Goal: Task Accomplishment & Management: Complete application form

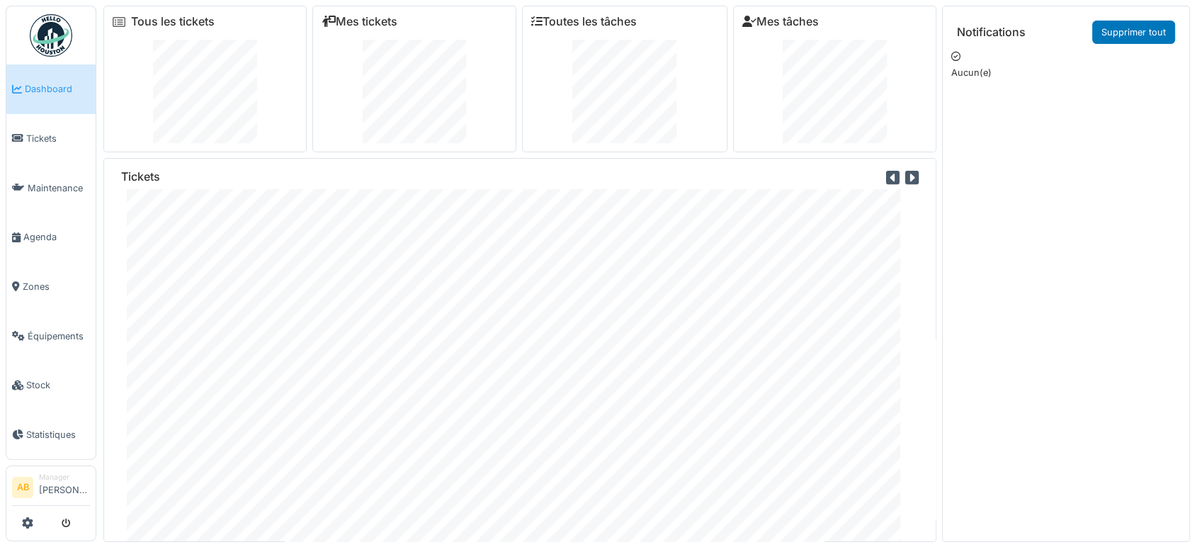
click at [54, 48] on img at bounding box center [51, 35] width 42 height 42
click at [30, 233] on span "Agenda" at bounding box center [56, 236] width 67 height 13
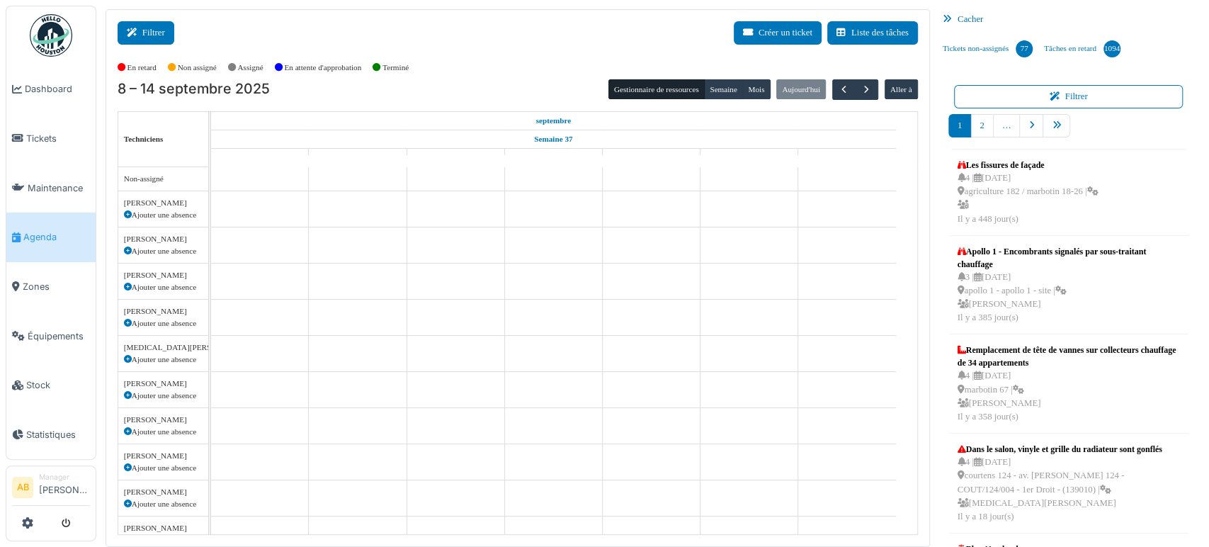
click at [159, 26] on button "Filtrer" at bounding box center [146, 32] width 57 height 23
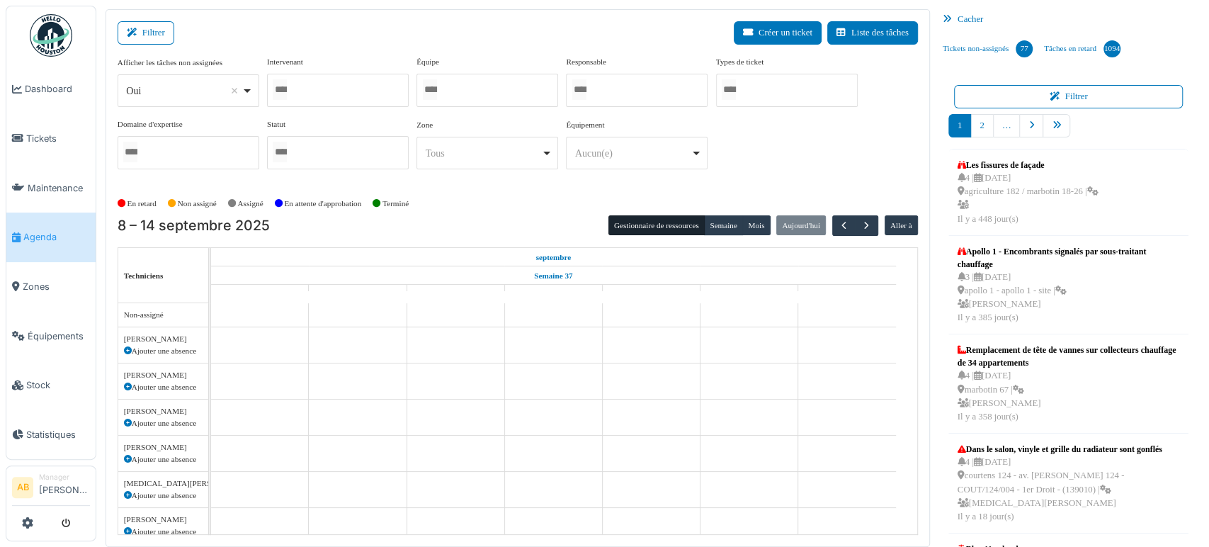
click at [155, 96] on div "Oui Remove item" at bounding box center [183, 91] width 115 height 15
select select "**"
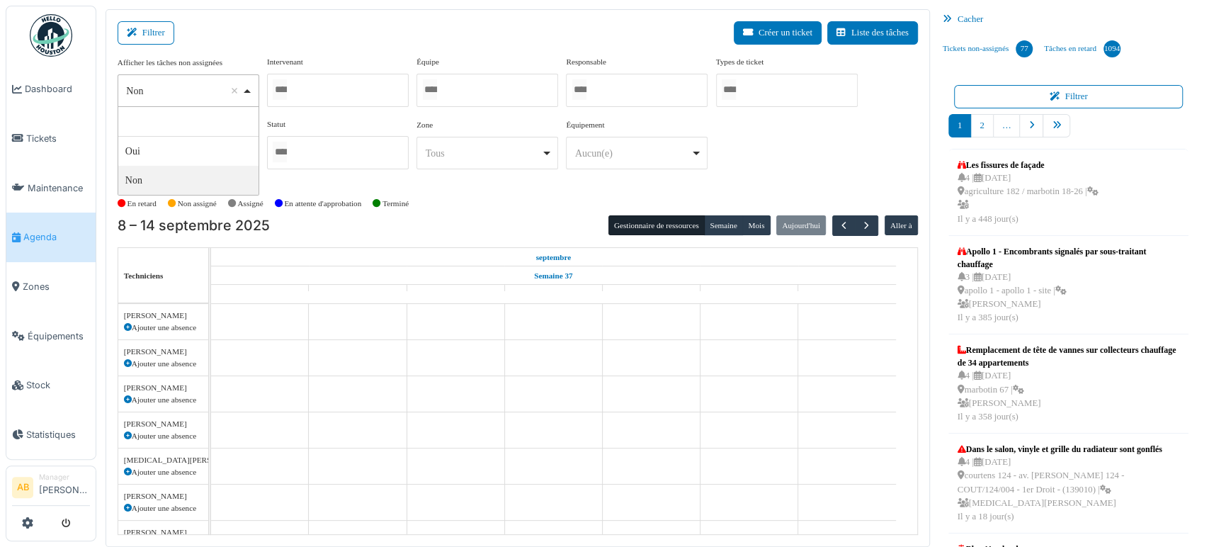
click at [198, 189] on div "Afficher les tâches non assignées *** Non Remove item Oui Non Intervenant Abdel…" at bounding box center [518, 124] width 800 height 136
click at [353, 79] on div at bounding box center [338, 90] width 142 height 33
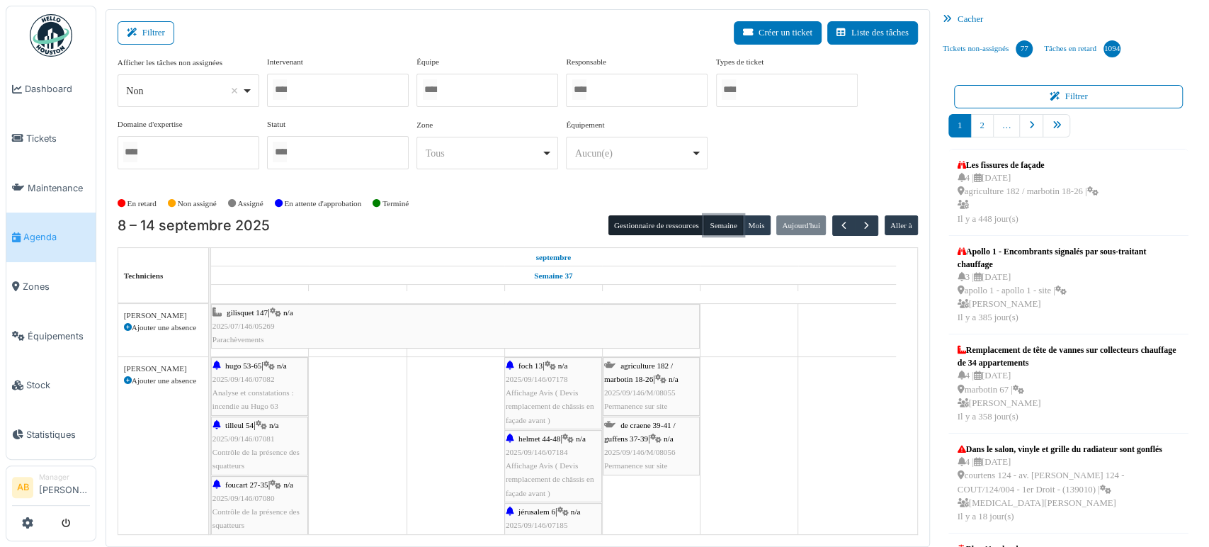
click at [707, 231] on button "Semaine" at bounding box center [723, 225] width 39 height 20
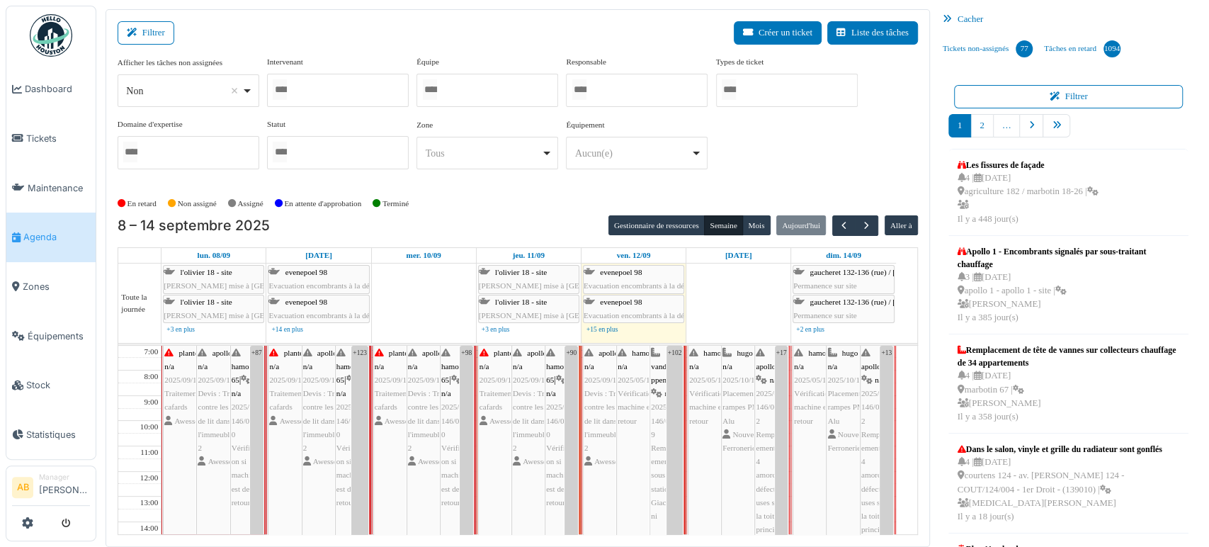
click at [908, 434] on td "7:00 8:00 9:00 10:00 11:00 12:00 13:00 14:00 15:00 16:00 17:00 18:00 19:00 20:0…" at bounding box center [518, 440] width 800 height 189
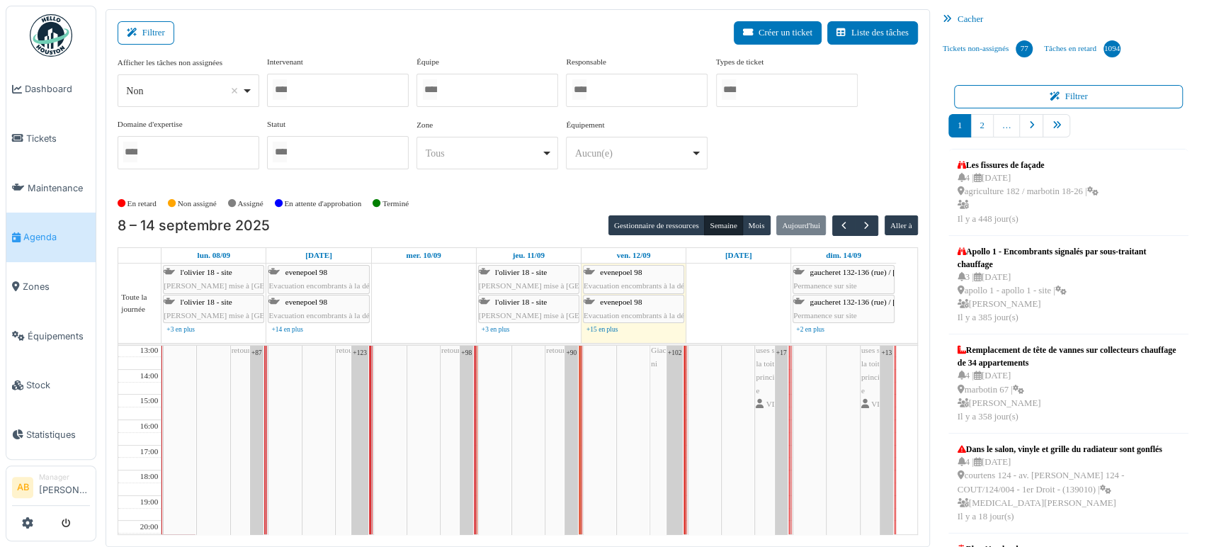
scroll to position [154, 0]
click at [909, 432] on div "Filtrer Créer un ticket Liste des tâches Afficher les tâches non assignées *** …" at bounding box center [518, 278] width 824 height 538
click at [307, 99] on div at bounding box center [338, 90] width 142 height 33
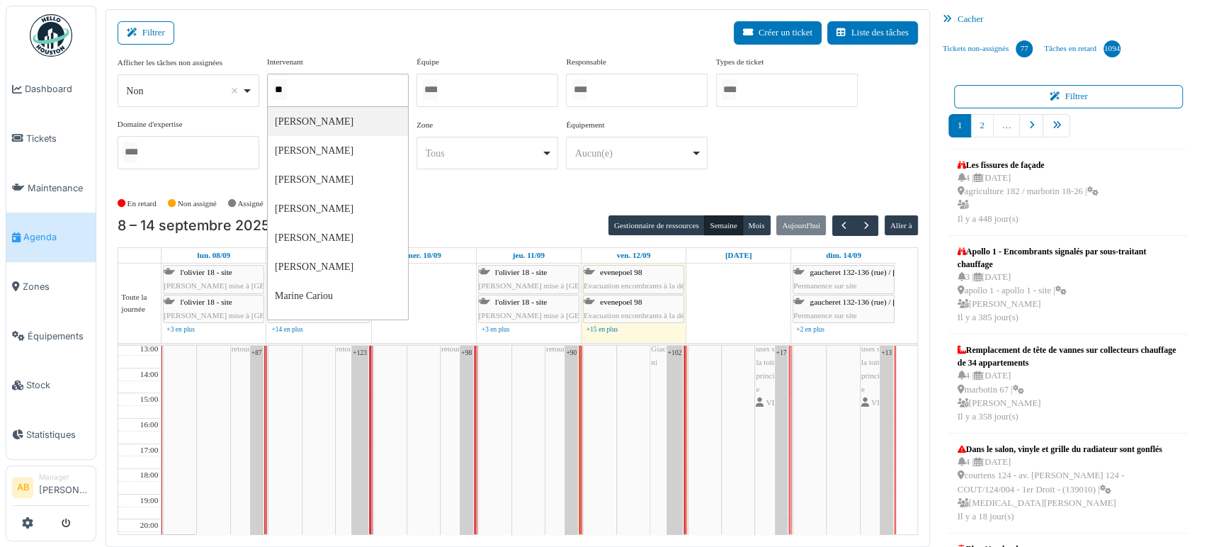
type input "*"
type input "****"
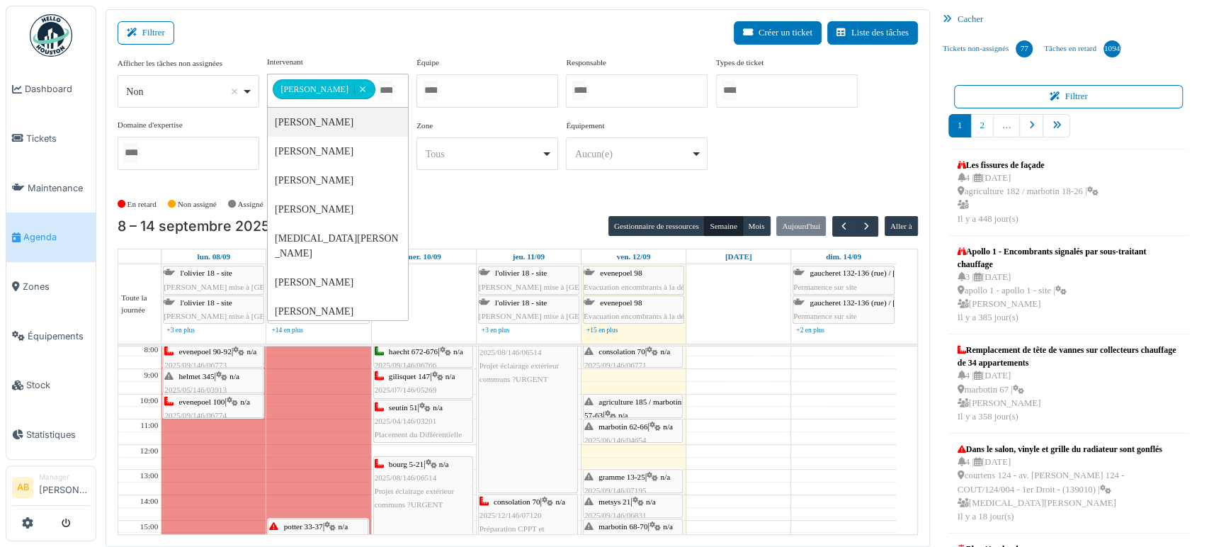
scroll to position [0, 0]
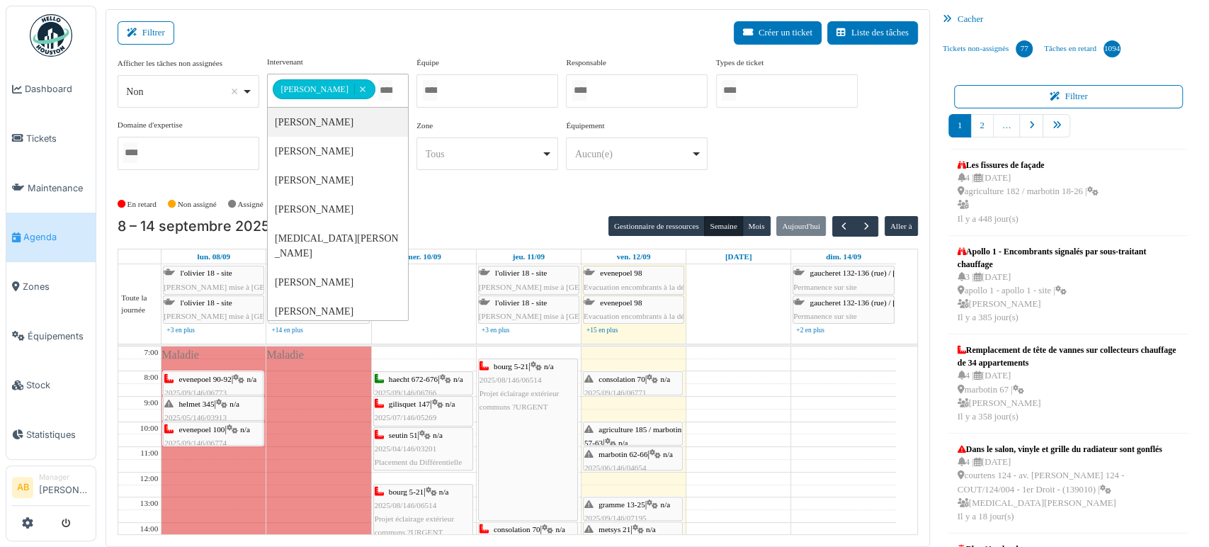
click at [791, 401] on td at bounding box center [528, 402] width 734 height 13
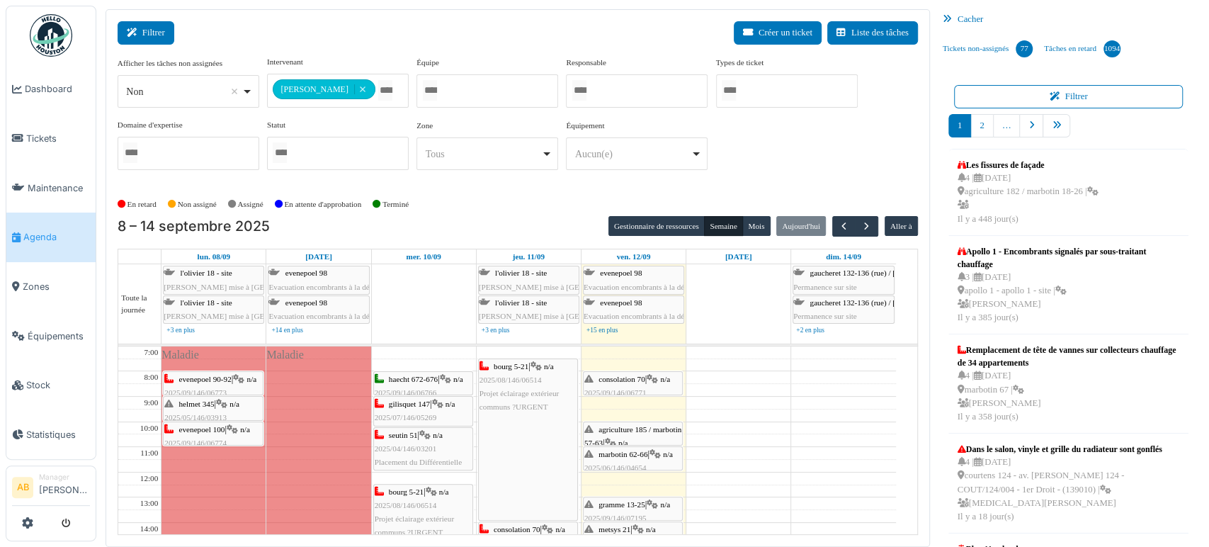
click at [152, 34] on button "Filtrer" at bounding box center [146, 32] width 57 height 23
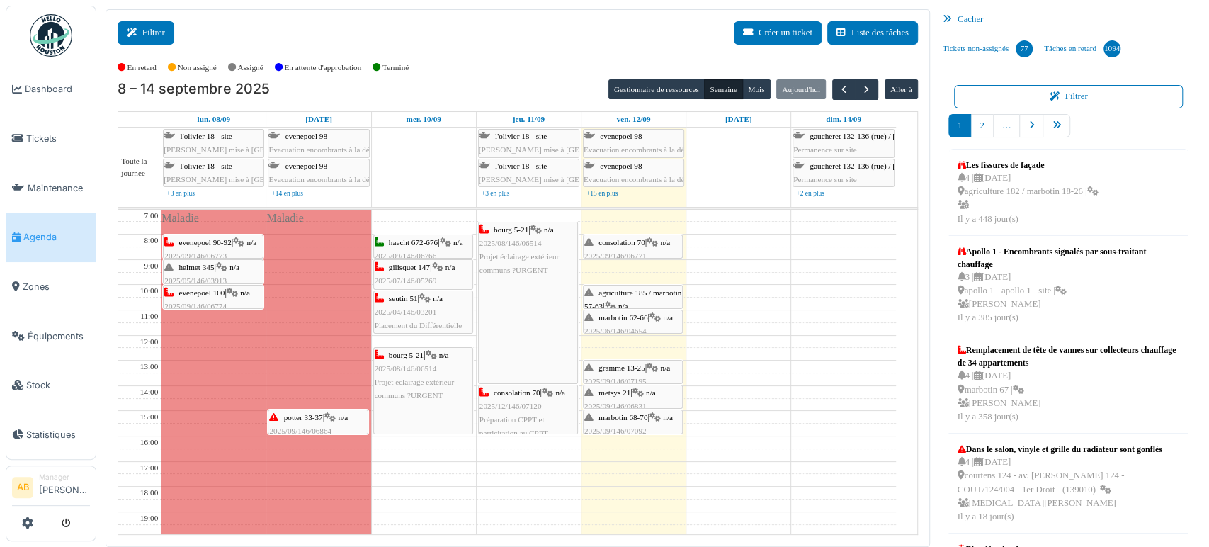
click at [166, 37] on button "Filtrer" at bounding box center [146, 32] width 57 height 23
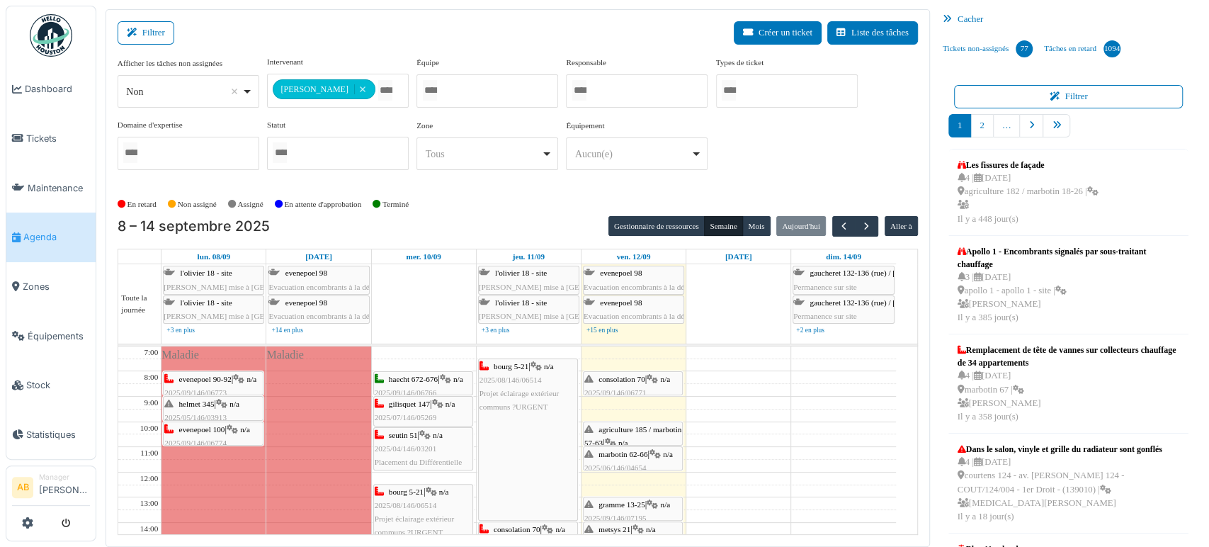
click at [57, 30] on img at bounding box center [51, 35] width 42 height 42
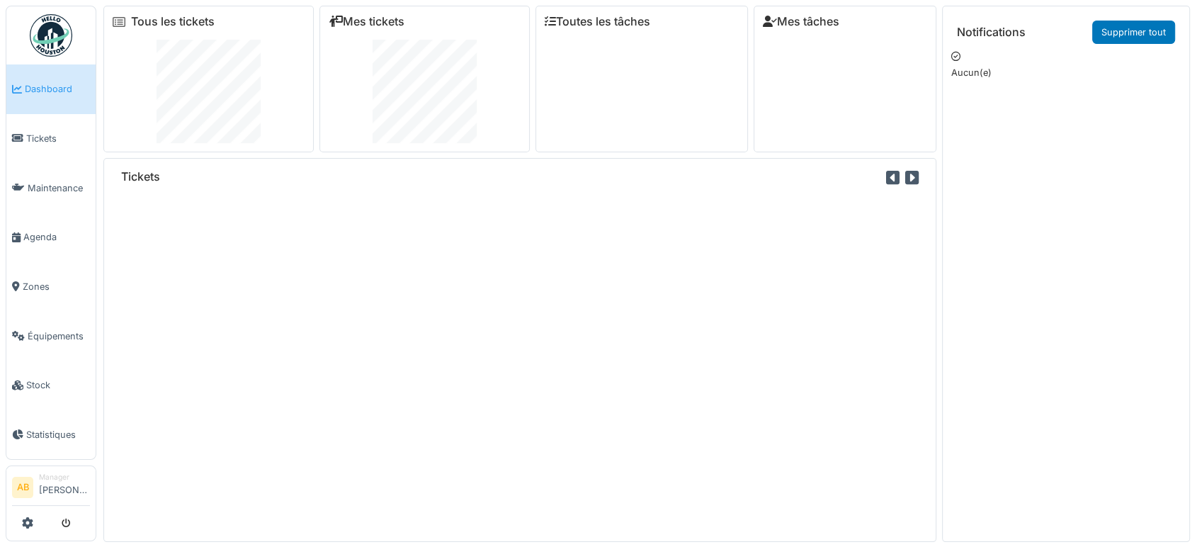
click at [361, 30] on div "Mes tickets" at bounding box center [424, 79] width 210 height 147
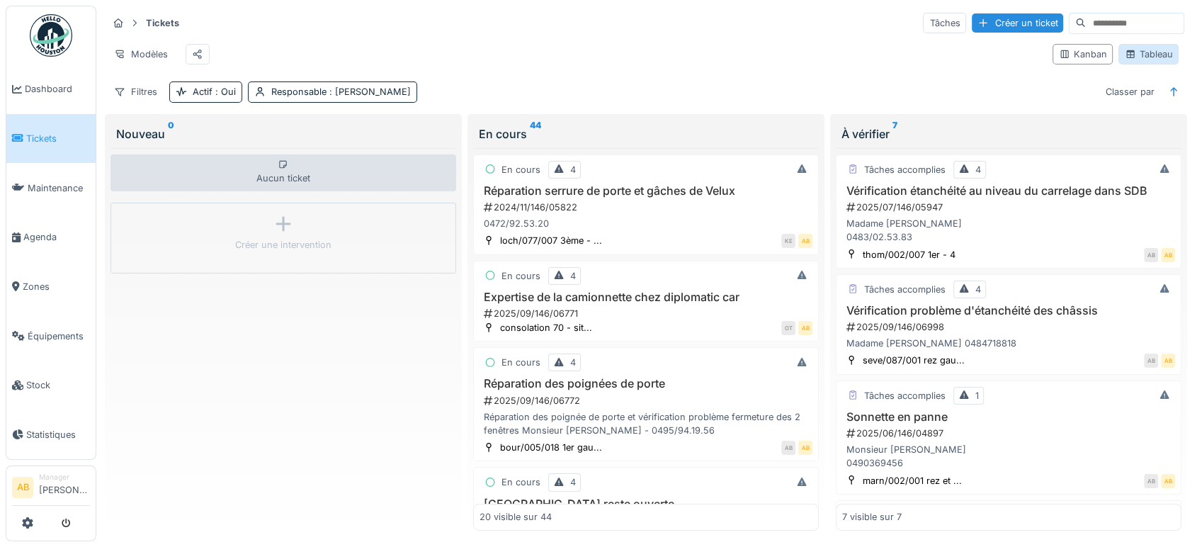
click at [1133, 59] on div "Tableau" at bounding box center [1148, 53] width 47 height 13
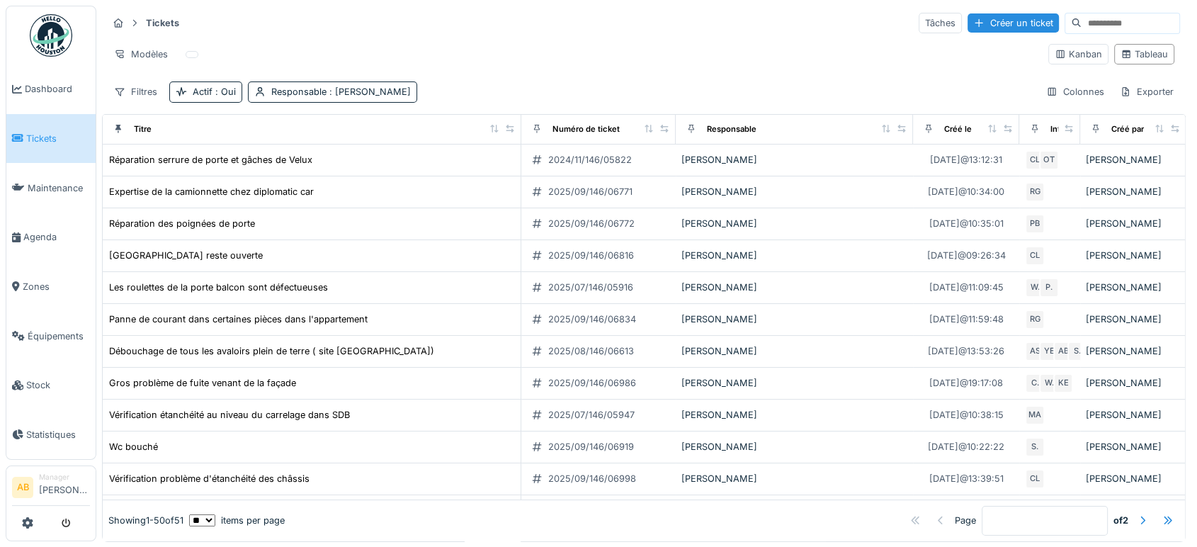
click at [889, 121] on div "Responsable" at bounding box center [793, 129] width 225 height 18
click at [991, 125] on icon at bounding box center [992, 129] width 10 height 8
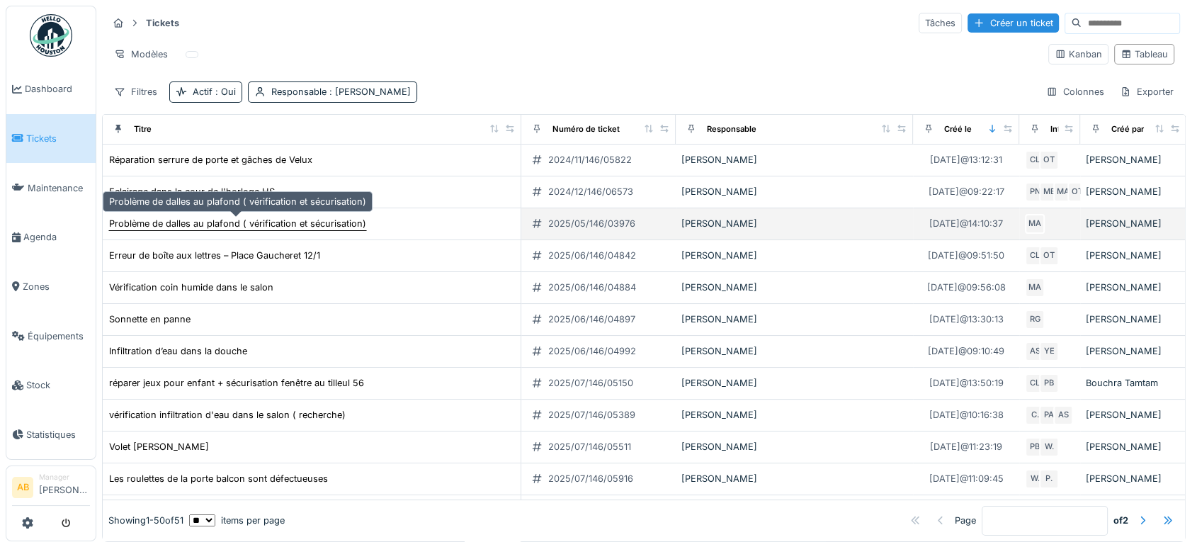
click at [312, 227] on div "Problème de dalles au plafond ( vérification et sécurisation)" at bounding box center [237, 223] width 257 height 13
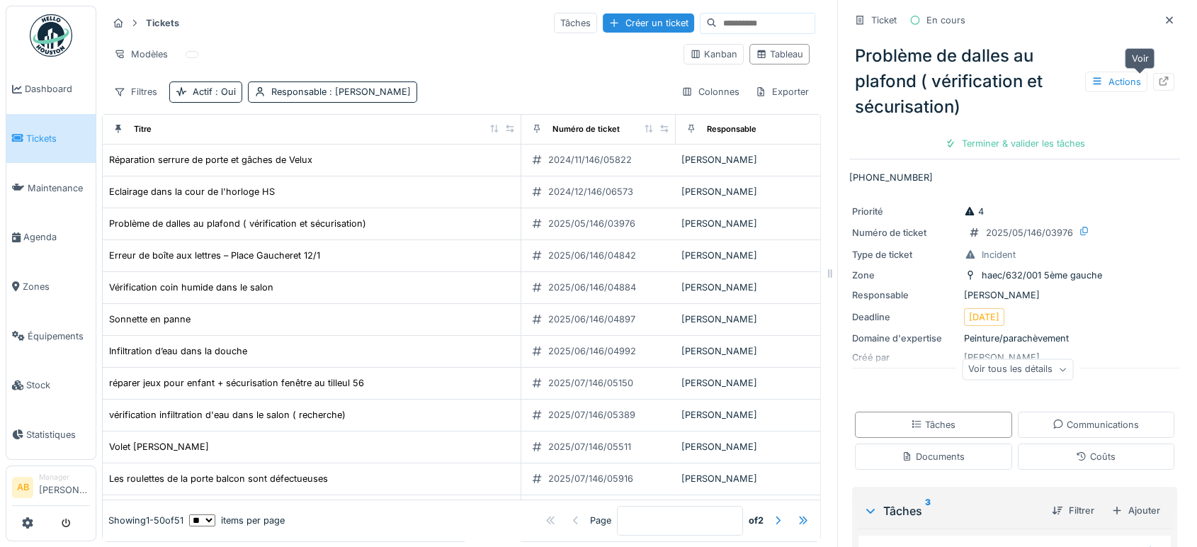
click at [1153, 83] on div at bounding box center [1163, 82] width 21 height 18
click at [1164, 13] on div at bounding box center [1169, 19] width 11 height 13
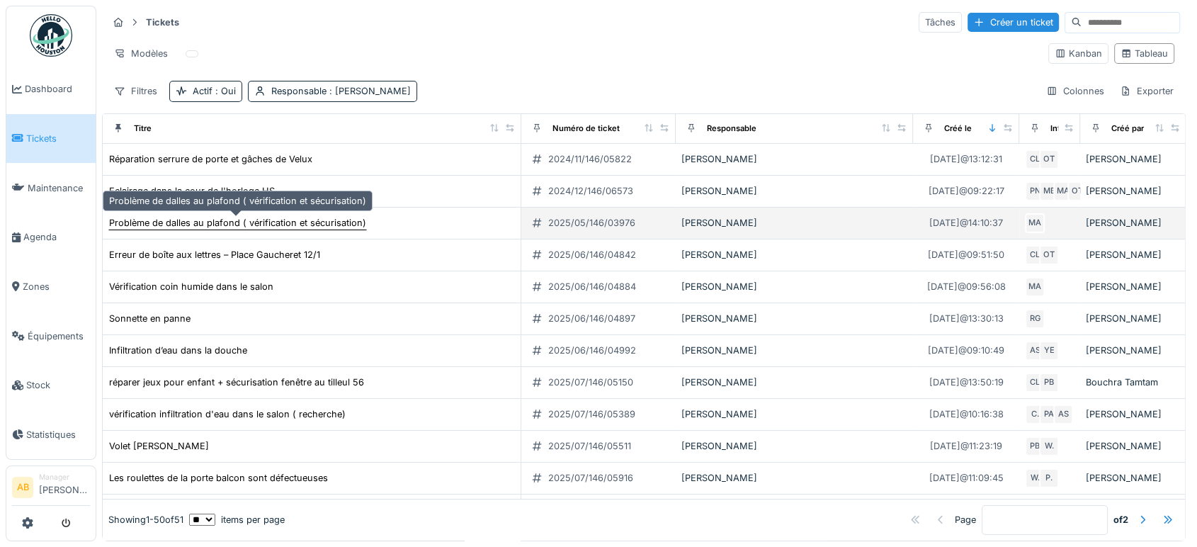
click at [324, 216] on div "Problème de dalles au plafond ( vérification et sécurisation)" at bounding box center [237, 222] width 257 height 13
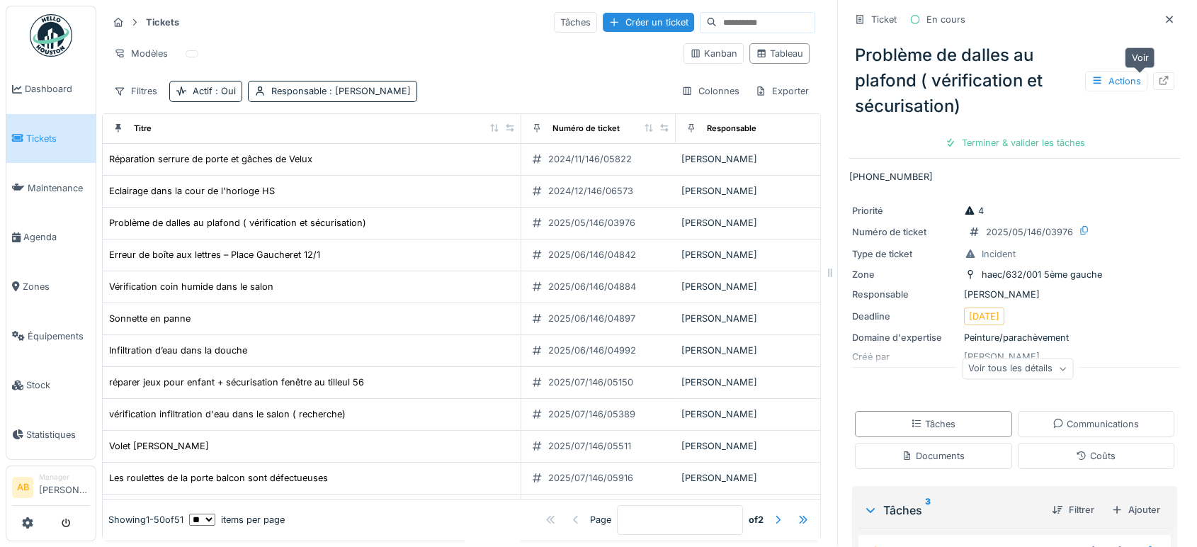
click at [1158, 76] on icon at bounding box center [1163, 80] width 11 height 9
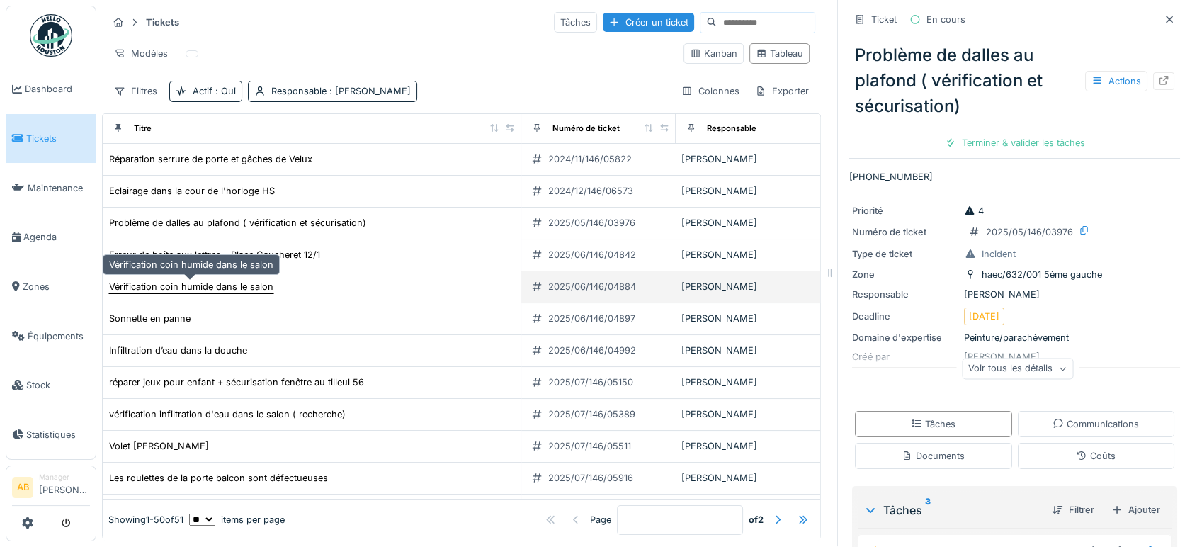
click at [237, 280] on div "Vérification coin humide dans le salon" at bounding box center [191, 286] width 164 height 13
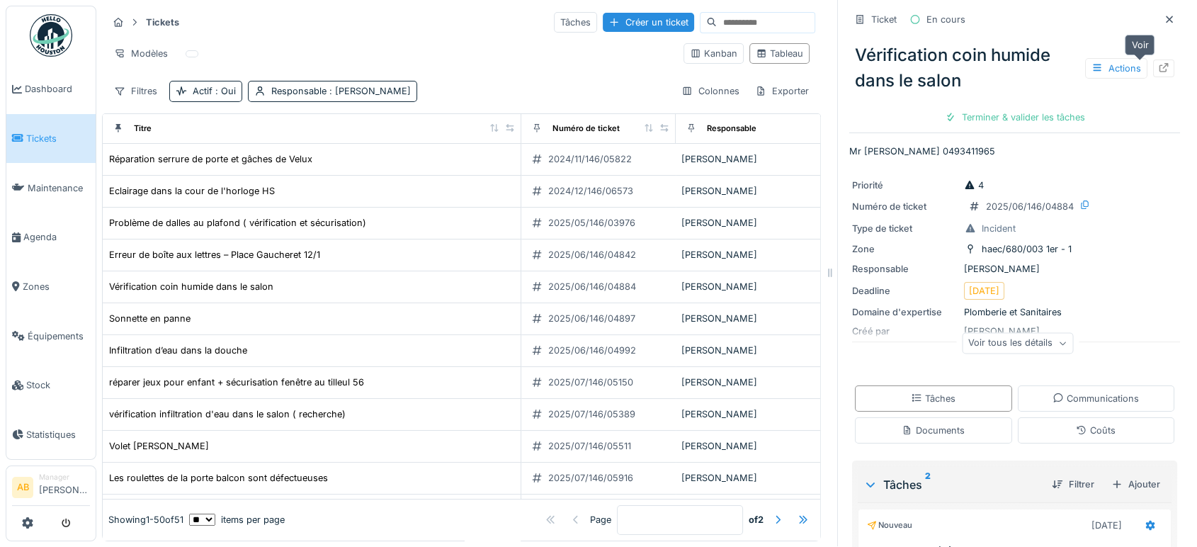
click at [1153, 59] on div at bounding box center [1163, 68] width 21 height 18
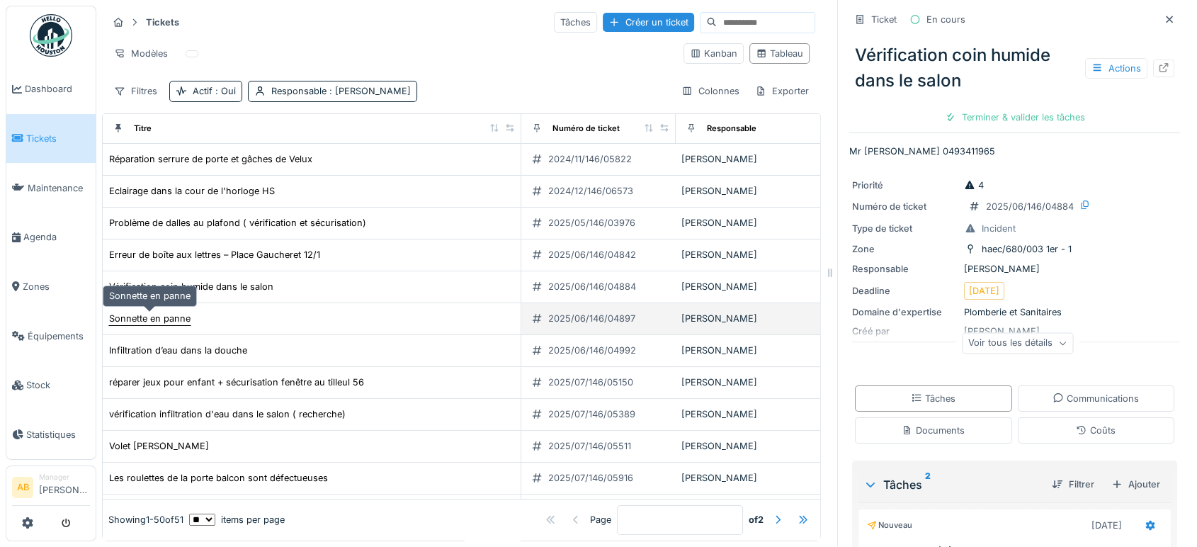
click at [181, 312] on div "Sonnette en panne" at bounding box center [149, 318] width 81 height 13
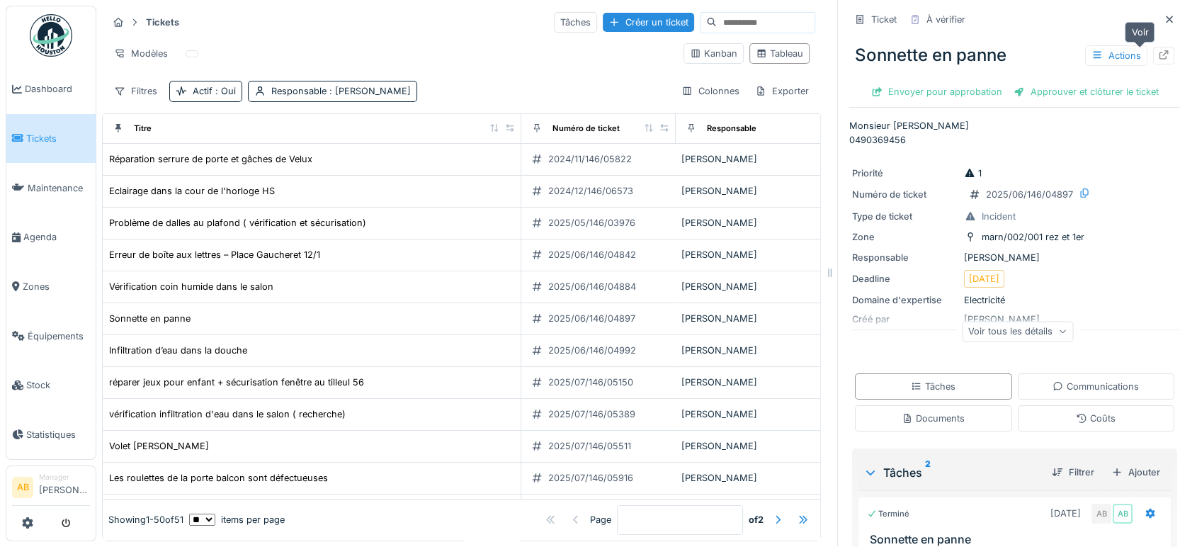
click at [1153, 47] on div at bounding box center [1163, 56] width 21 height 18
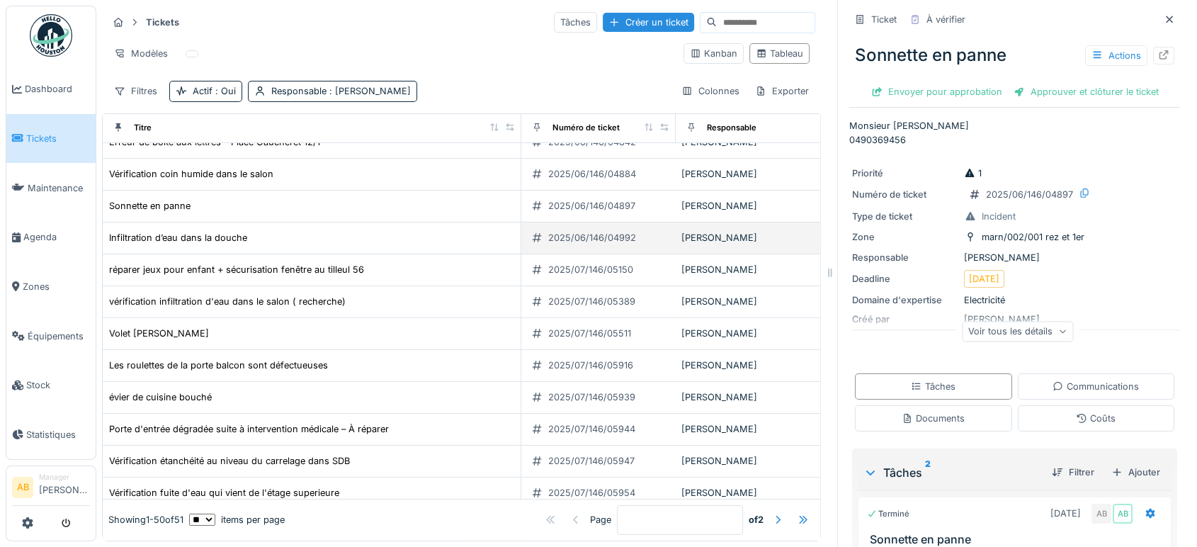
scroll to position [115, 0]
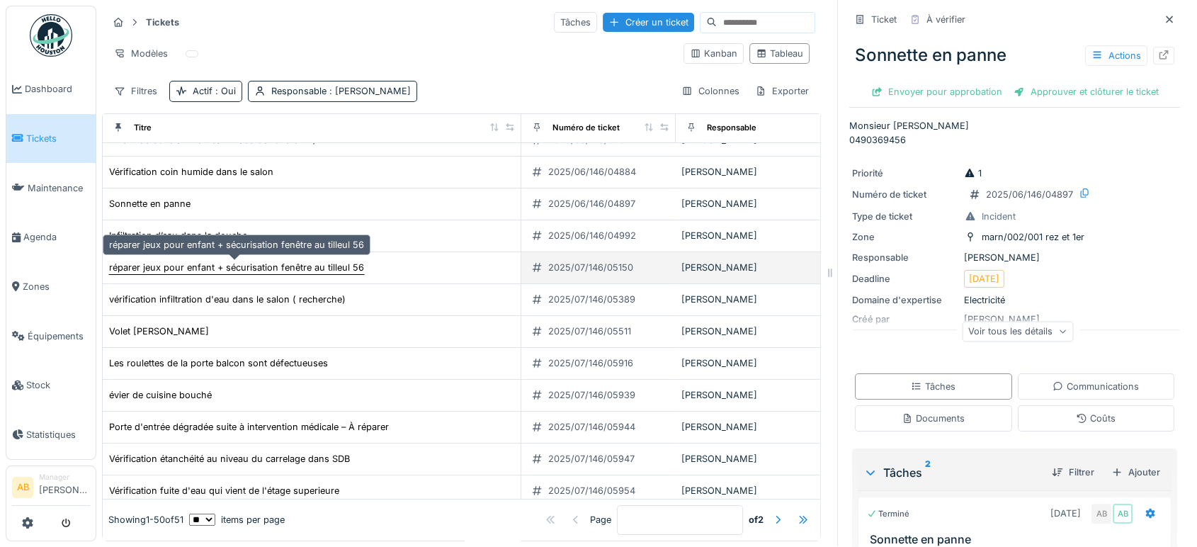
click at [325, 261] on div "réparer jeux pour enfant + sécurisation fenêtre au tilleul 56" at bounding box center [236, 267] width 255 height 13
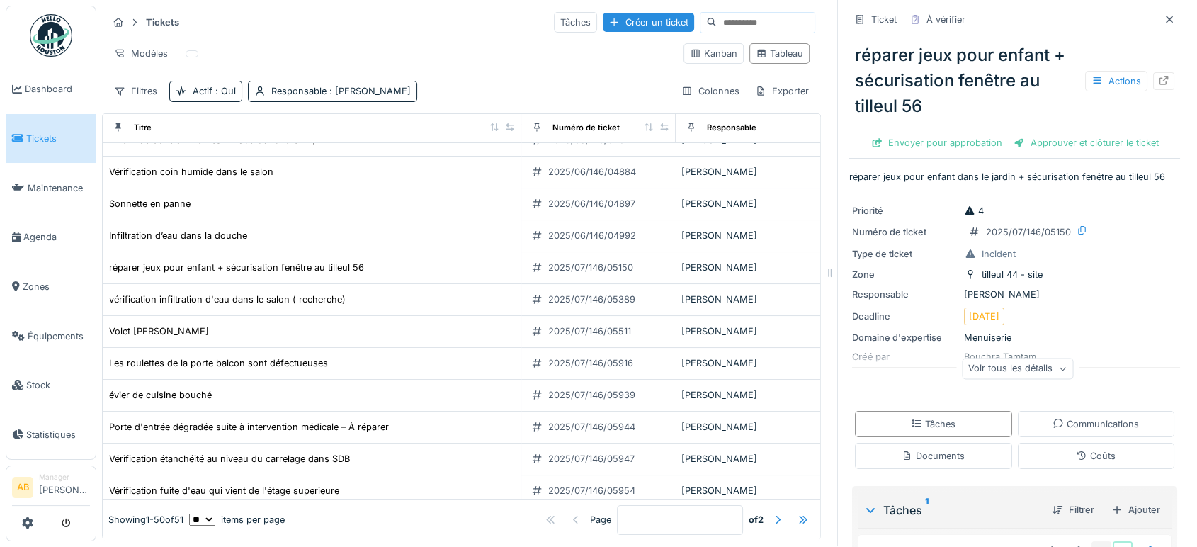
click at [1133, 71] on div "Actions" at bounding box center [1129, 81] width 89 height 21
click at [1153, 72] on div at bounding box center [1163, 81] width 21 height 18
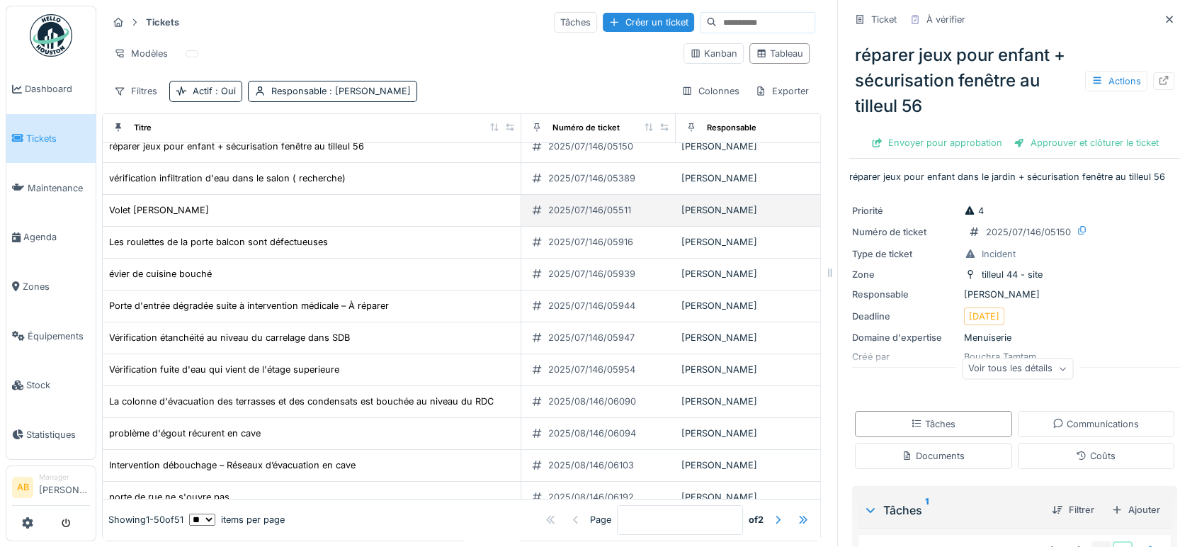
scroll to position [235, 0]
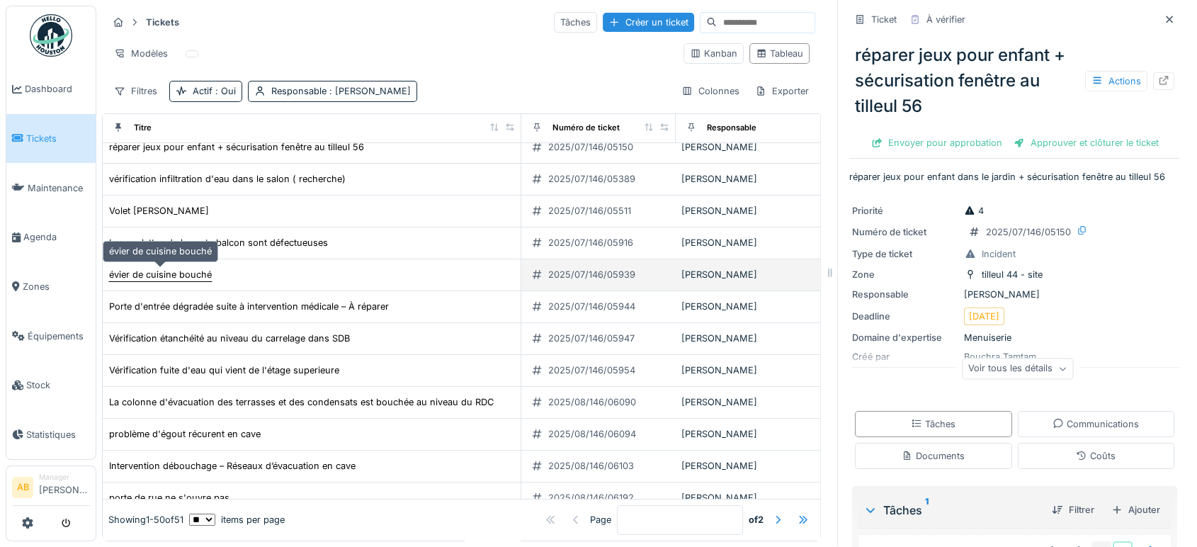
click at [149, 268] on div "évier de cuisine bouché" at bounding box center [160, 274] width 103 height 13
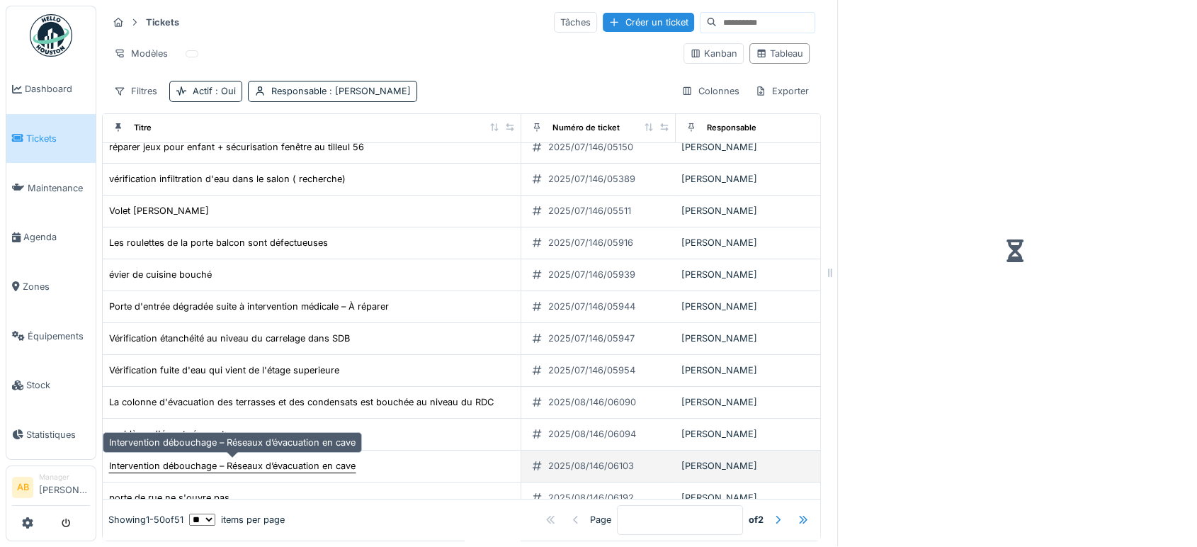
click at [327, 459] on div "Intervention débouchage – Réseaux d’évacuation en cave" at bounding box center [232, 465] width 246 height 13
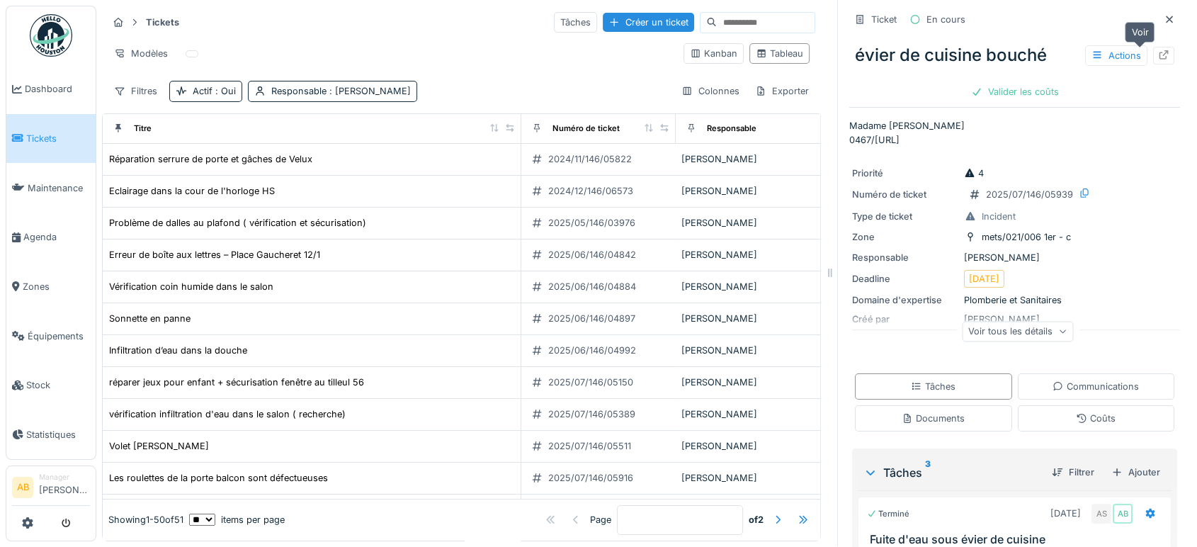
click at [1153, 47] on div at bounding box center [1163, 56] width 21 height 18
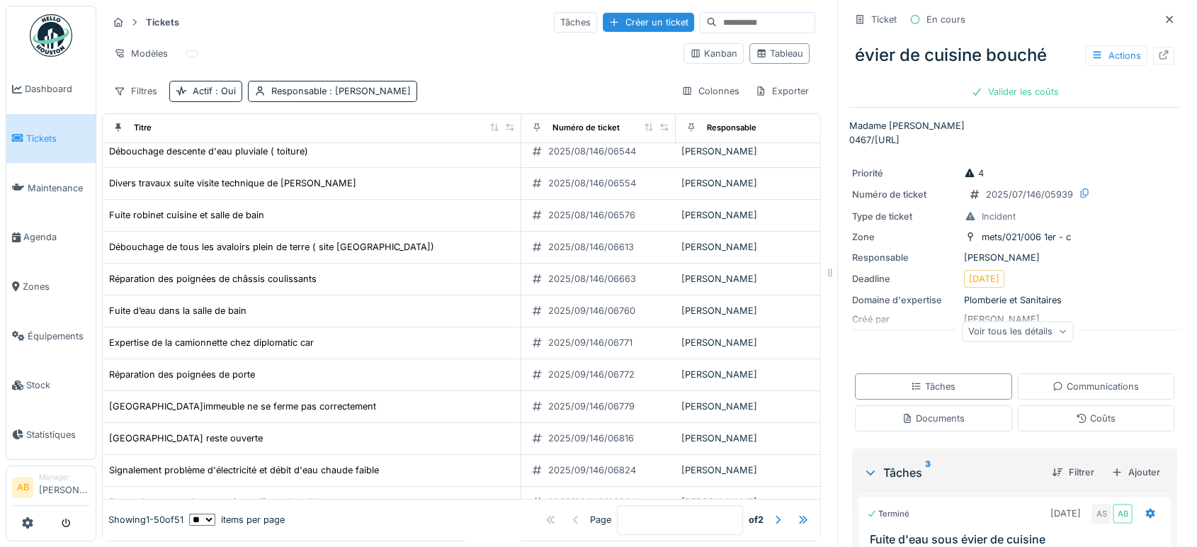
scroll to position [1258, 0]
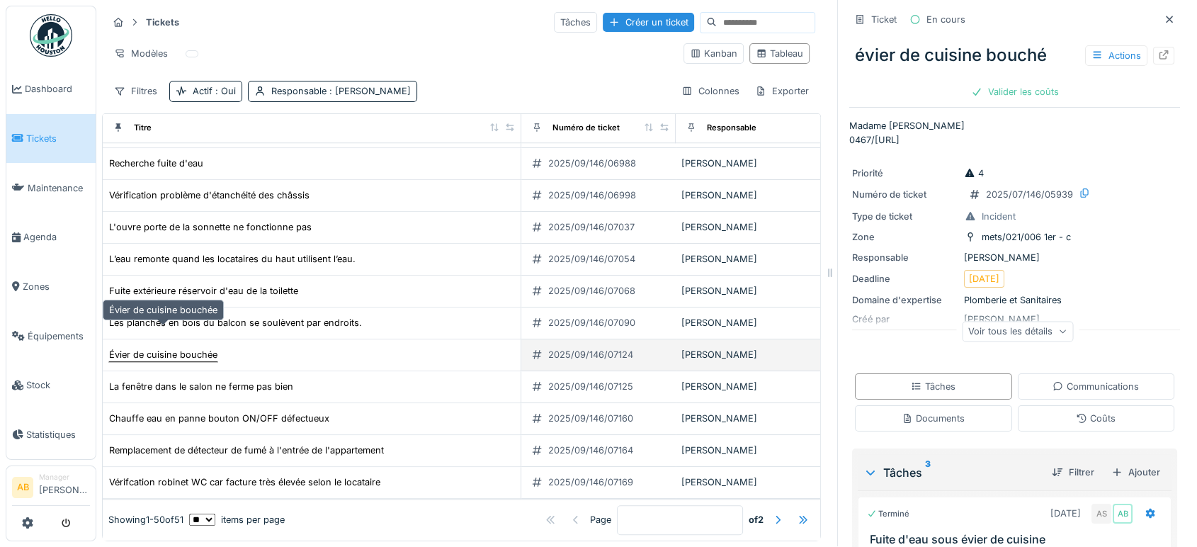
click at [172, 348] on div "Évier de cuisine bouchée" at bounding box center [163, 354] width 108 height 13
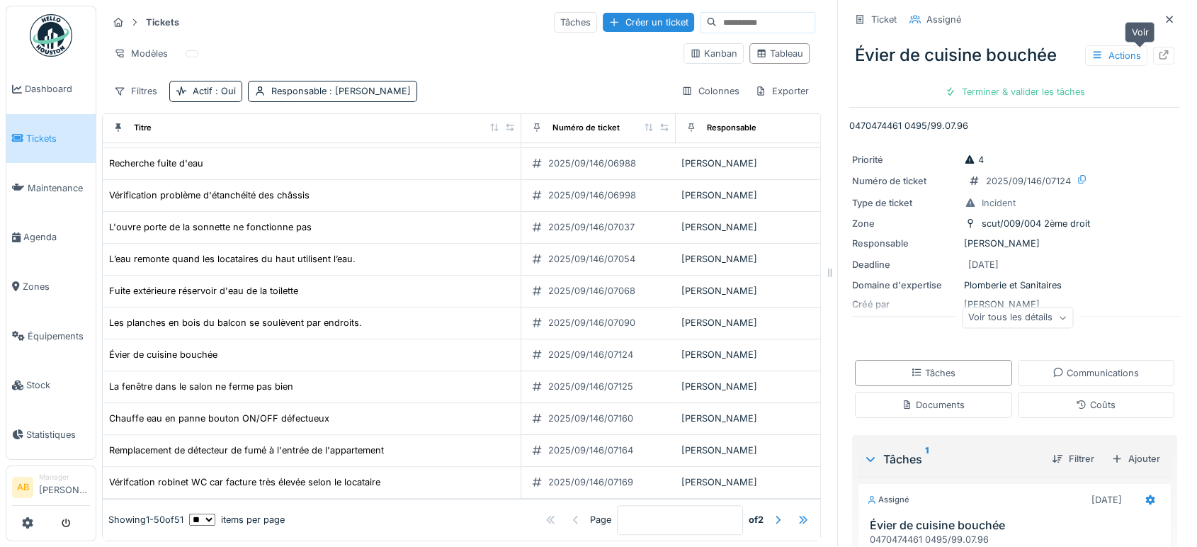
click at [1158, 49] on div at bounding box center [1163, 55] width 11 height 13
click at [33, 237] on span "Agenda" at bounding box center [56, 236] width 67 height 13
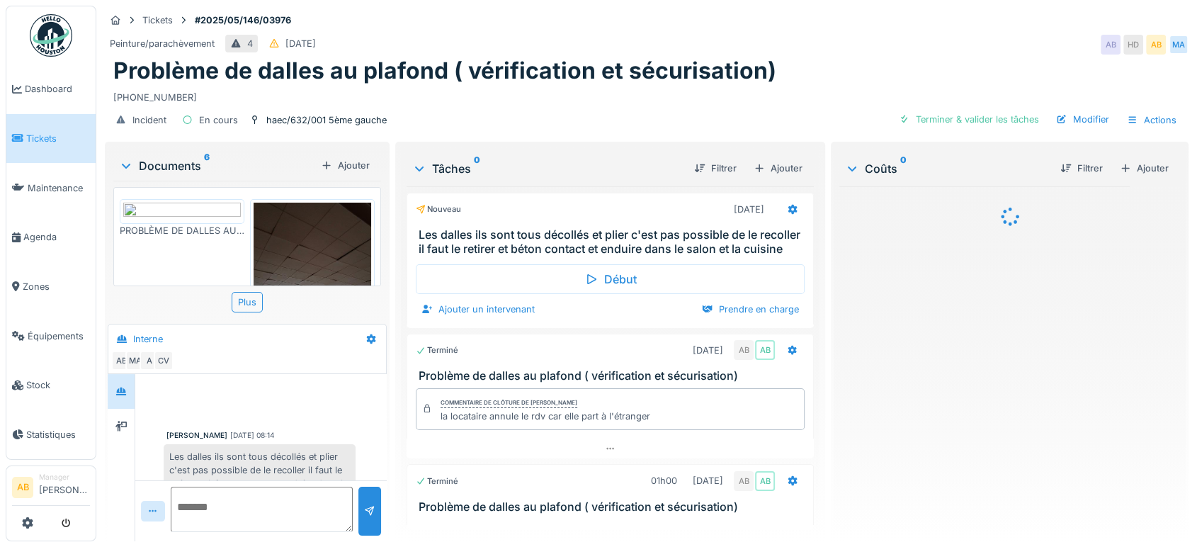
scroll to position [112, 0]
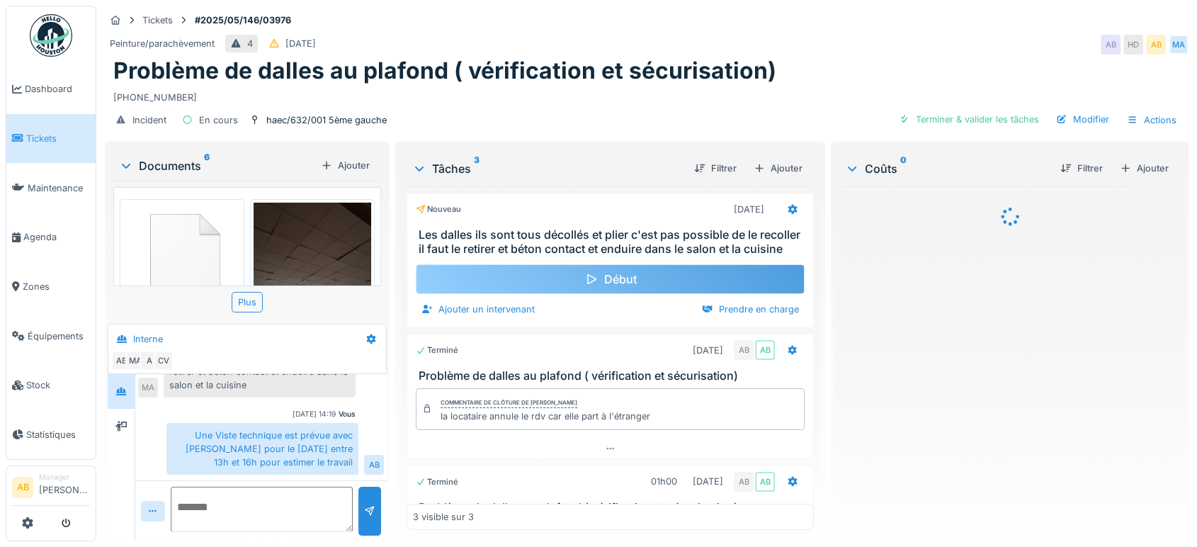
scroll to position [60, 0]
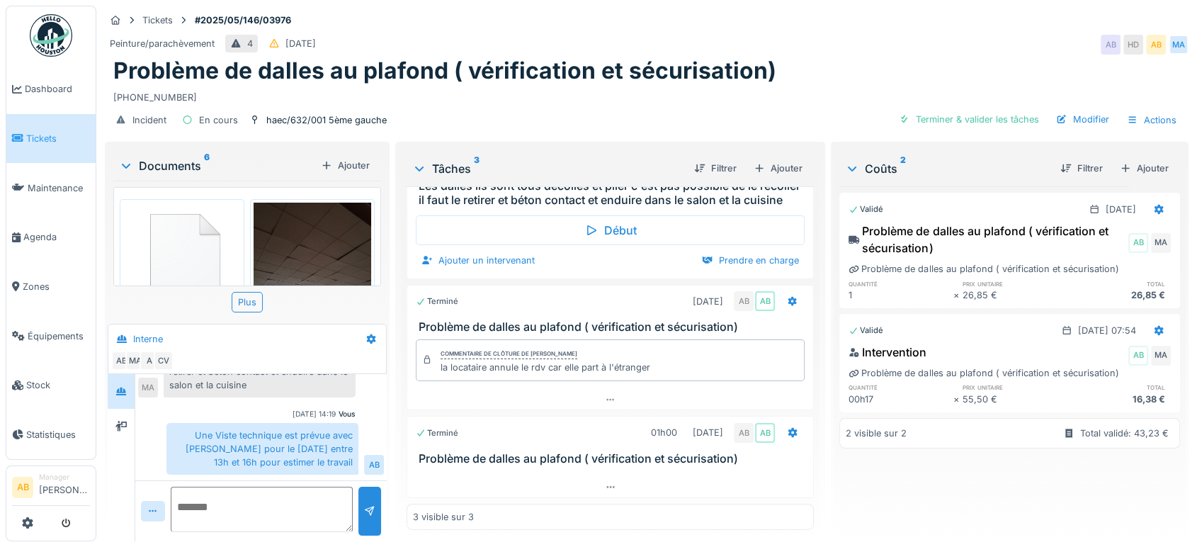
click at [123, 404] on div at bounding box center [121, 391] width 27 height 35
click at [123, 421] on icon at bounding box center [120, 426] width 11 height 10
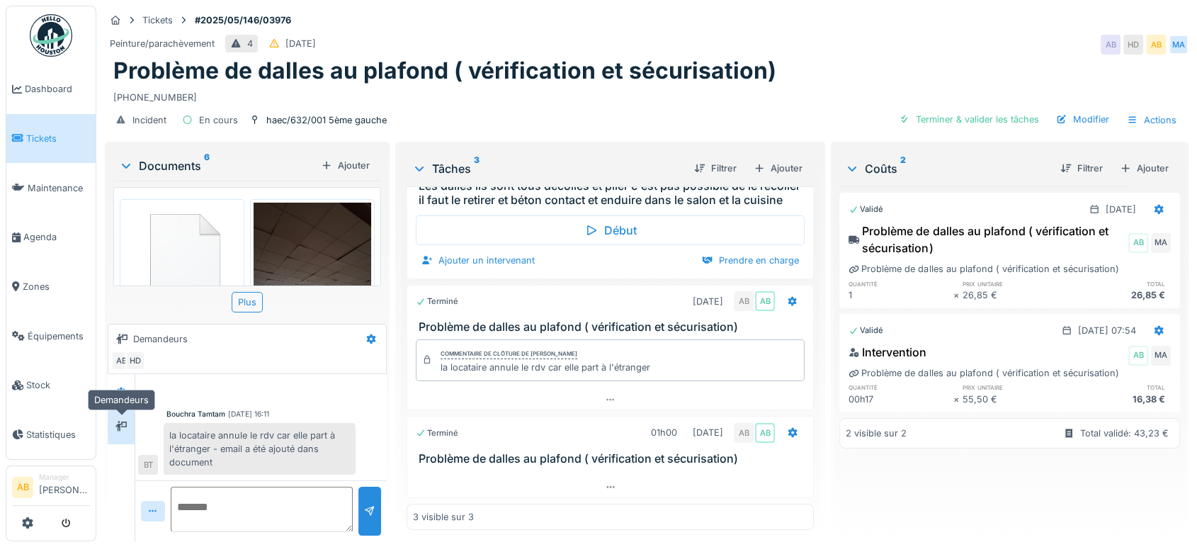
scroll to position [21, 0]
click at [135, 159] on div "Documents 6" at bounding box center [217, 165] width 196 height 17
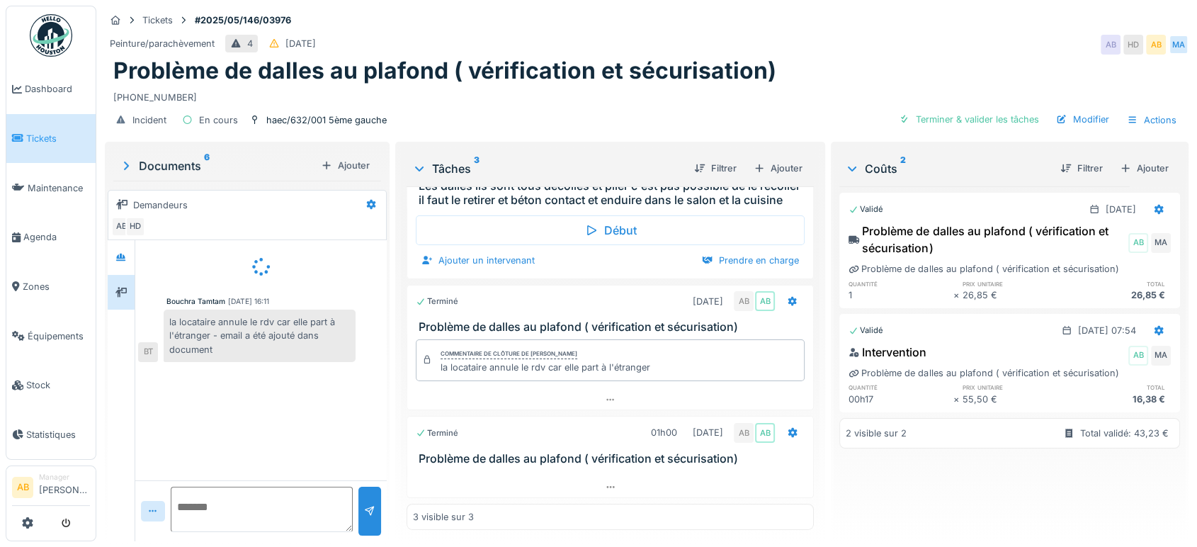
scroll to position [0, 0]
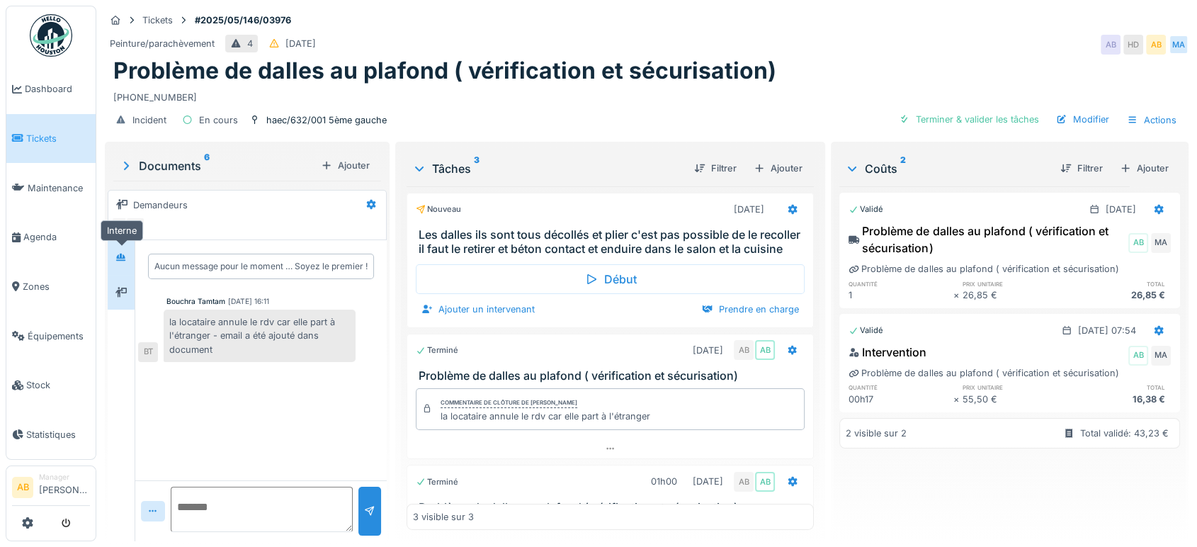
click at [125, 247] on div at bounding box center [120, 257] width 21 height 23
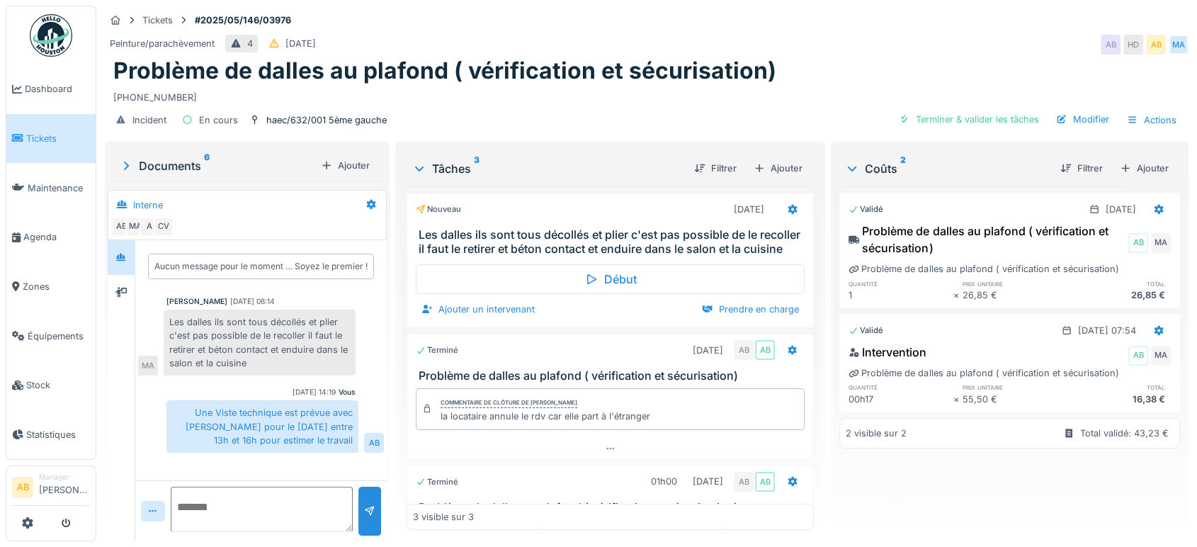
click at [200, 166] on div "Documents 6" at bounding box center [217, 165] width 196 height 17
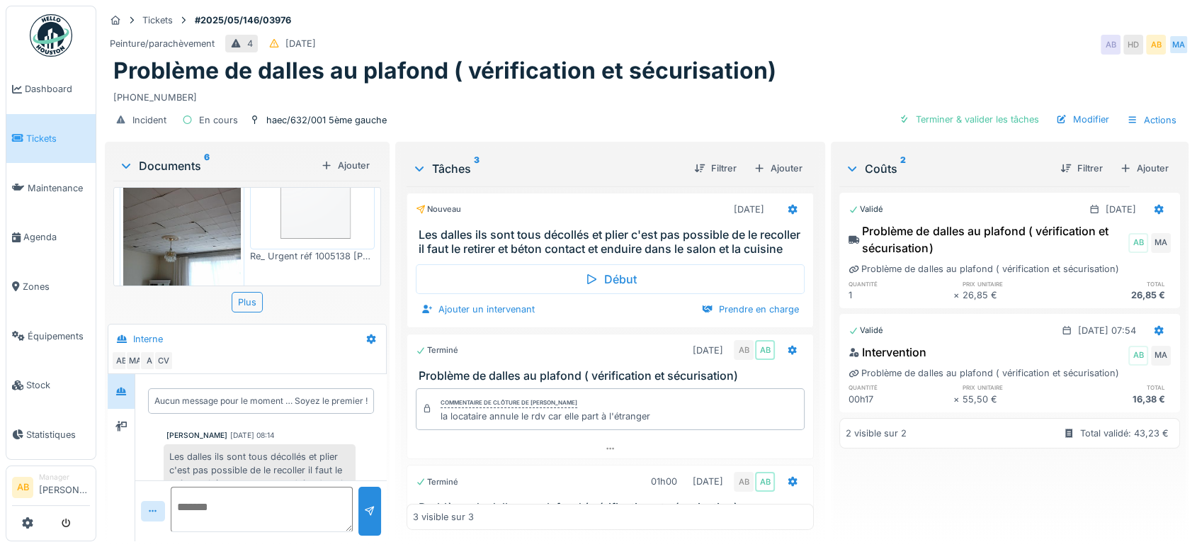
scroll to position [460, 0]
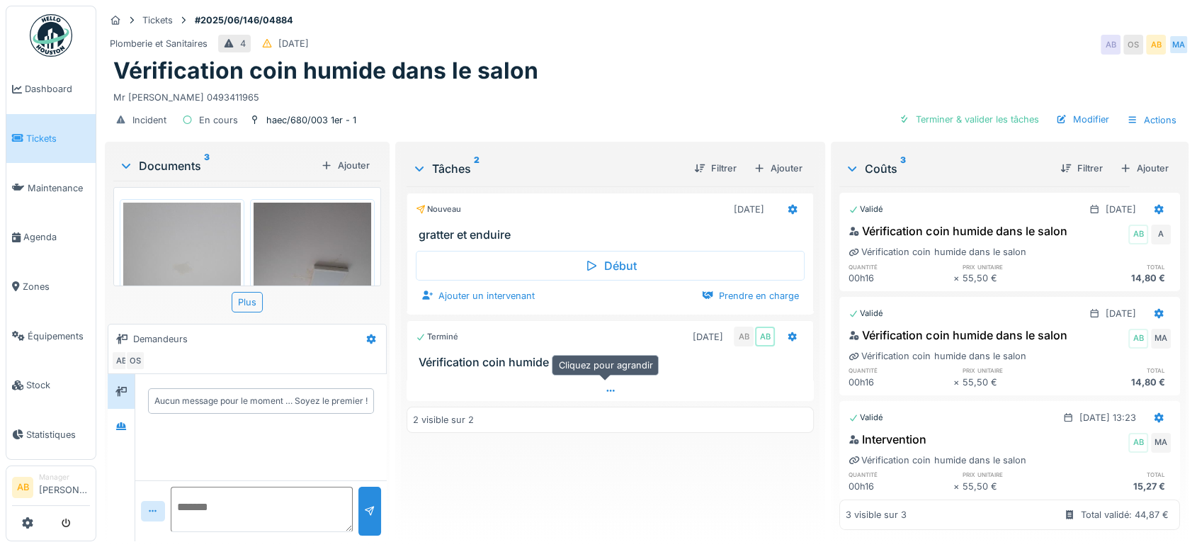
click at [459, 397] on div at bounding box center [610, 390] width 407 height 21
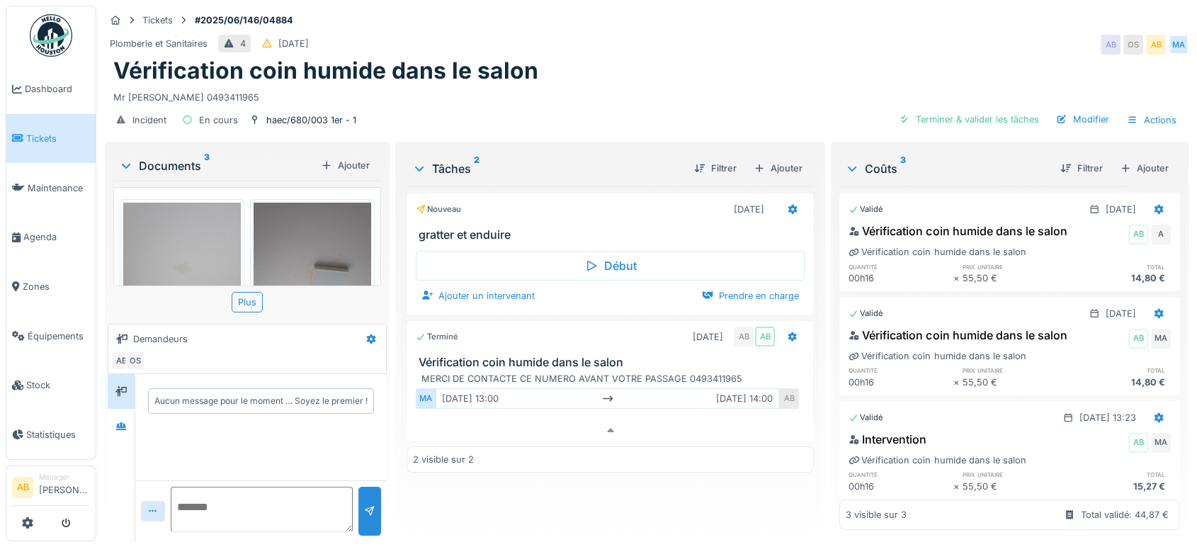
click at [157, 150] on div "Documents 3 Ajouter" at bounding box center [247, 165] width 268 height 30
click at [159, 160] on div "Documents 3" at bounding box center [217, 165] width 196 height 17
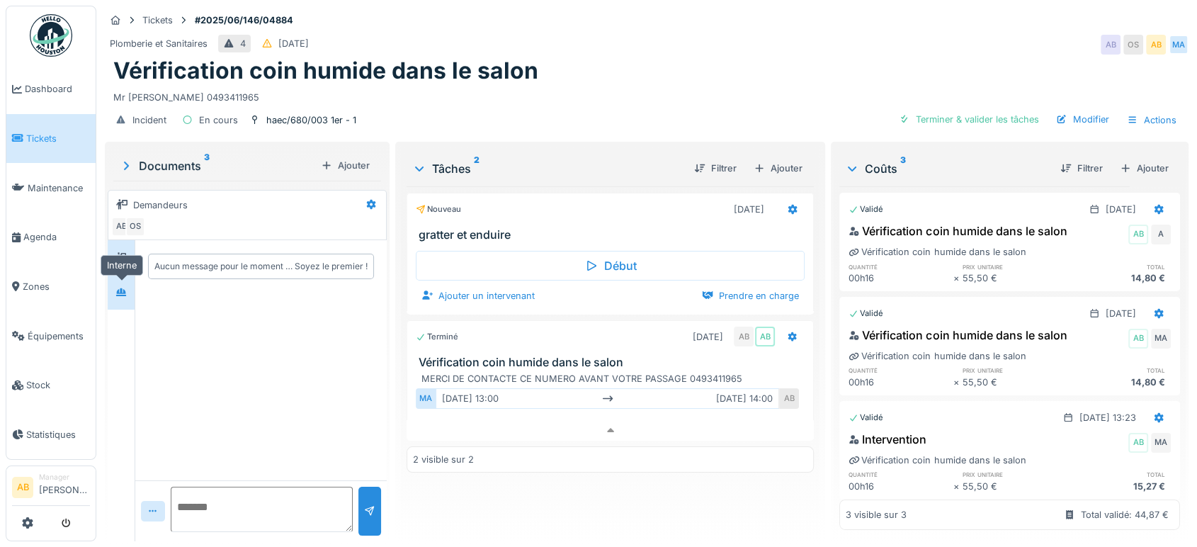
click at [118, 288] on icon at bounding box center [121, 292] width 10 height 8
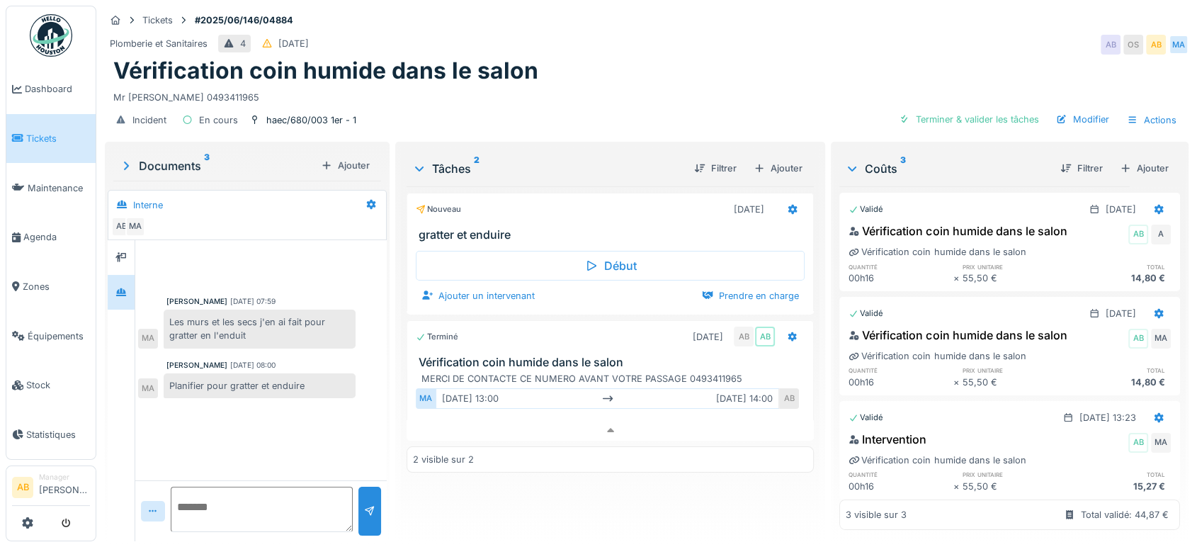
click at [171, 158] on div "Documents 3" at bounding box center [217, 165] width 196 height 17
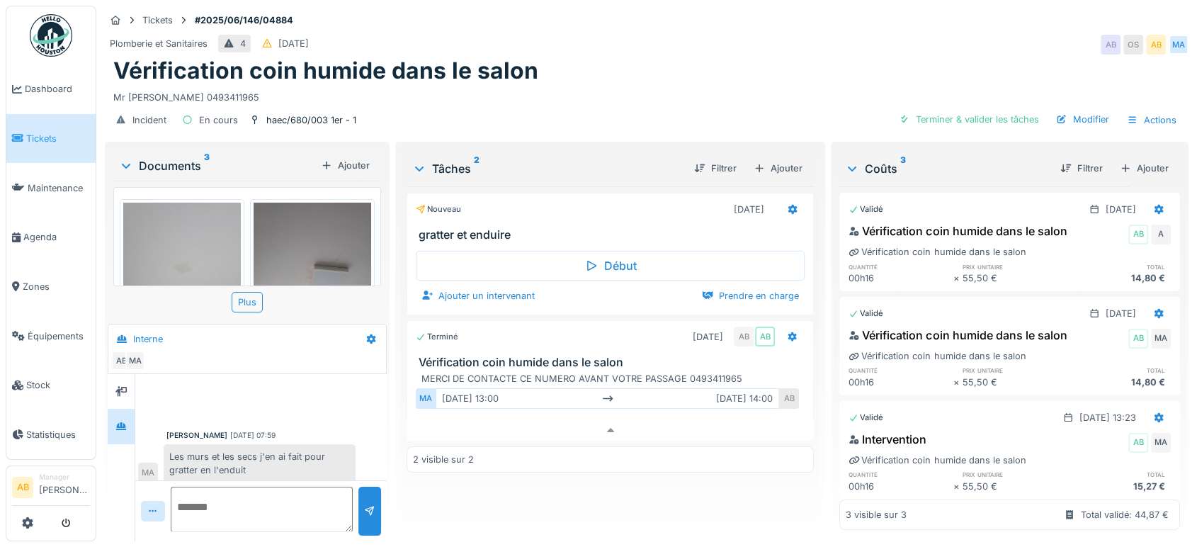
click at [217, 208] on img at bounding box center [182, 281] width 118 height 157
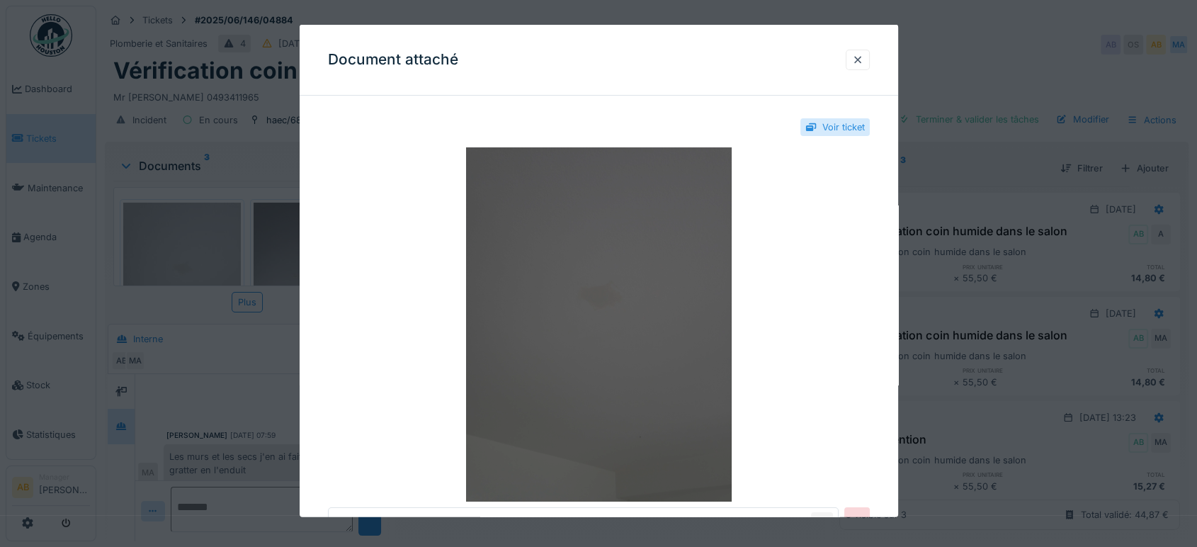
click at [572, 287] on img at bounding box center [599, 324] width 542 height 354
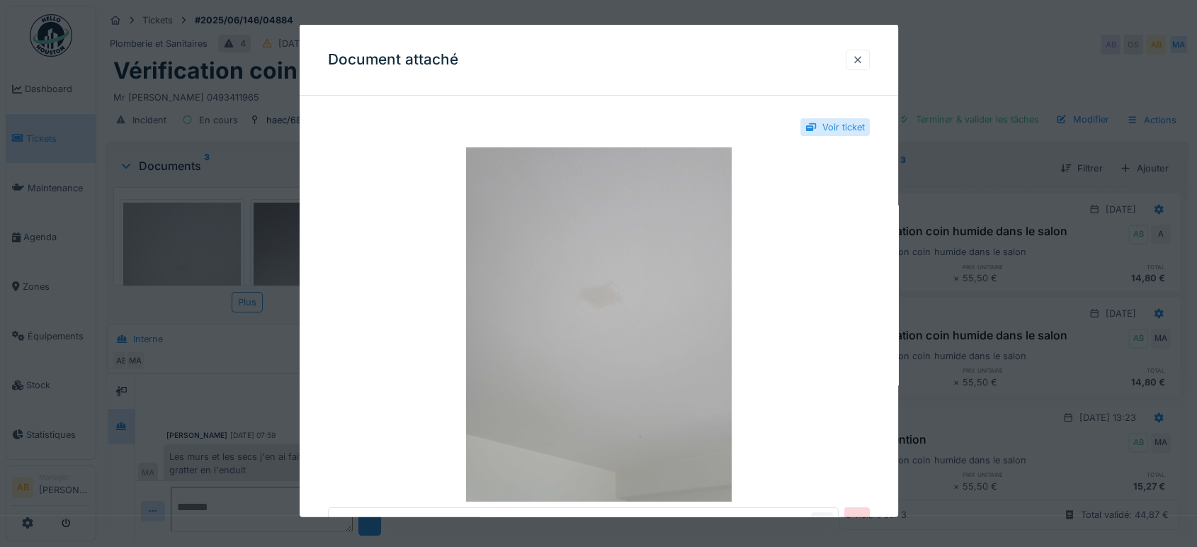
click at [867, 50] on div at bounding box center [858, 60] width 24 height 21
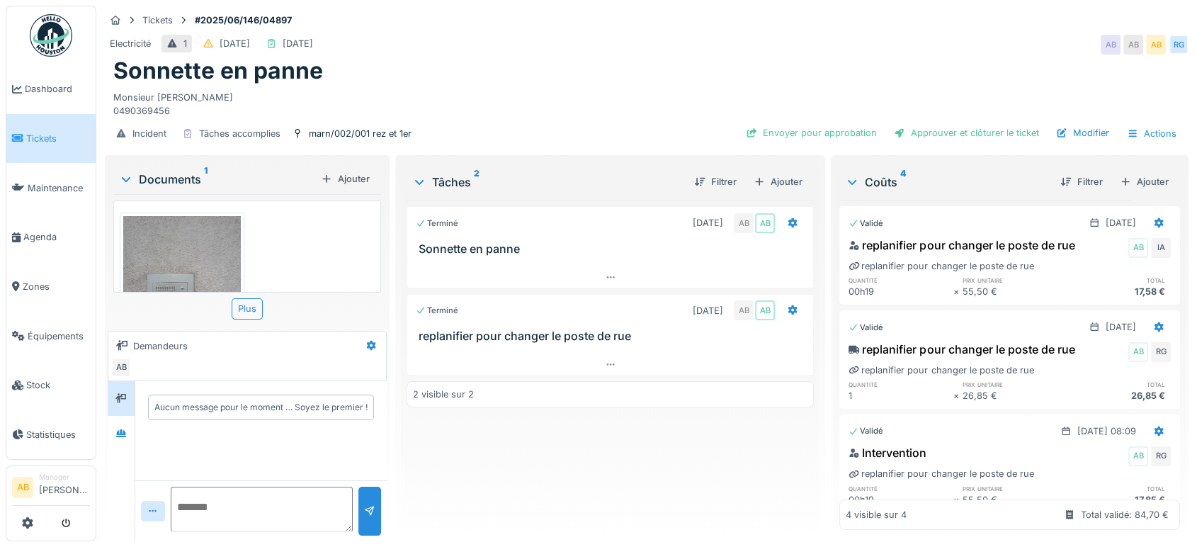
click at [179, 177] on div "Documents 1" at bounding box center [217, 179] width 196 height 17
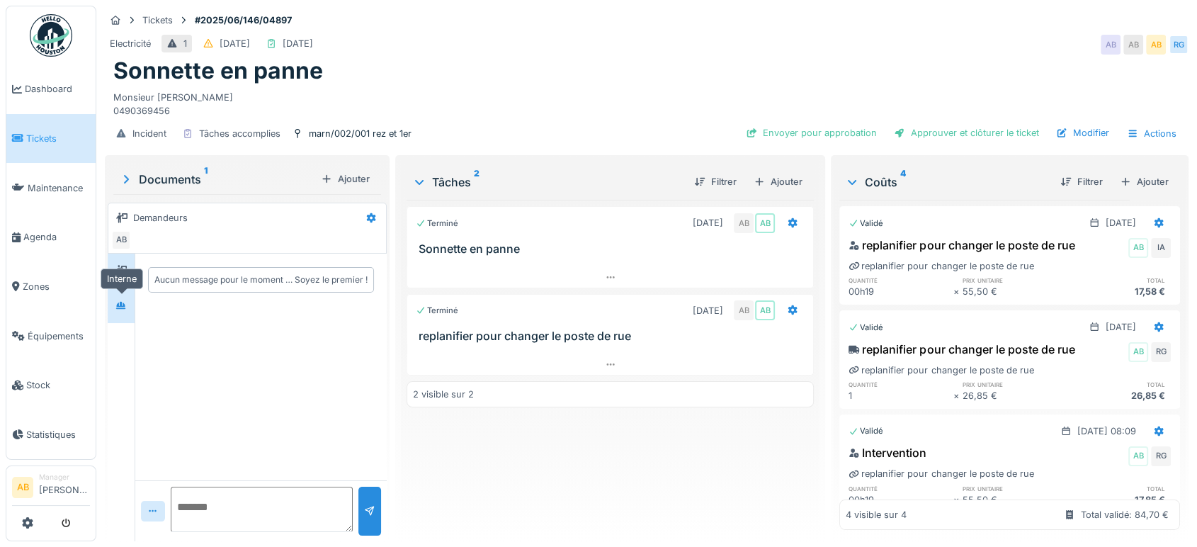
click at [130, 310] on div at bounding box center [120, 306] width 21 height 18
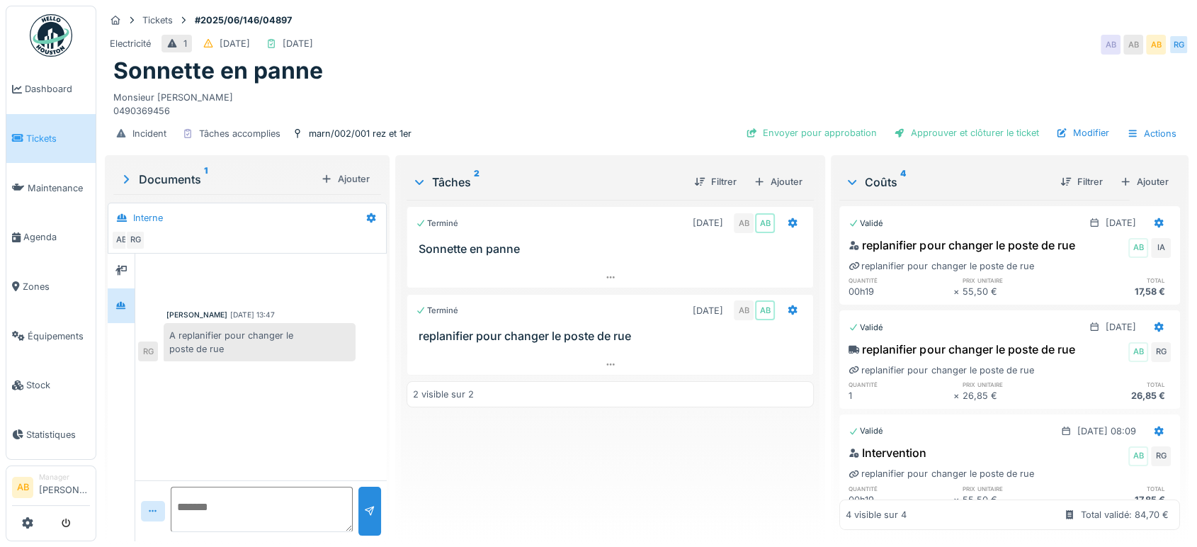
scroll to position [144, 0]
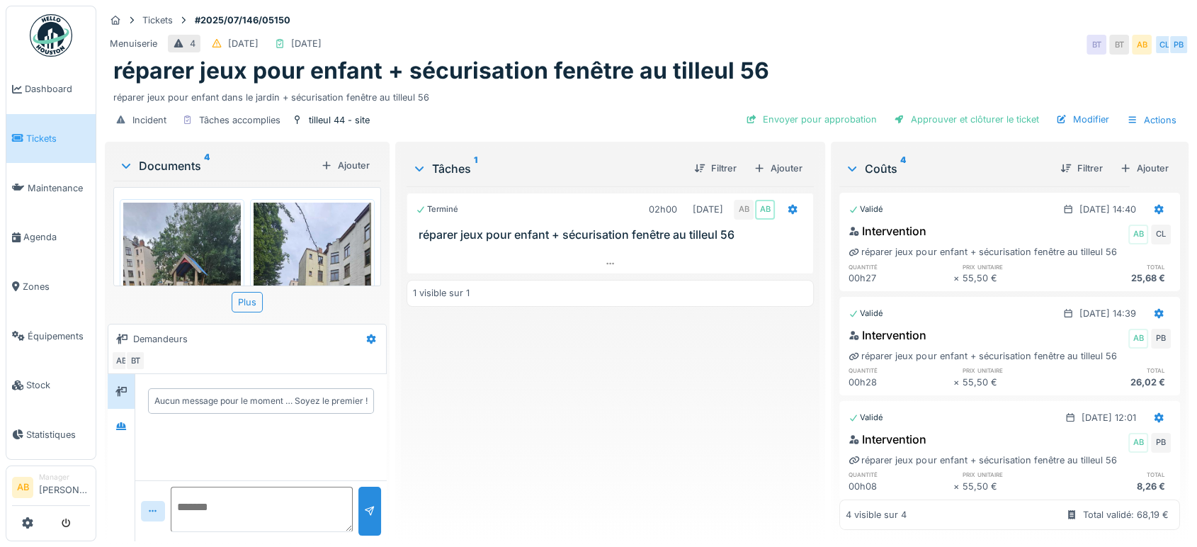
click at [172, 157] on div "Documents 4" at bounding box center [217, 165] width 196 height 17
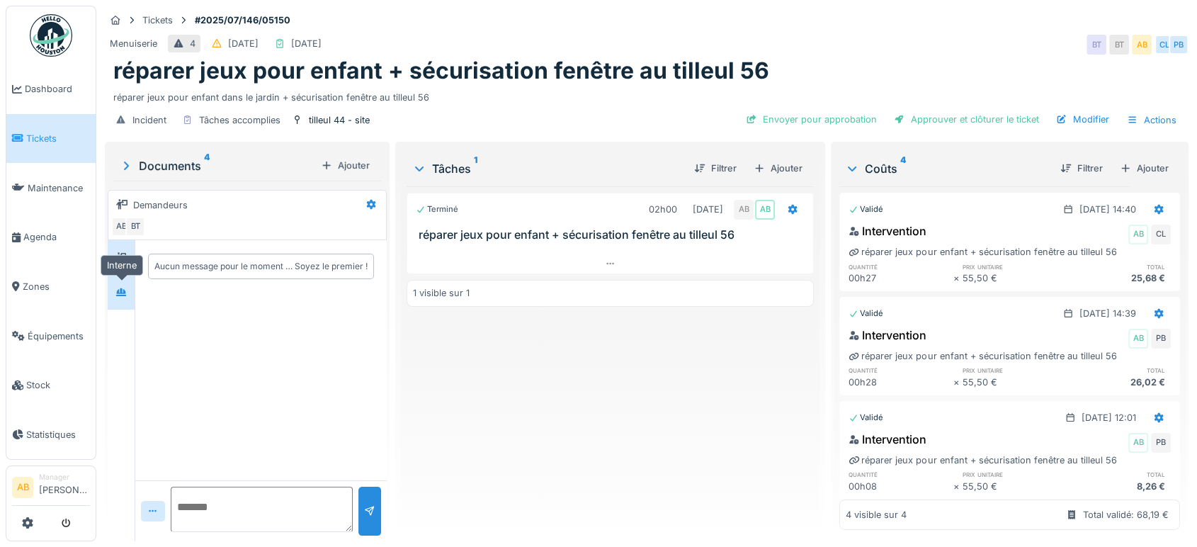
click at [129, 288] on div at bounding box center [120, 292] width 21 height 18
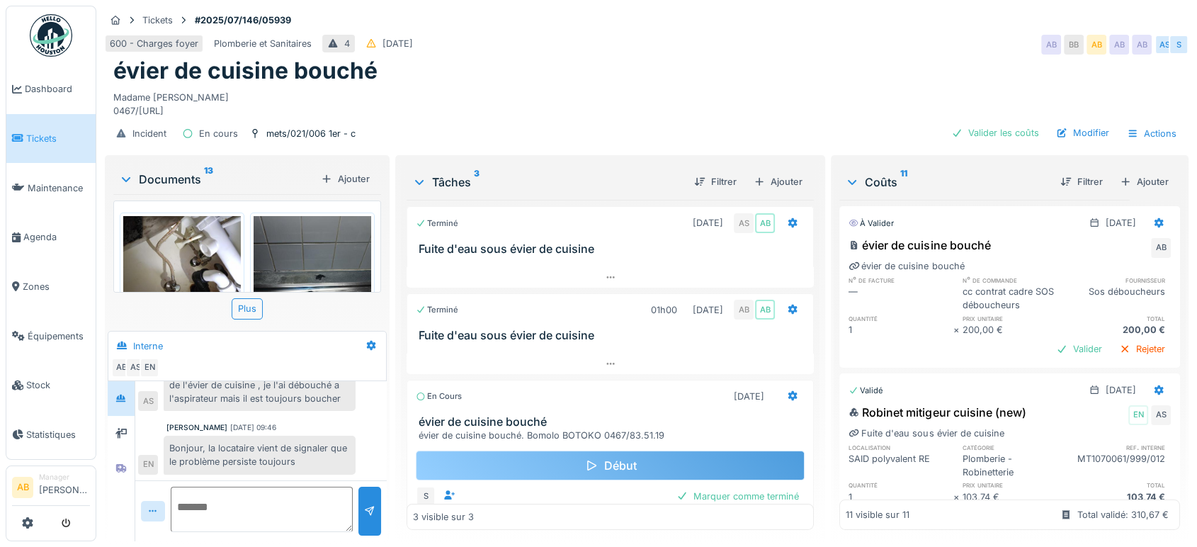
scroll to position [34, 0]
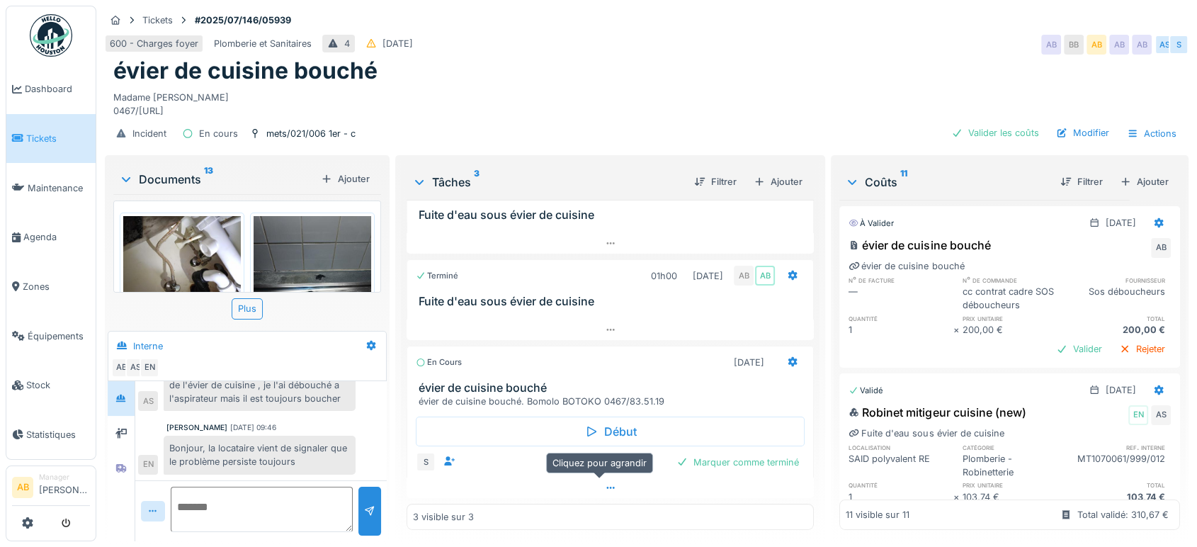
click at [578, 486] on div at bounding box center [610, 487] width 407 height 21
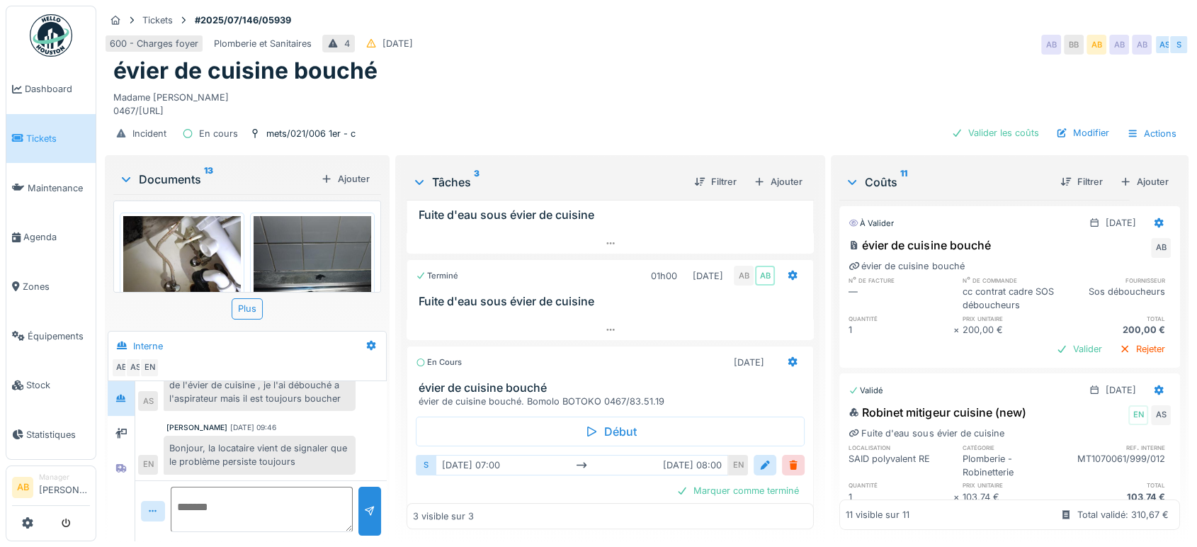
scroll to position [11, 0]
click at [187, 171] on div "Documents 13" at bounding box center [217, 179] width 196 height 17
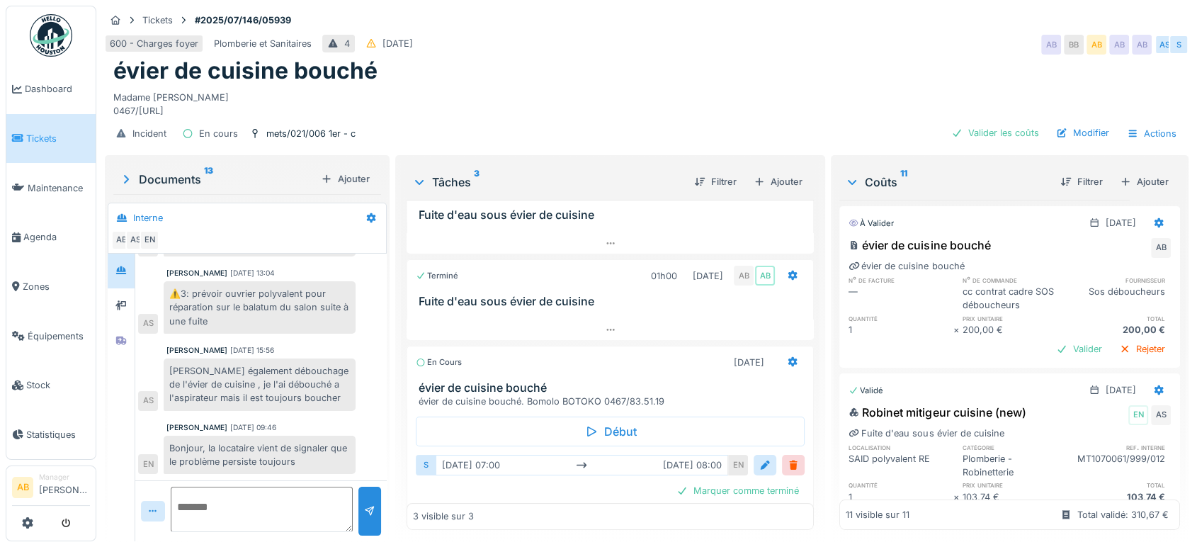
scroll to position [635, 0]
click at [112, 297] on div at bounding box center [120, 306] width 21 height 18
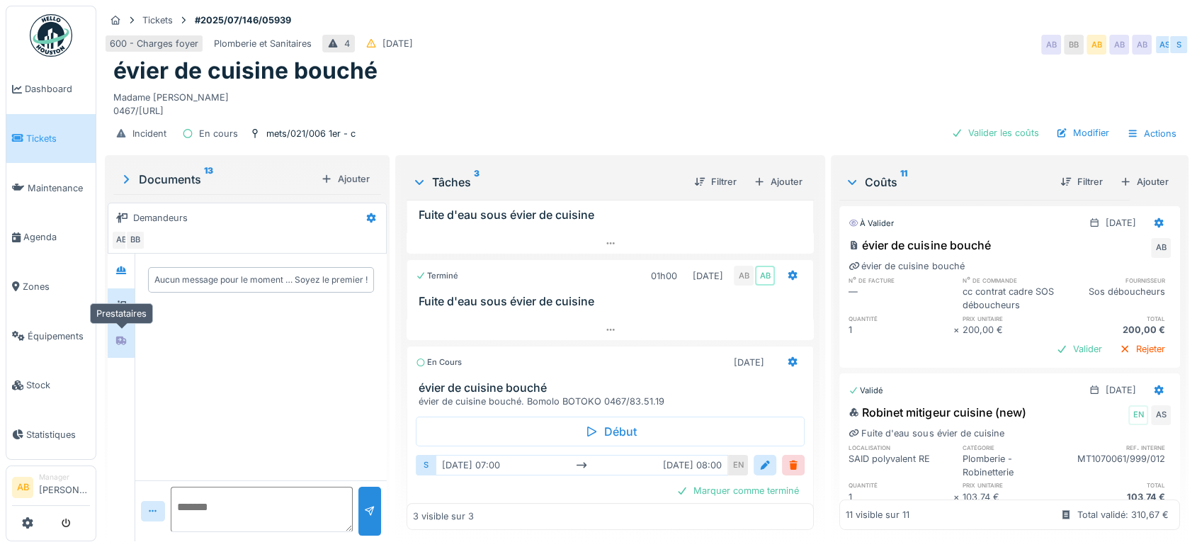
click at [115, 329] on div at bounding box center [120, 340] width 21 height 23
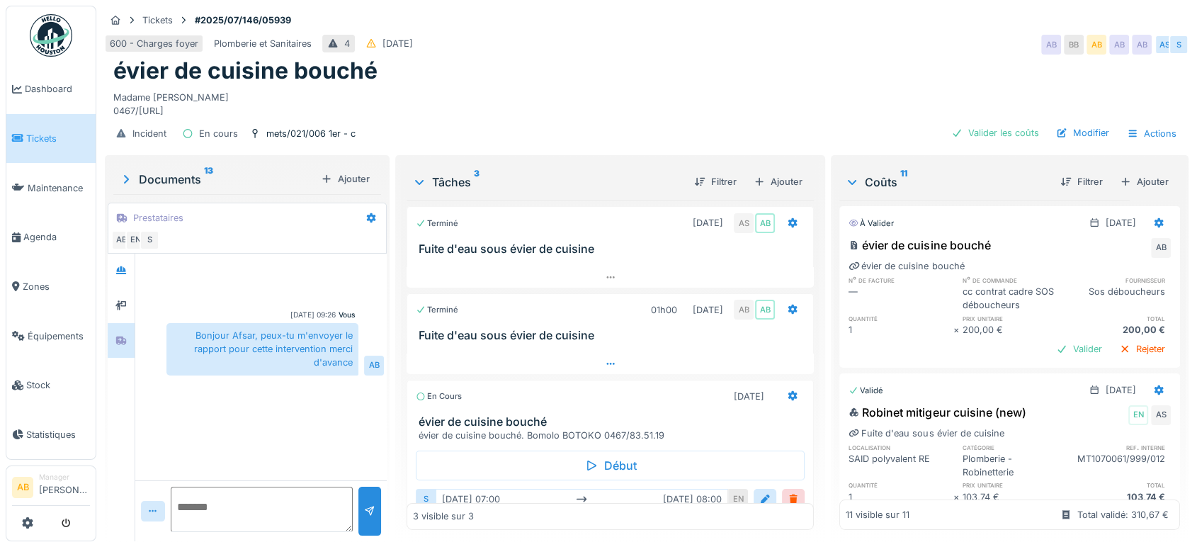
scroll to position [62, 0]
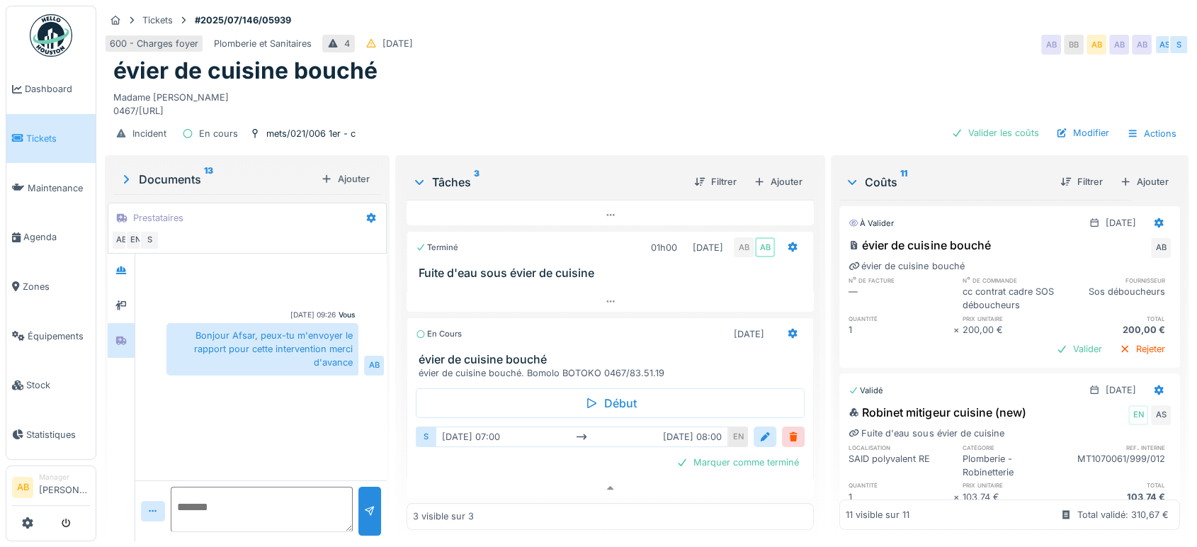
click at [195, 171] on div "Documents 13" at bounding box center [217, 179] width 196 height 17
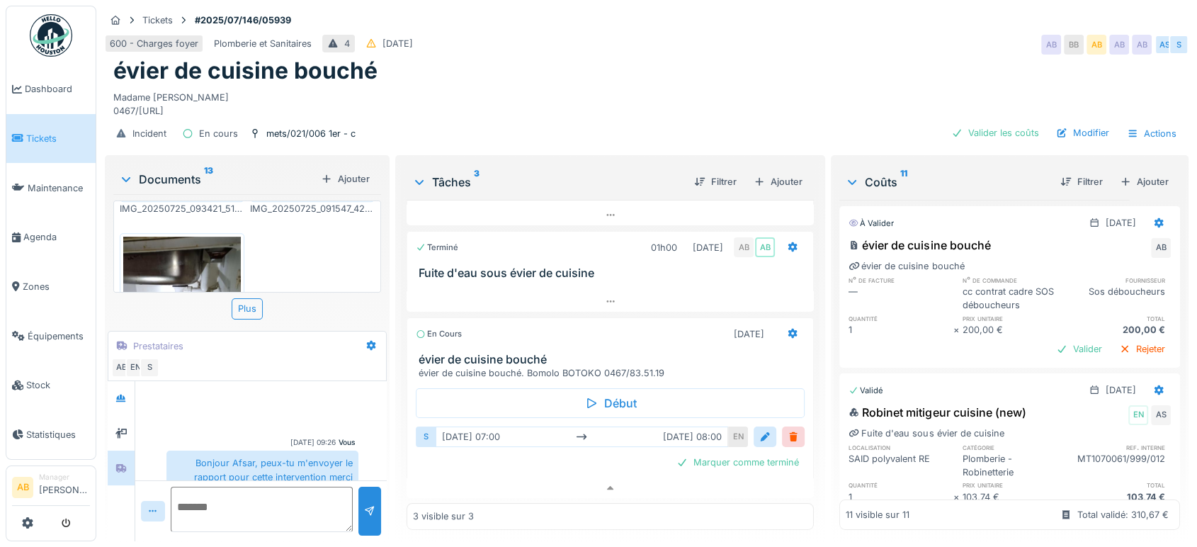
scroll to position [1077, 0]
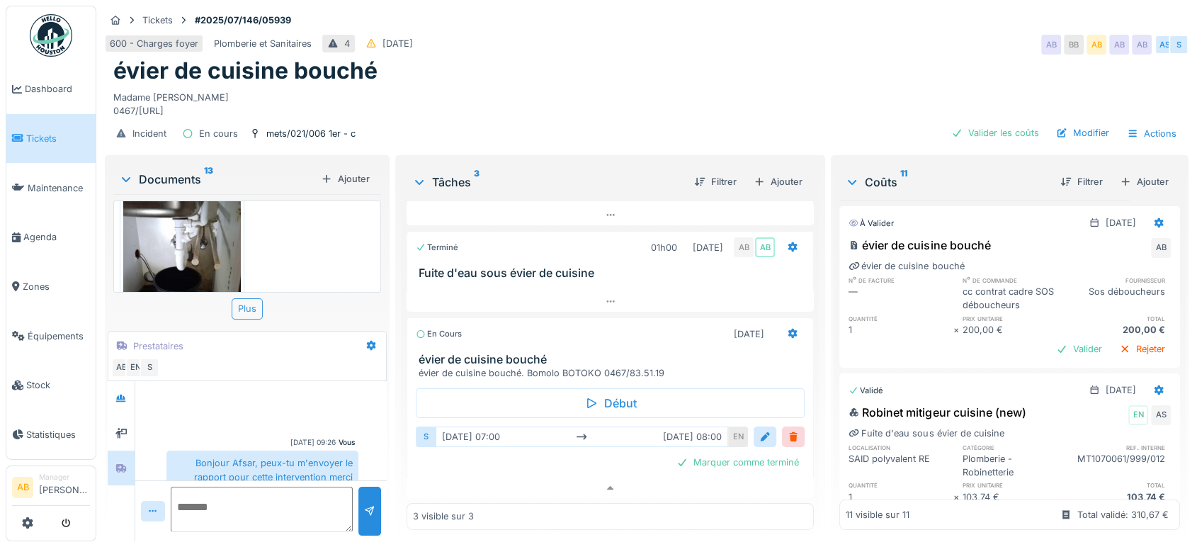
click at [251, 305] on div "Plus" at bounding box center [247, 308] width 31 height 21
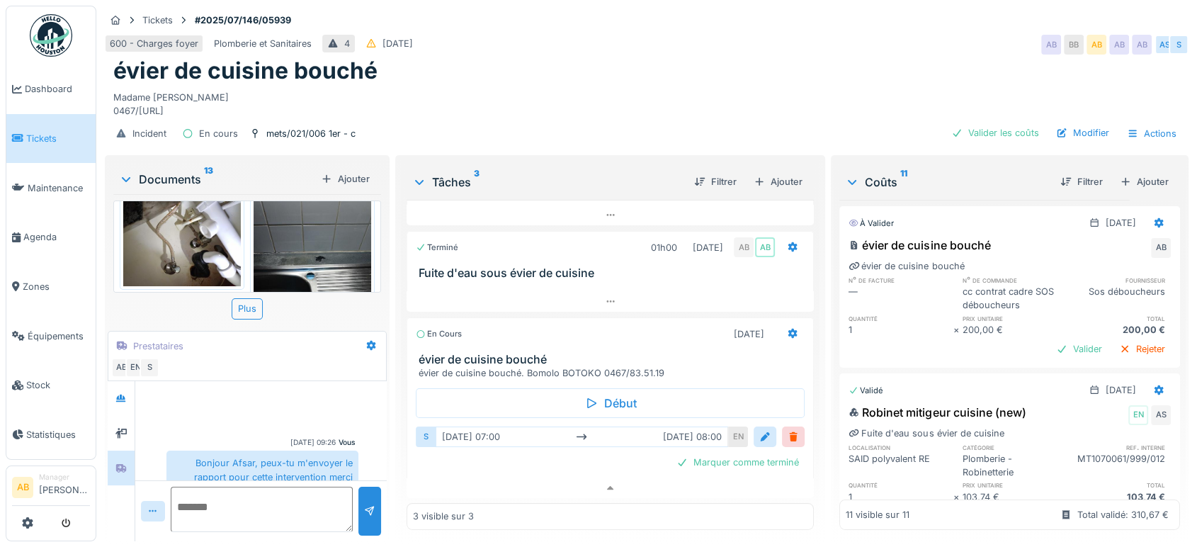
scroll to position [0, 0]
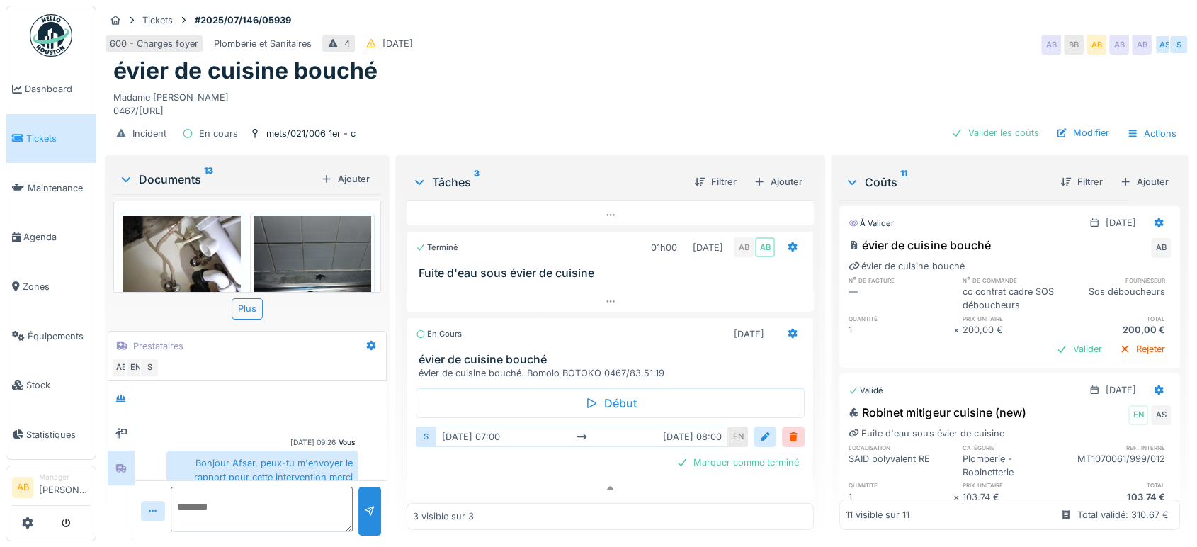
click at [33, 26] on img at bounding box center [51, 35] width 42 height 42
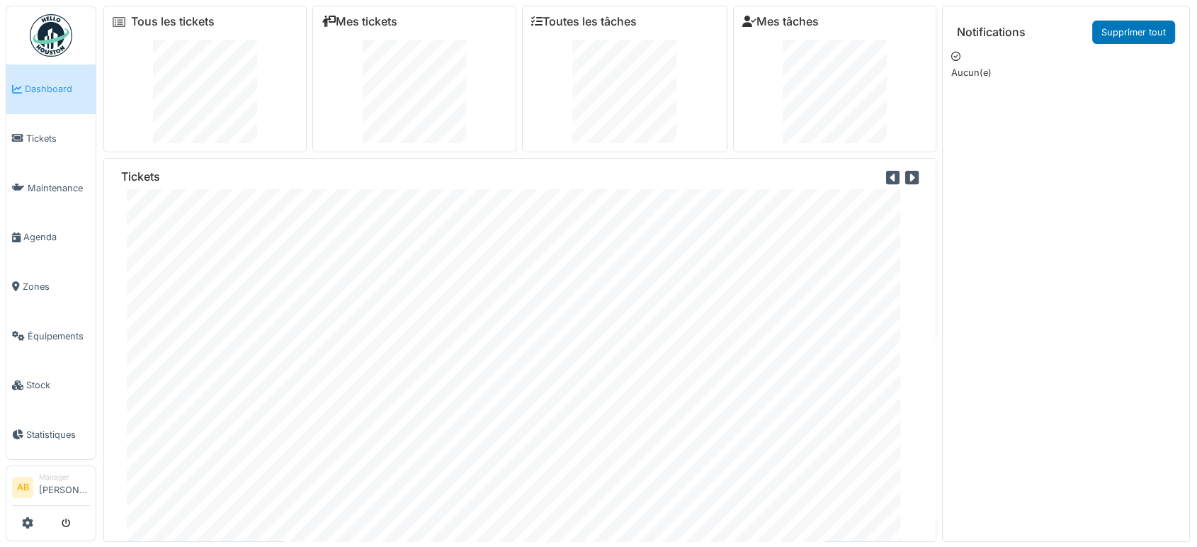
click at [37, 45] on img at bounding box center [51, 35] width 42 height 42
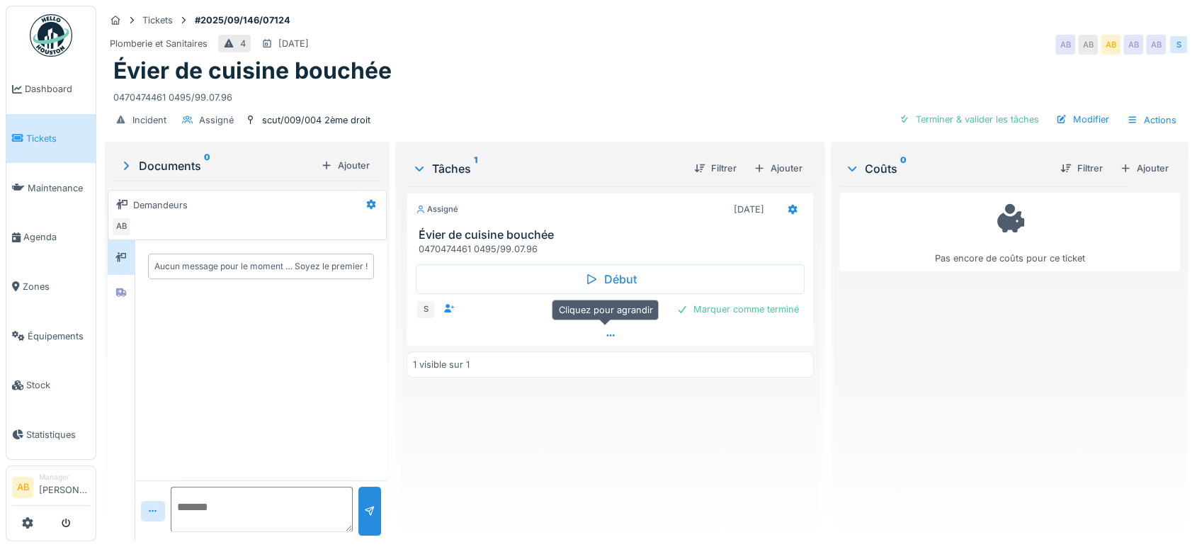
click at [593, 334] on div at bounding box center [610, 335] width 407 height 21
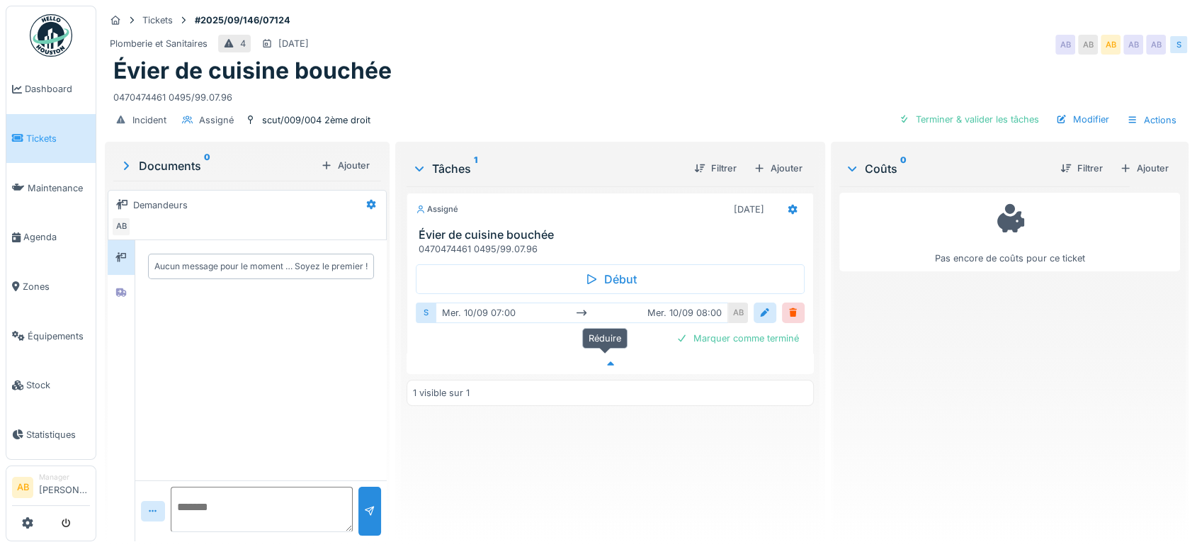
click at [595, 353] on div at bounding box center [610, 363] width 407 height 21
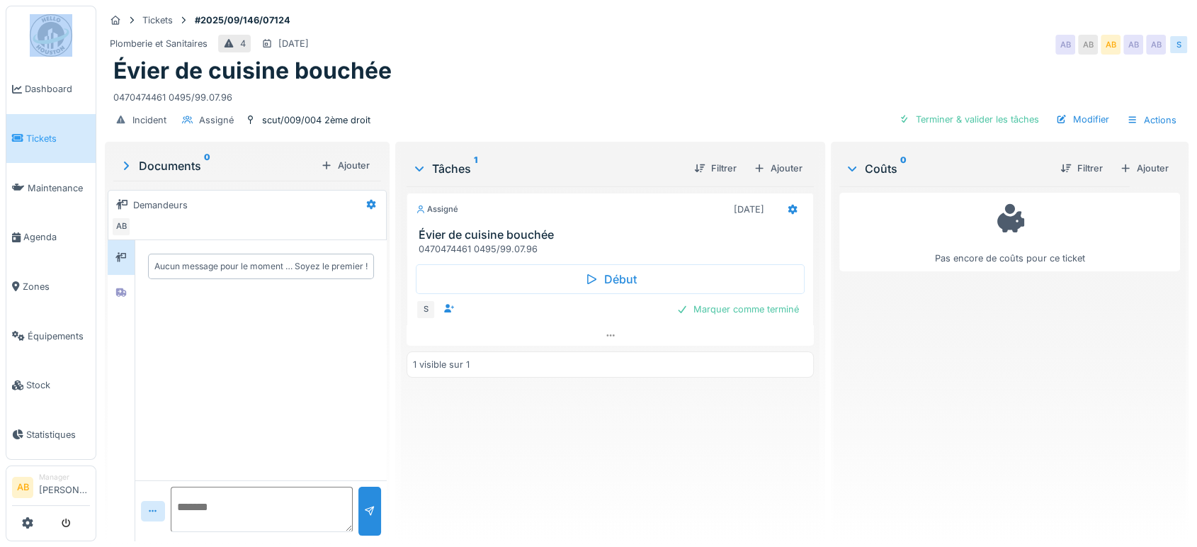
drag, startPoint x: 81, startPoint y: 21, endPoint x: 45, endPoint y: 28, distance: 36.8
click at [45, 28] on ul "Dashboard Tickets Maintenance Agenda Zones Équipements Stock Statistiques" at bounding box center [51, 233] width 91 height 454
click at [45, 28] on img at bounding box center [51, 35] width 42 height 42
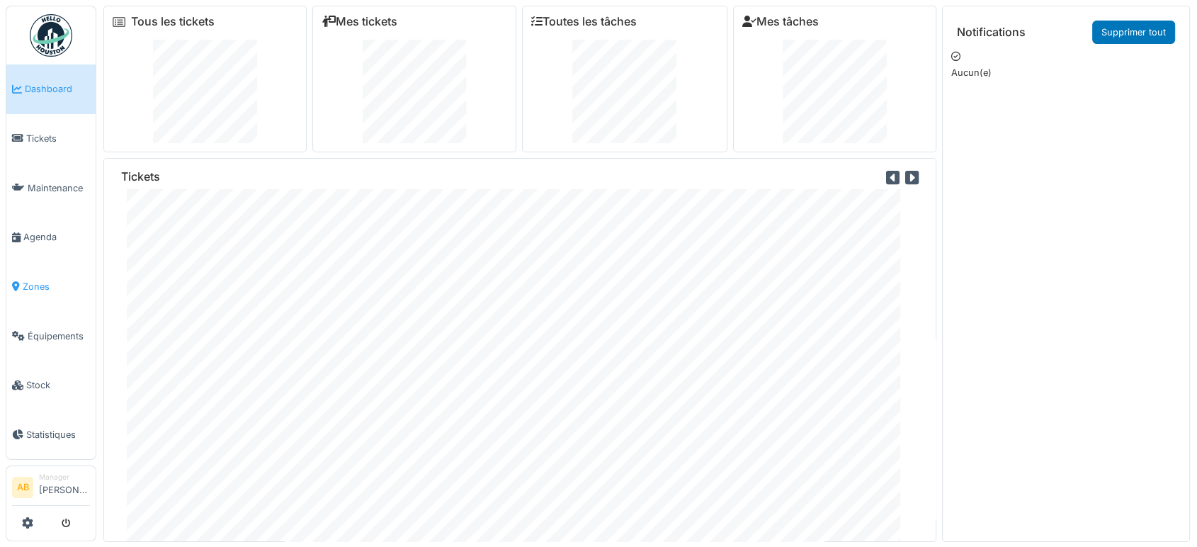
click at [24, 280] on span "Zones" at bounding box center [56, 286] width 67 height 13
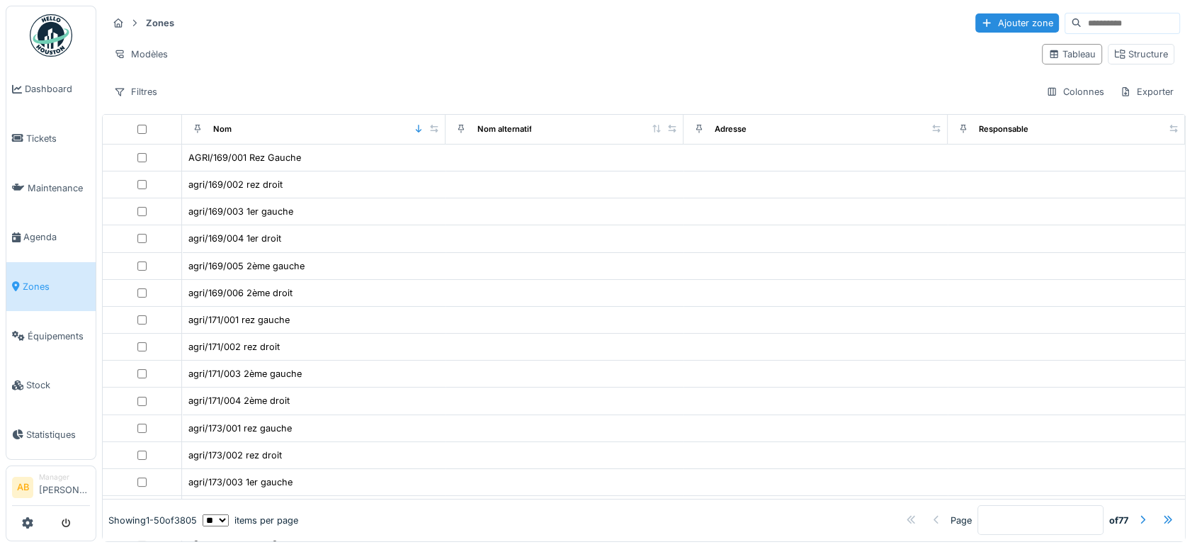
click at [1082, 16] on input at bounding box center [1131, 23] width 98 height 20
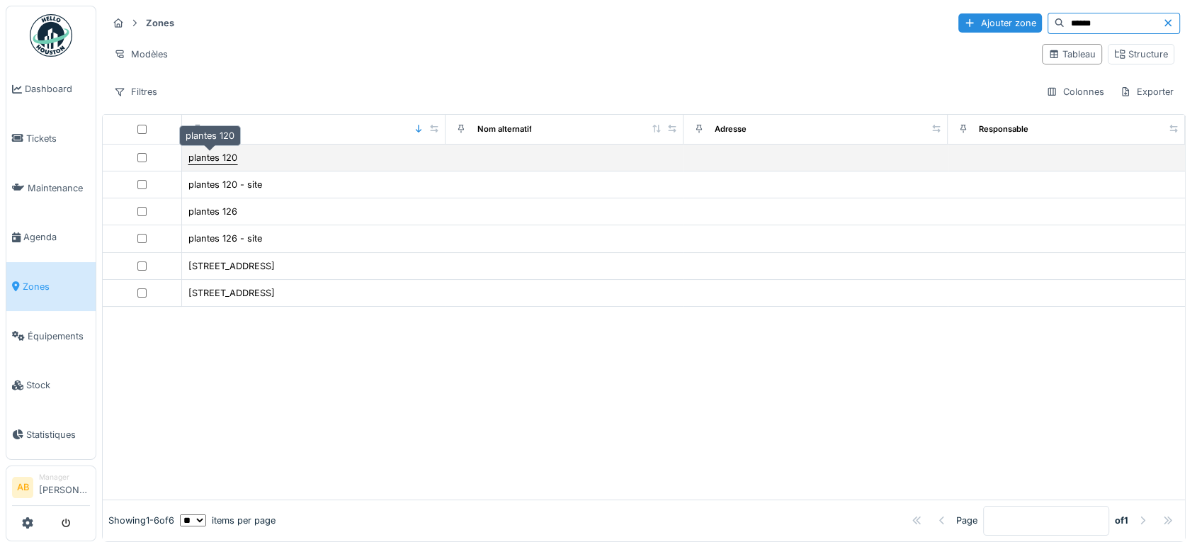
type input "******"
click at [221, 159] on div "plantes 120" at bounding box center [212, 157] width 49 height 13
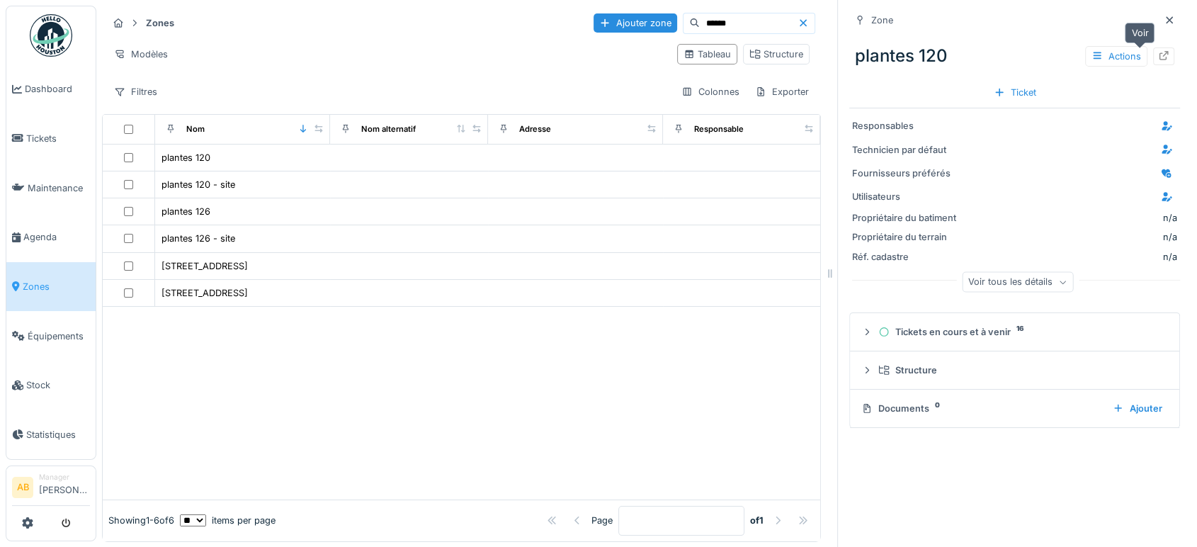
click at [1158, 50] on div at bounding box center [1163, 56] width 11 height 13
click at [878, 374] on icon at bounding box center [883, 369] width 11 height 9
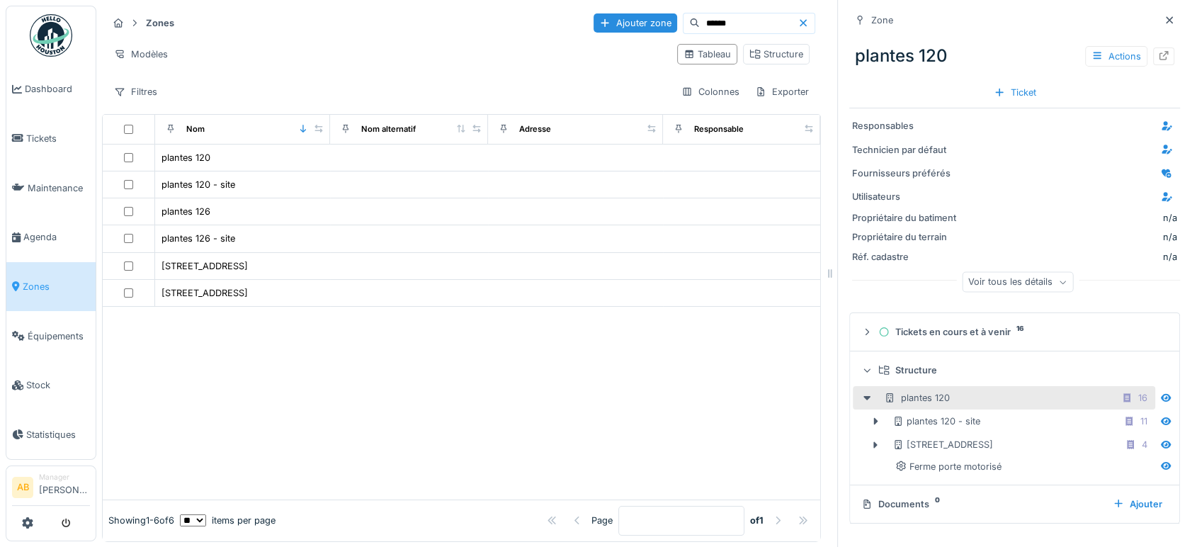
scroll to position [12, 0]
click at [864, 437] on div at bounding box center [875, 444] width 23 height 15
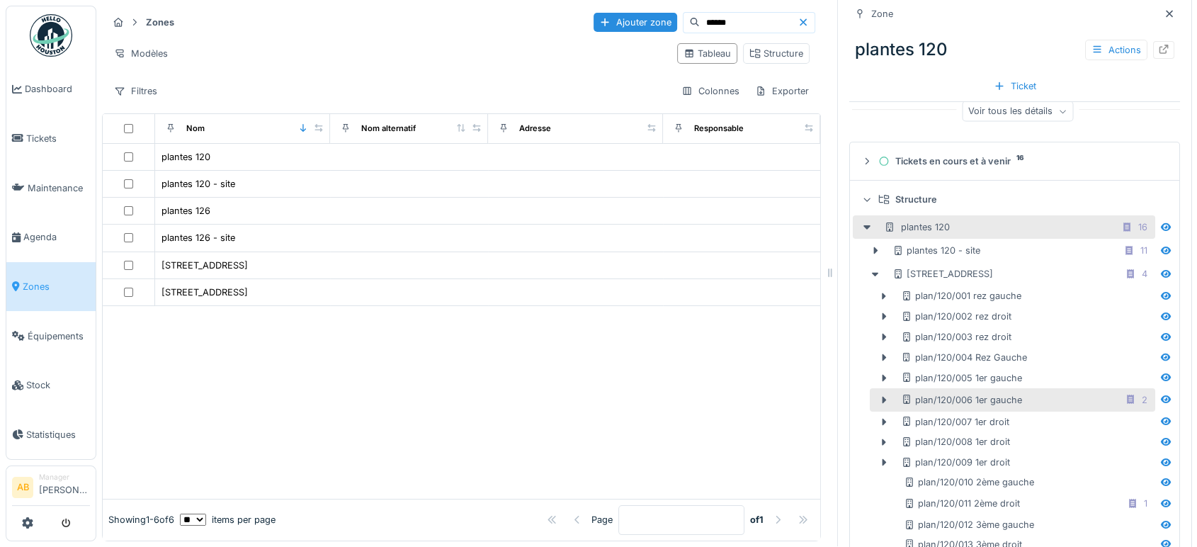
scroll to position [317, 0]
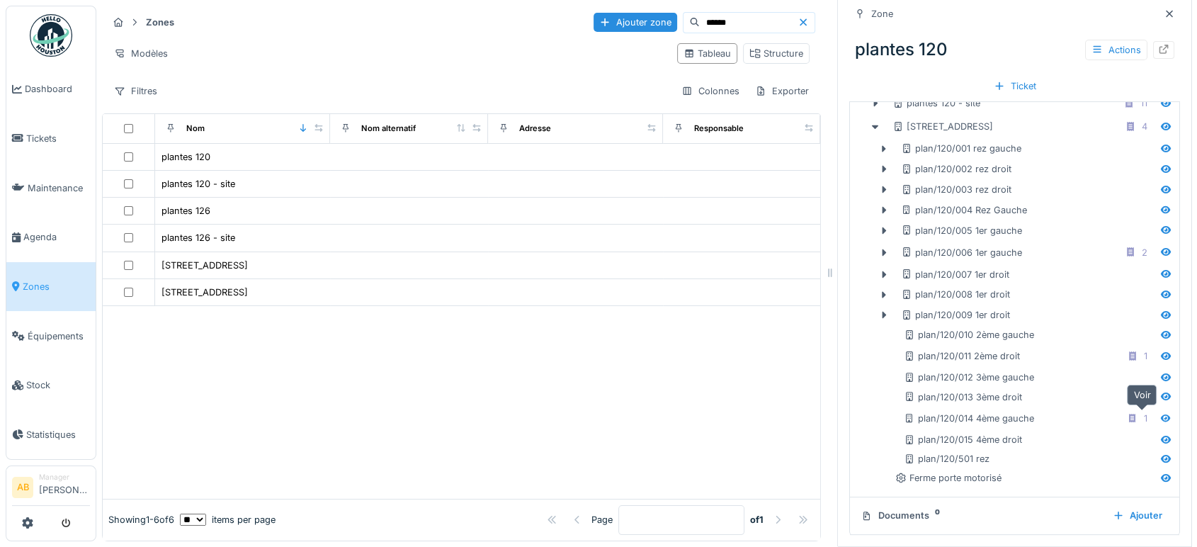
click at [1160, 414] on icon at bounding box center [1165, 418] width 11 height 9
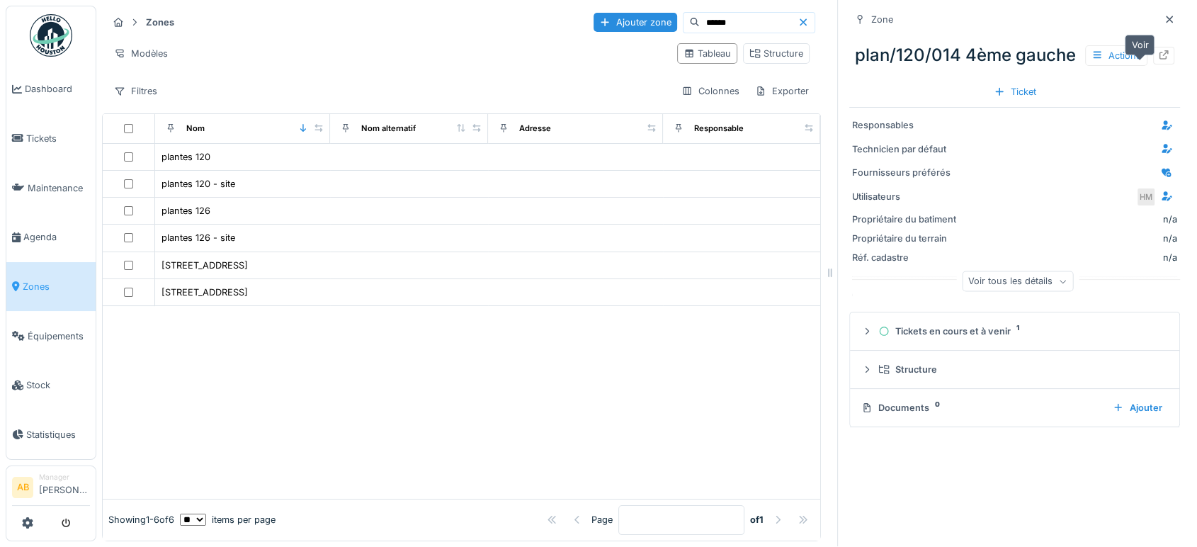
click at [1159, 55] on icon at bounding box center [1163, 54] width 9 height 9
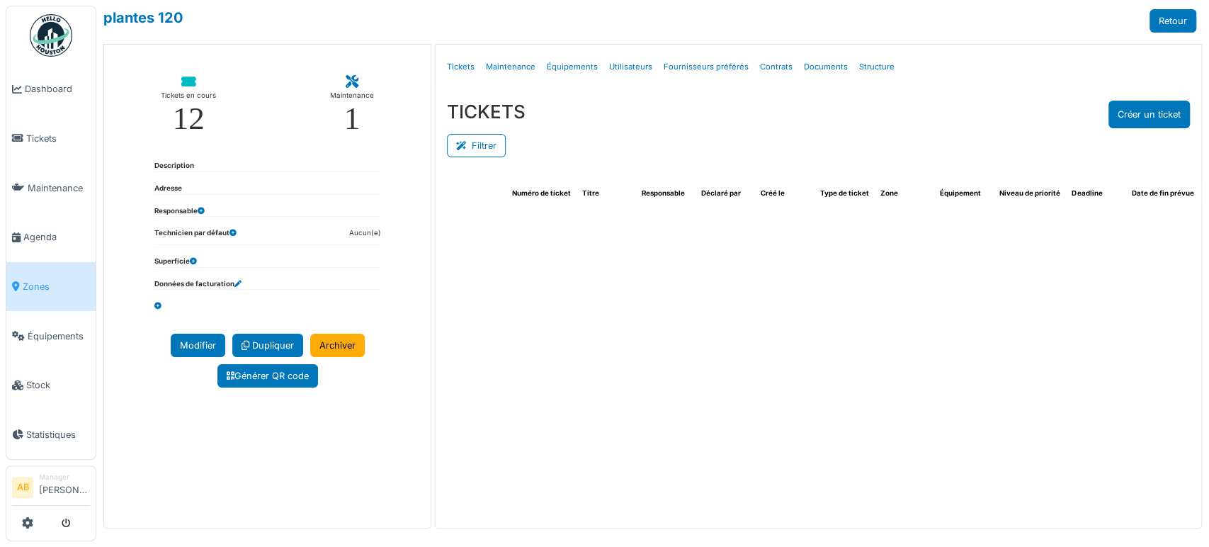
select select "***"
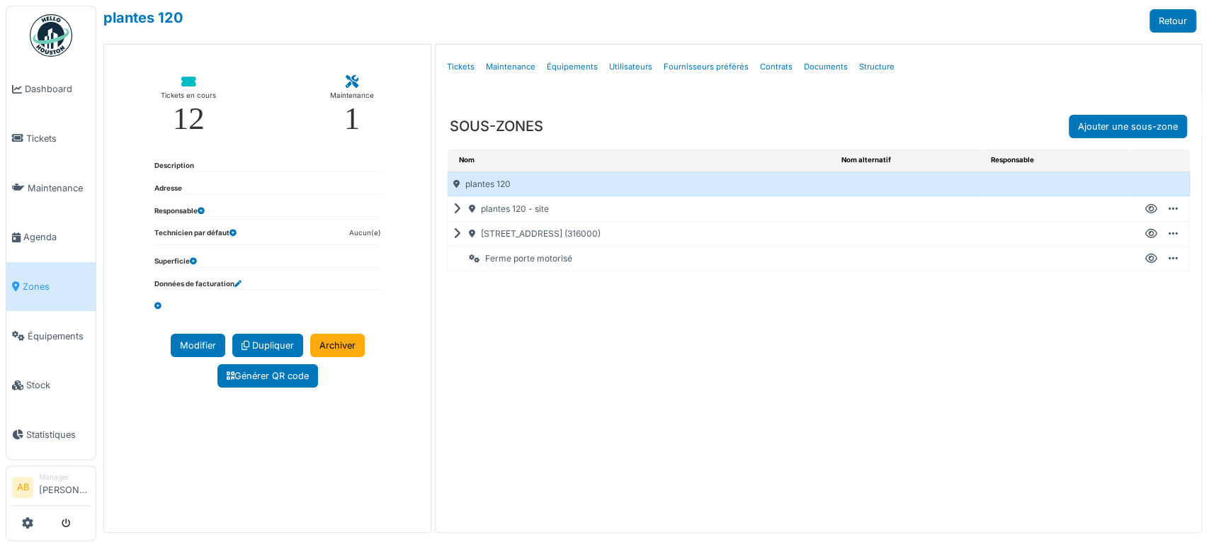
click at [453, 234] on icon at bounding box center [459, 234] width 13 height 1
click at [457, 234] on icon at bounding box center [461, 234] width 17 height 1
click at [457, 234] on icon at bounding box center [459, 234] width 13 height 1
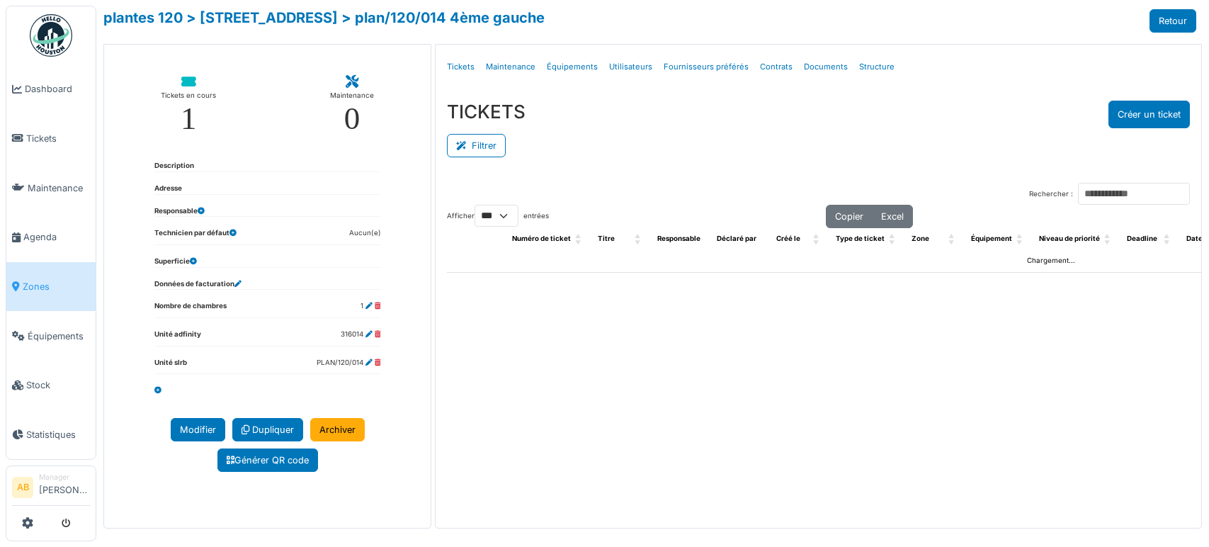
select select "***"
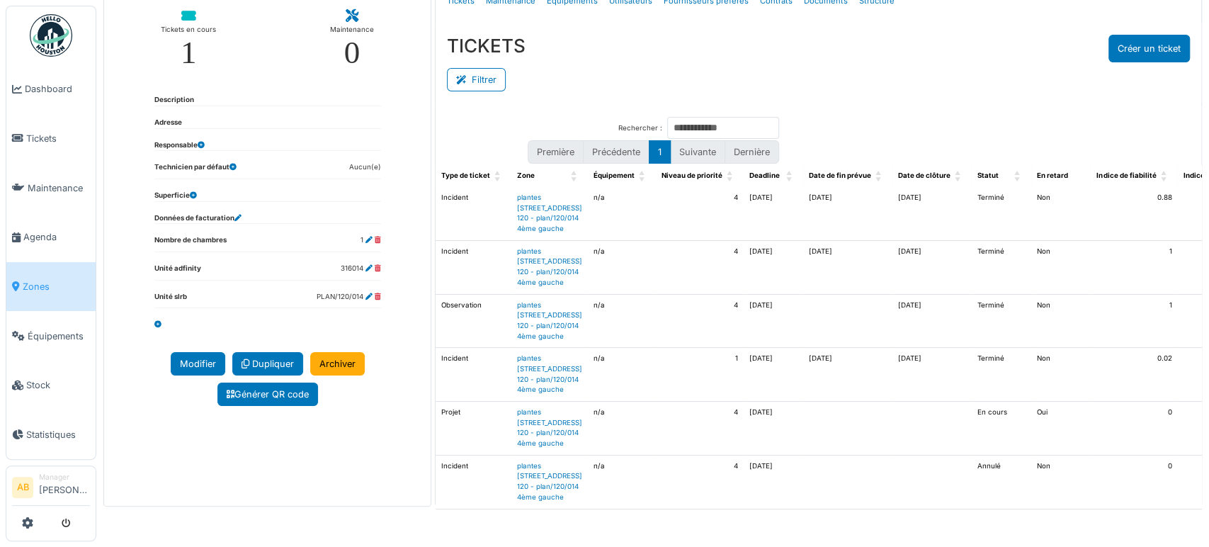
scroll to position [50, 0]
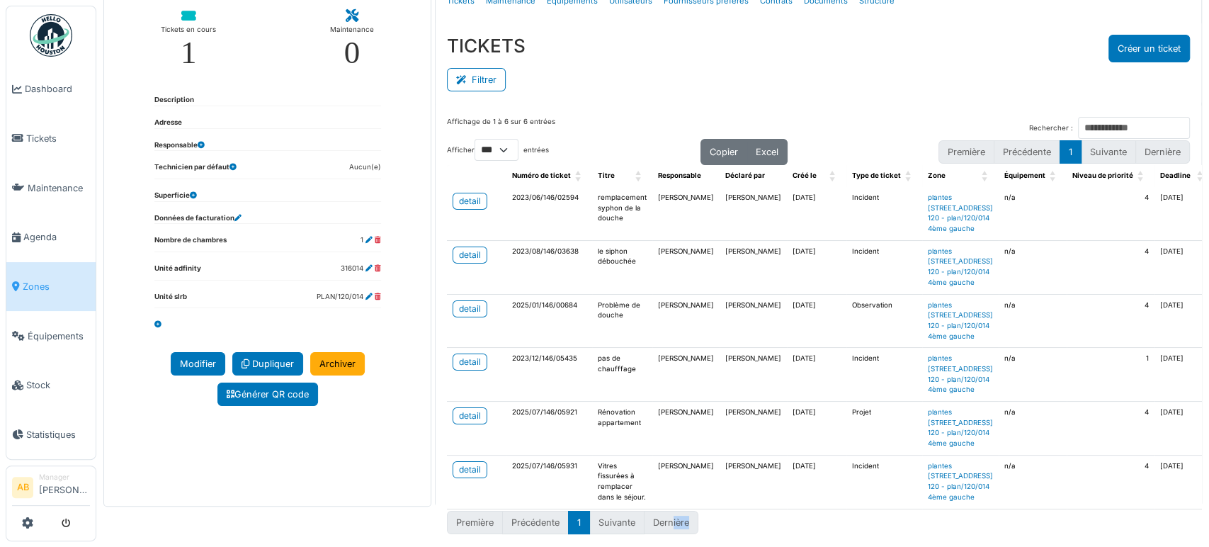
drag, startPoint x: 728, startPoint y: 531, endPoint x: 671, endPoint y: 560, distance: 64.3
click at [671, 546] on html "Dashboard Tickets Maintenance Agenda Zones Équipements Stock Statistiques AB Ma…" at bounding box center [604, 273] width 1209 height 547
click at [461, 461] on link "detail" at bounding box center [470, 469] width 35 height 17
click at [482, 407] on link "detail" at bounding box center [470, 415] width 35 height 17
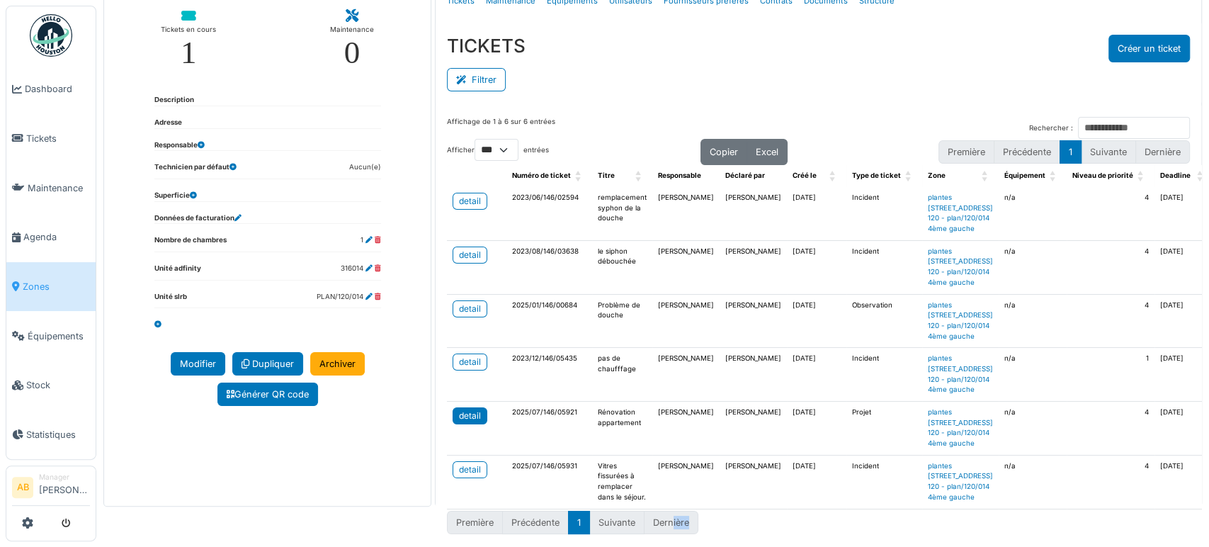
click at [478, 407] on link "detail" at bounding box center [470, 415] width 35 height 17
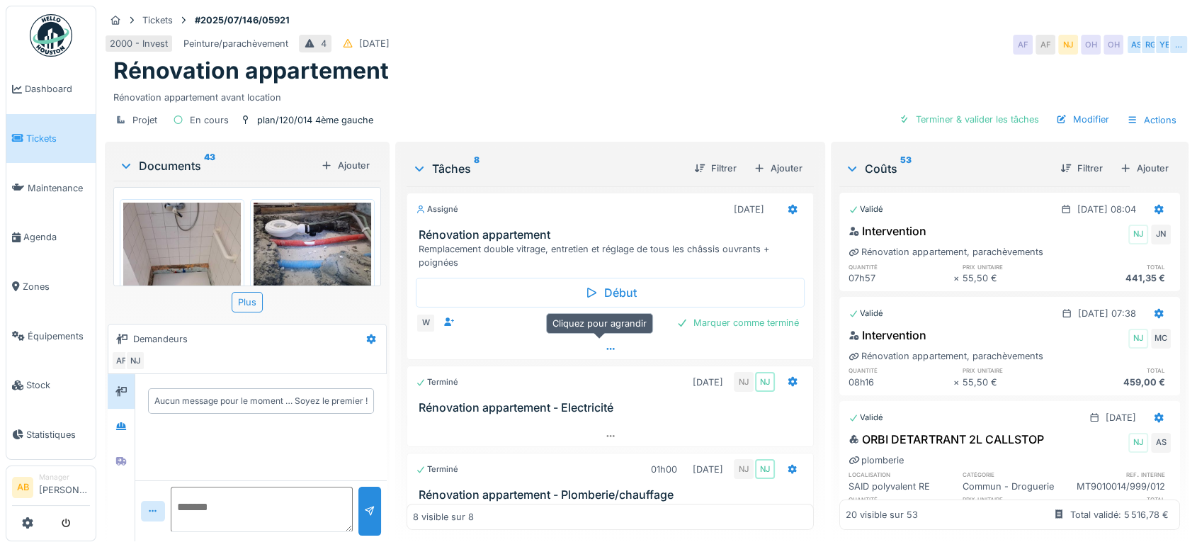
click at [579, 347] on div at bounding box center [610, 349] width 406 height 21
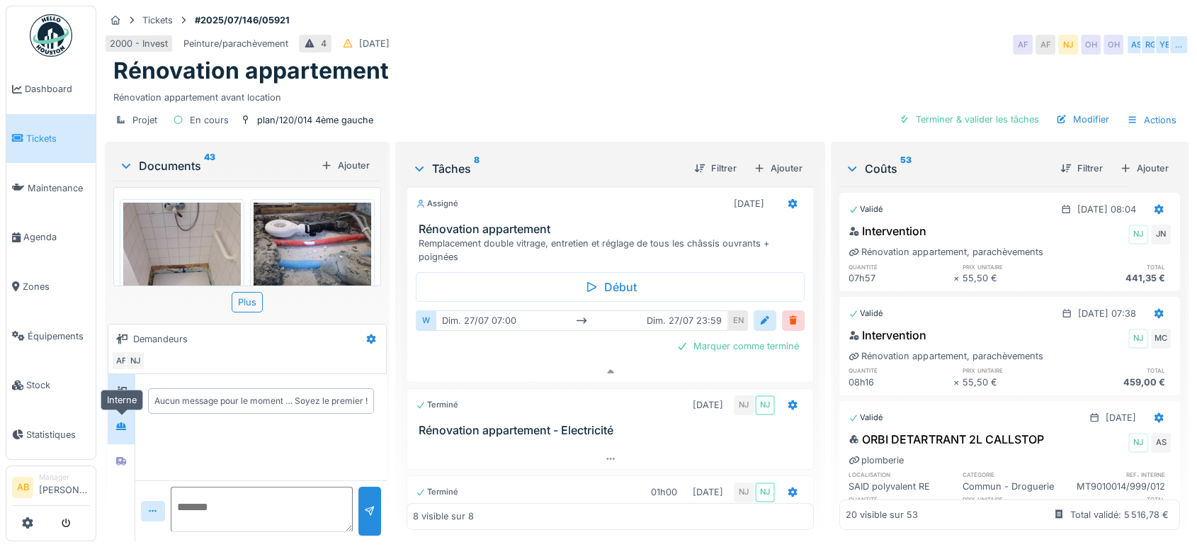
click at [122, 422] on icon at bounding box center [121, 426] width 10 height 8
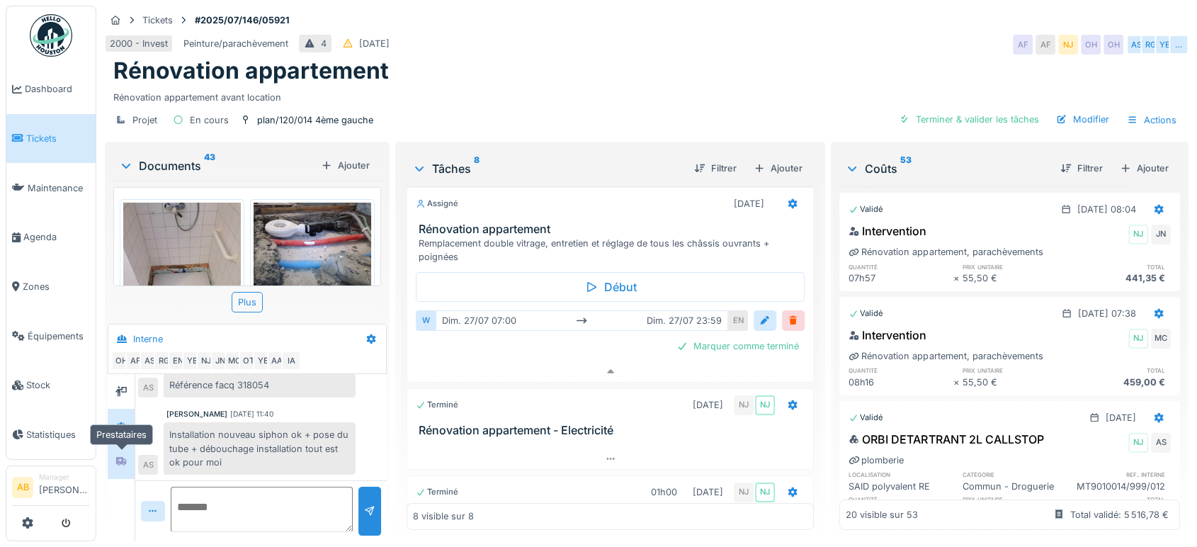
click at [118, 456] on icon at bounding box center [120, 460] width 11 height 9
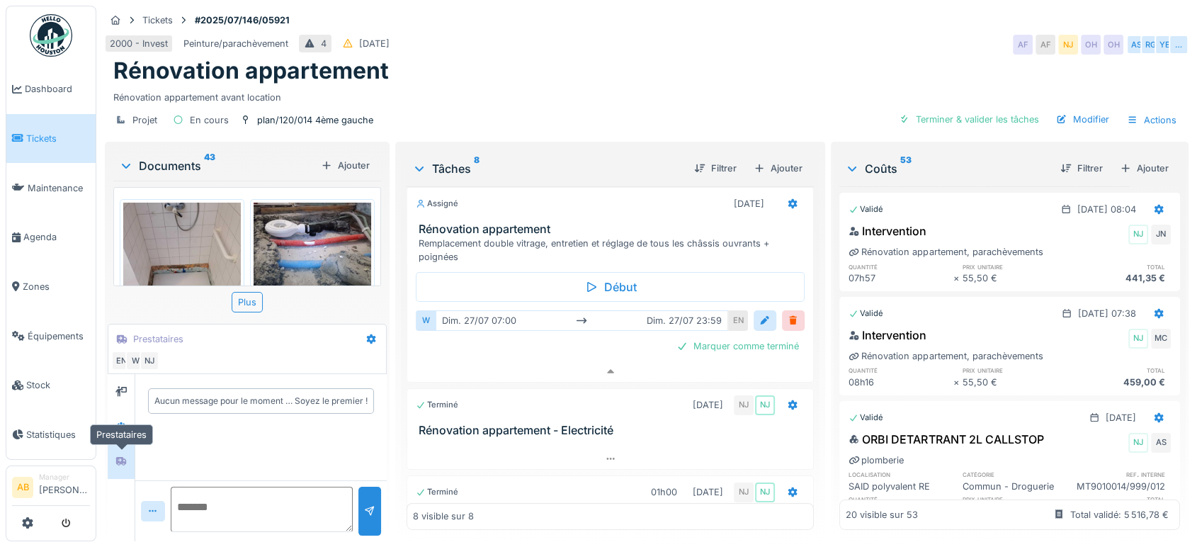
scroll to position [0, 0]
click at [171, 157] on div "Documents 43" at bounding box center [217, 165] width 196 height 17
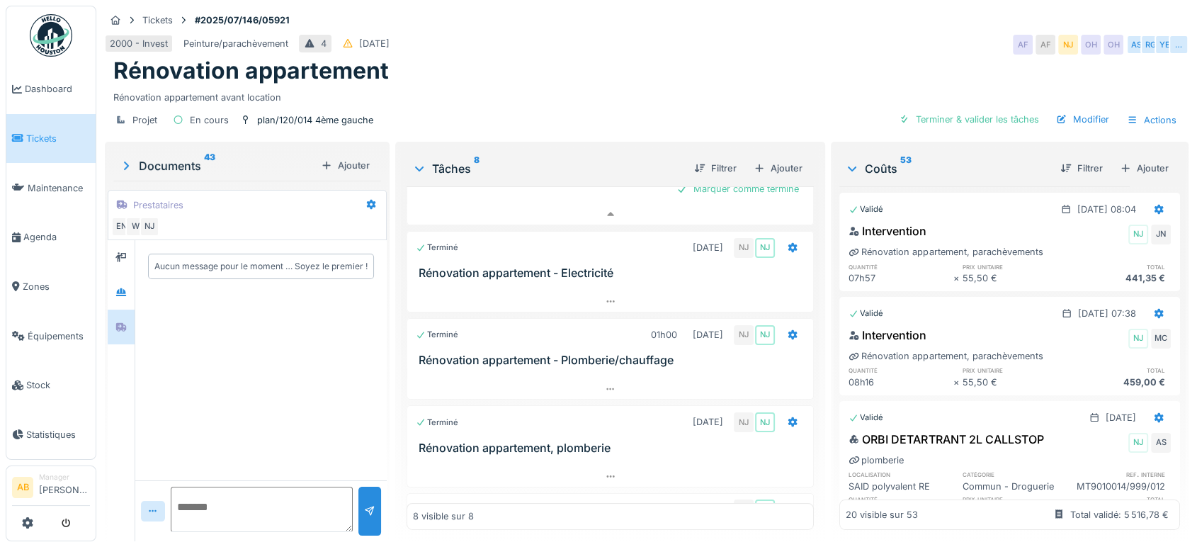
scroll to position [163, 0]
click at [185, 157] on div "Documents 43" at bounding box center [217, 165] width 196 height 17
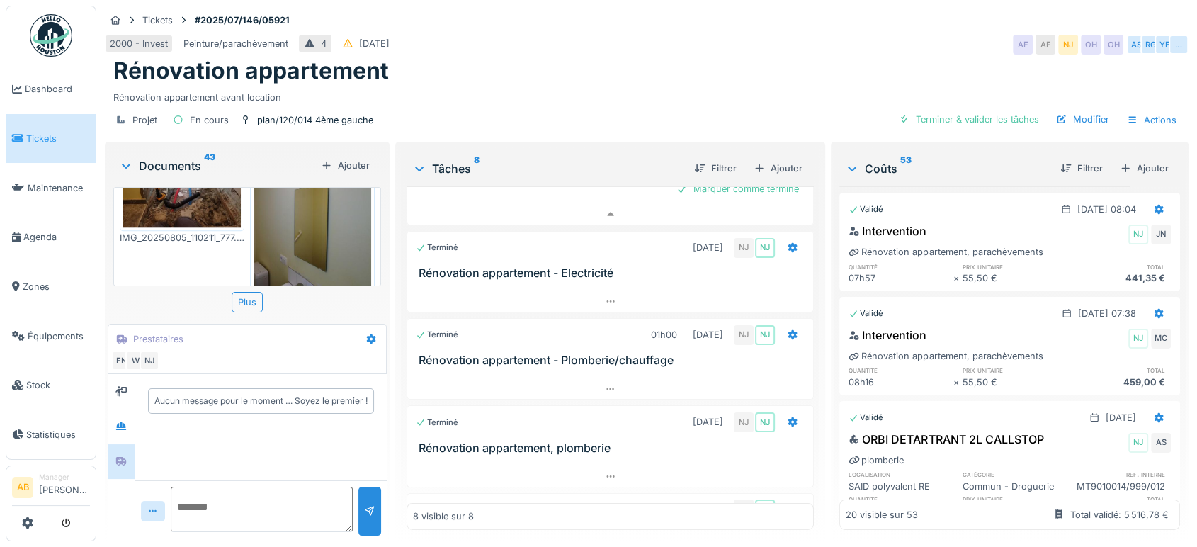
scroll to position [1576, 0]
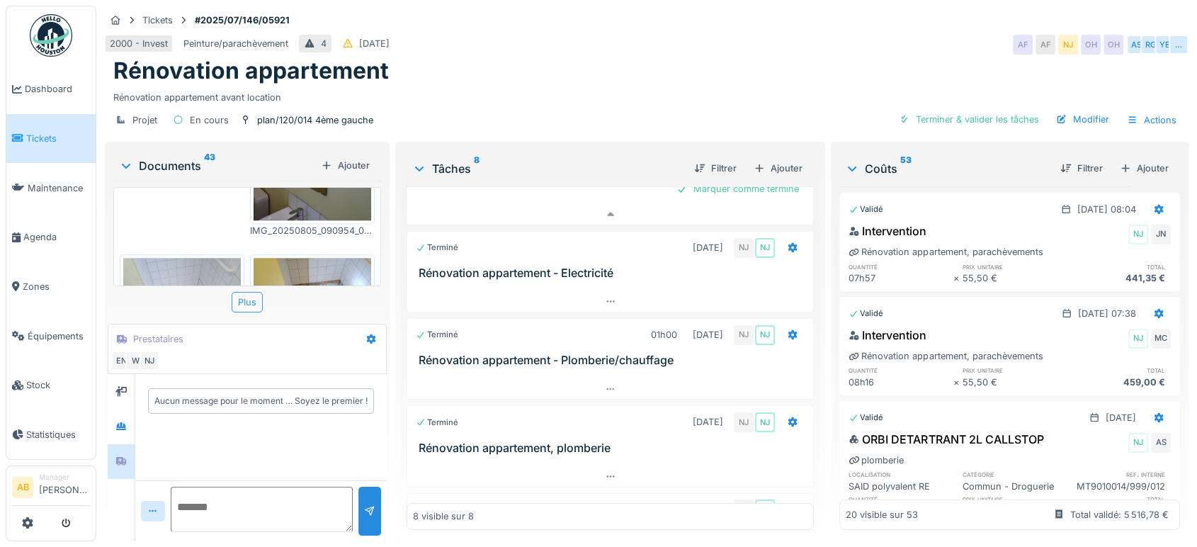
click at [245, 293] on div "Plus" at bounding box center [247, 302] width 31 height 21
click at [244, 506] on textarea at bounding box center [262, 509] width 182 height 45
click at [187, 157] on div "Documents 43" at bounding box center [217, 165] width 196 height 17
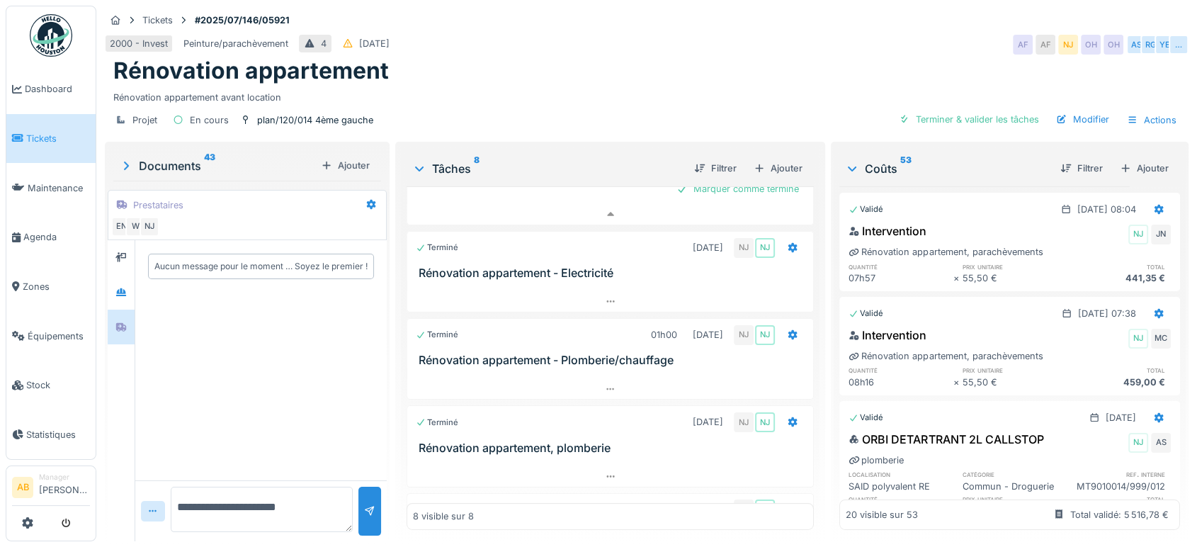
scroll to position [1511, 0]
click at [309, 497] on textarea "**********" at bounding box center [262, 509] width 182 height 45
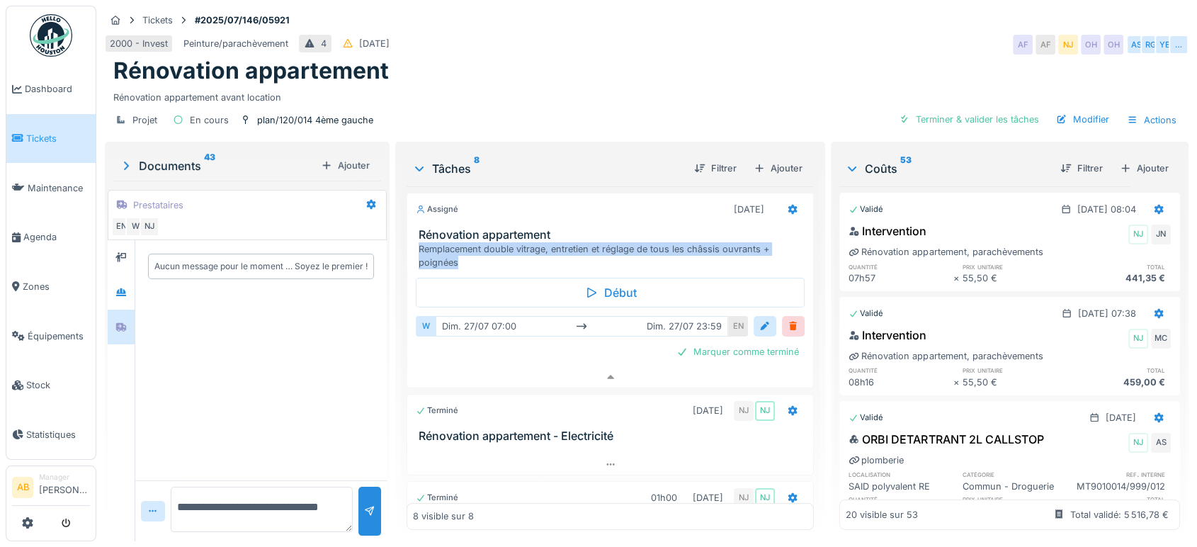
drag, startPoint x: 463, startPoint y: 261, endPoint x: 401, endPoint y: 249, distance: 63.4
click at [401, 249] on div "Tâches 8 Filtrer Ajouter Assigné 27/07/2025 Rénovation appartement Remplacement…" at bounding box center [610, 339] width 419 height 391
copy div "Remplacement double vitrage, entretien et réglage de tous les châssis ouvrants …"
click at [271, 526] on textarea "**********" at bounding box center [262, 509] width 182 height 45
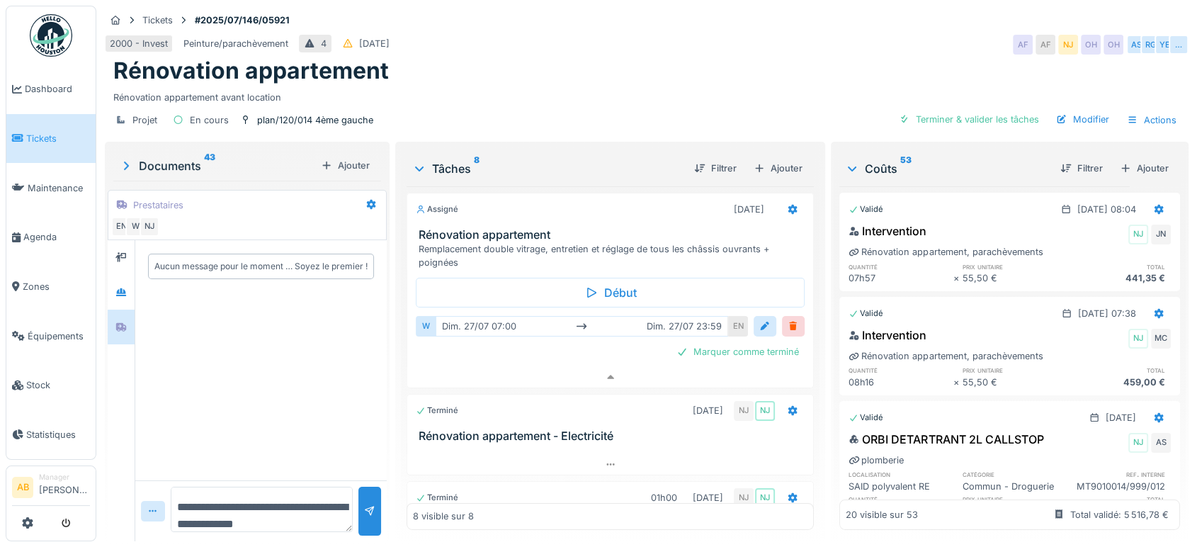
scroll to position [17, 0]
paste textarea "**********"
click at [215, 521] on textarea "**********" at bounding box center [260, 509] width 178 height 45
drag, startPoint x: 222, startPoint y: 518, endPoint x: 210, endPoint y: 522, distance: 13.2
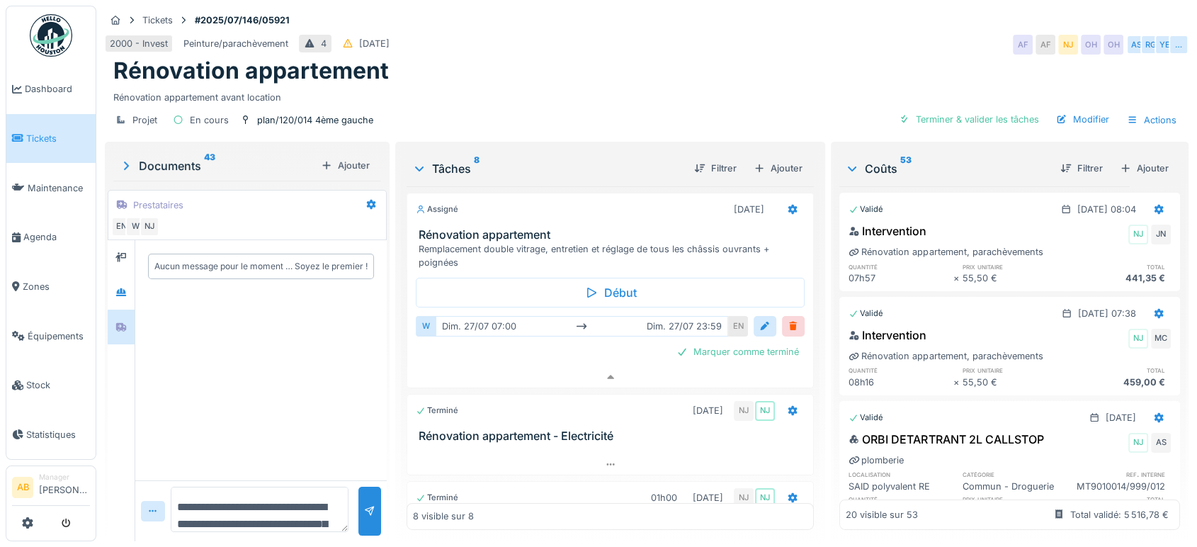
click at [210, 522] on textarea "**********" at bounding box center [260, 509] width 178 height 45
click at [220, 526] on textarea "**********" at bounding box center [260, 509] width 178 height 45
click at [217, 524] on textarea "**********" at bounding box center [260, 509] width 178 height 45
click at [300, 511] on textarea "**********" at bounding box center [260, 509] width 178 height 45
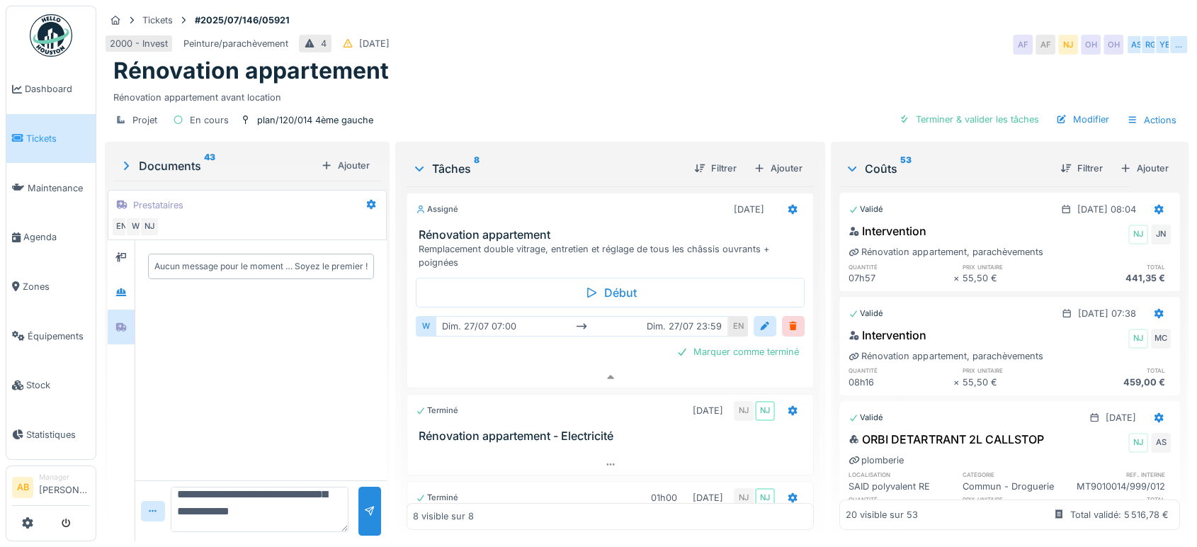
type textarea "**********"
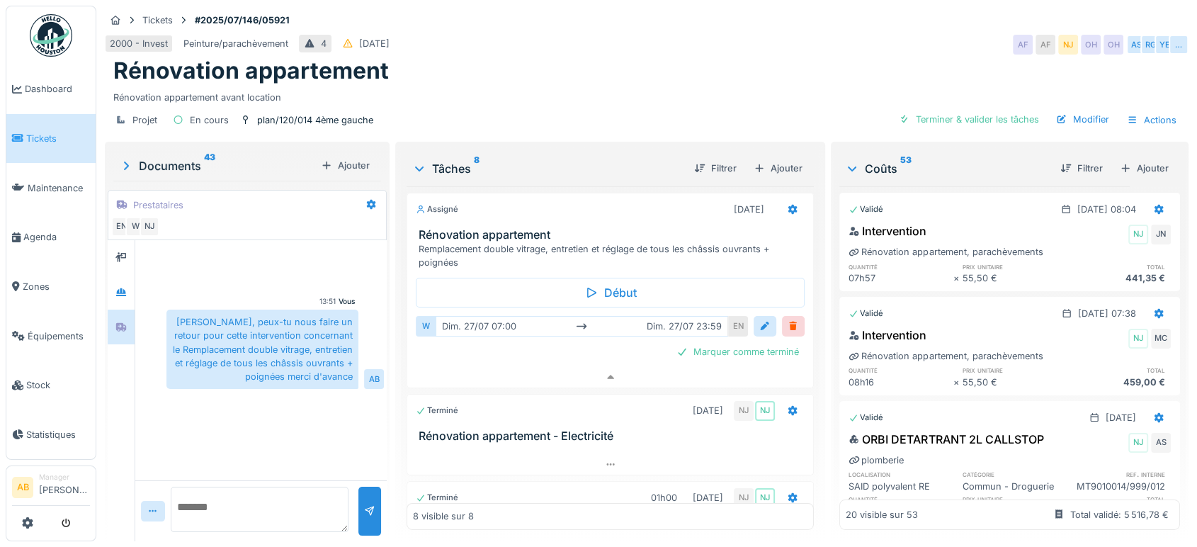
click at [533, 70] on div "Rénovation appartement" at bounding box center [646, 70] width 1067 height 27
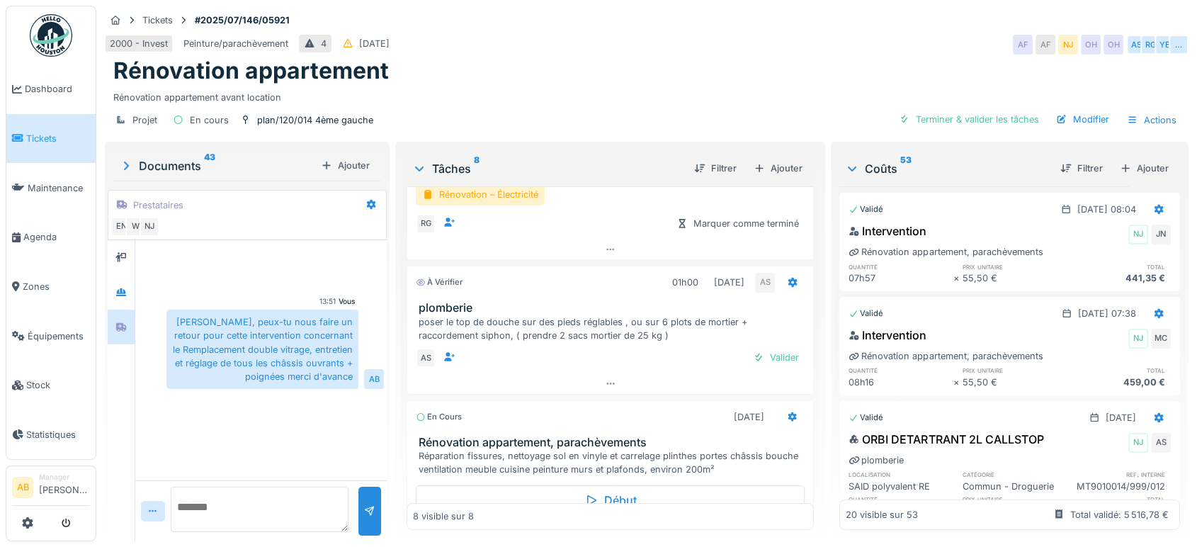
scroll to position [733, 0]
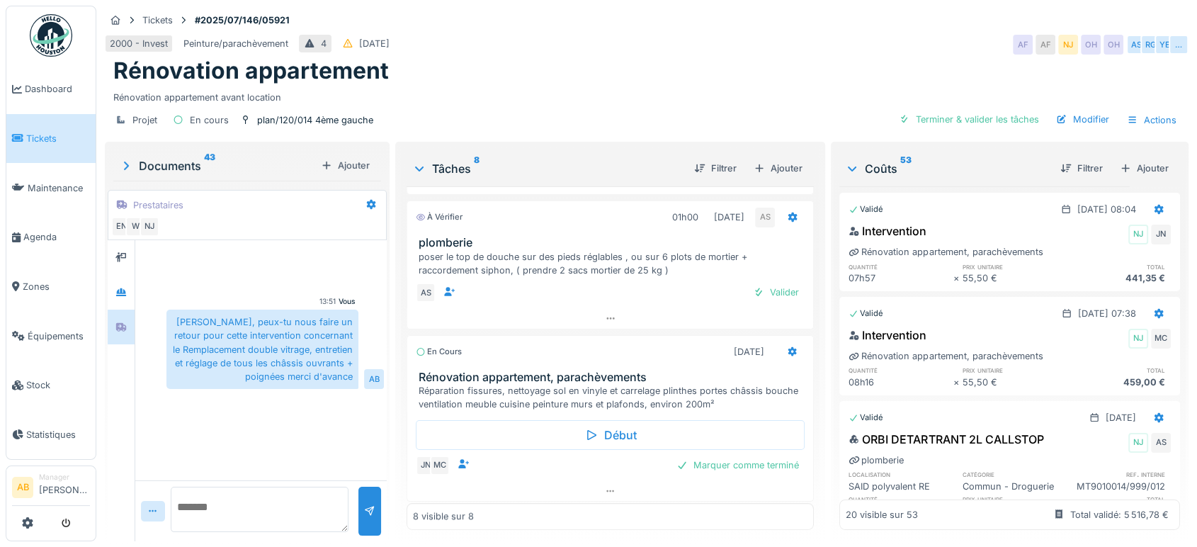
click at [59, 32] on img at bounding box center [51, 35] width 42 height 42
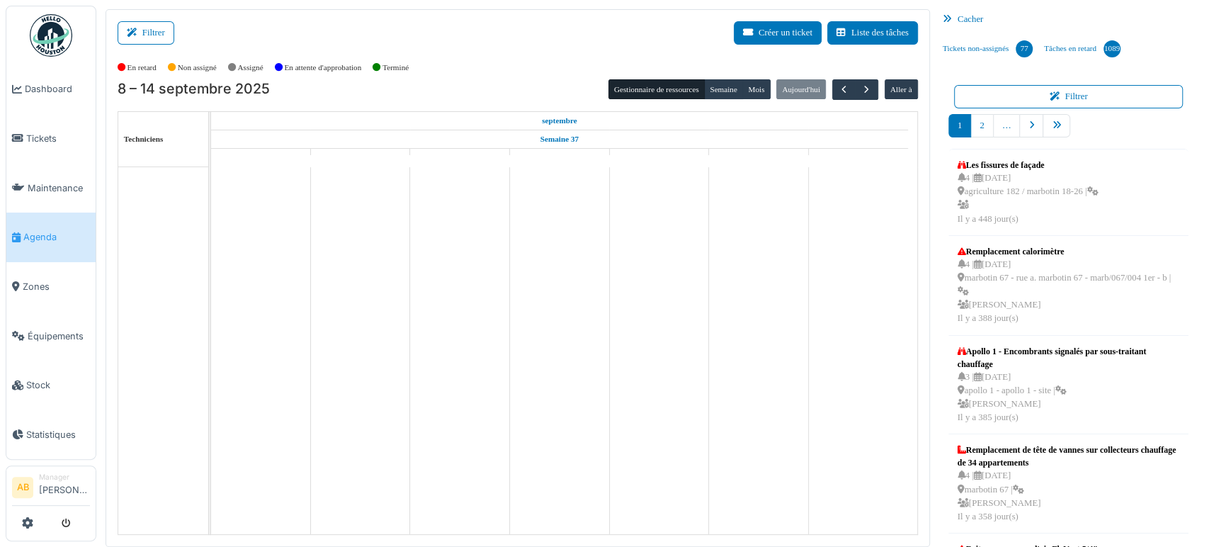
click at [189, 25] on div "Filtrer Créer un ticket Liste des tâches" at bounding box center [518, 38] width 800 height 35
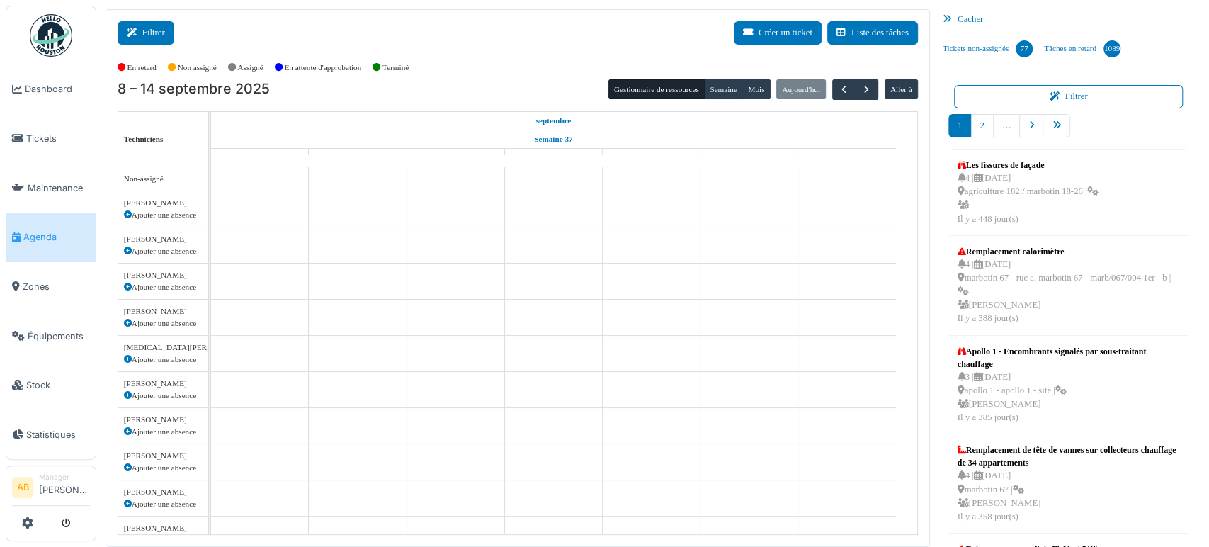
click at [159, 30] on button "Filtrer" at bounding box center [146, 32] width 57 height 23
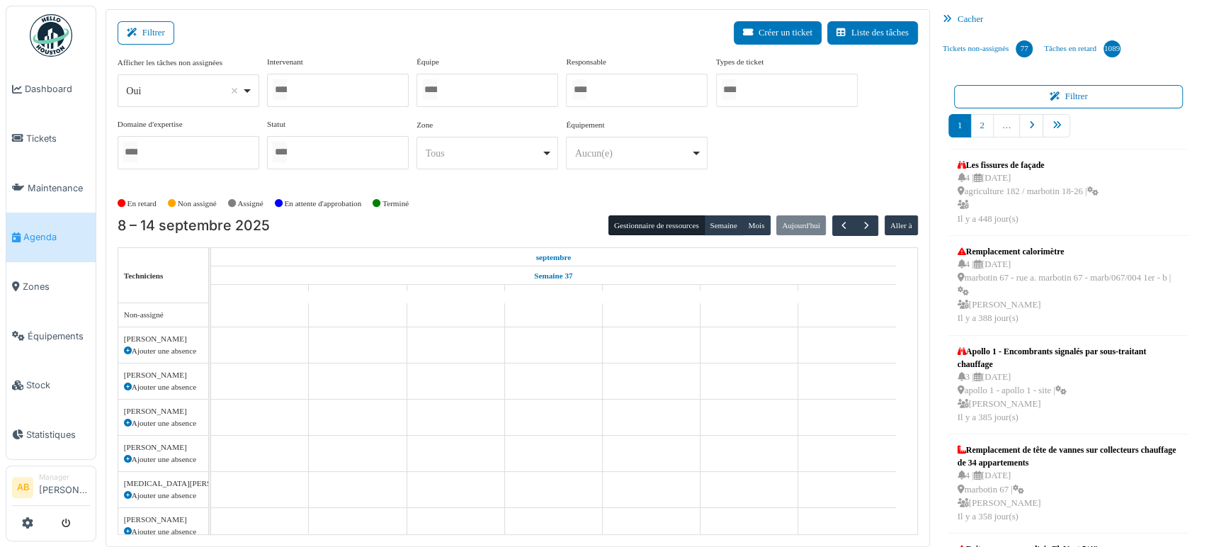
click at [166, 99] on div "Oui Remove item" at bounding box center [188, 91] width 130 height 21
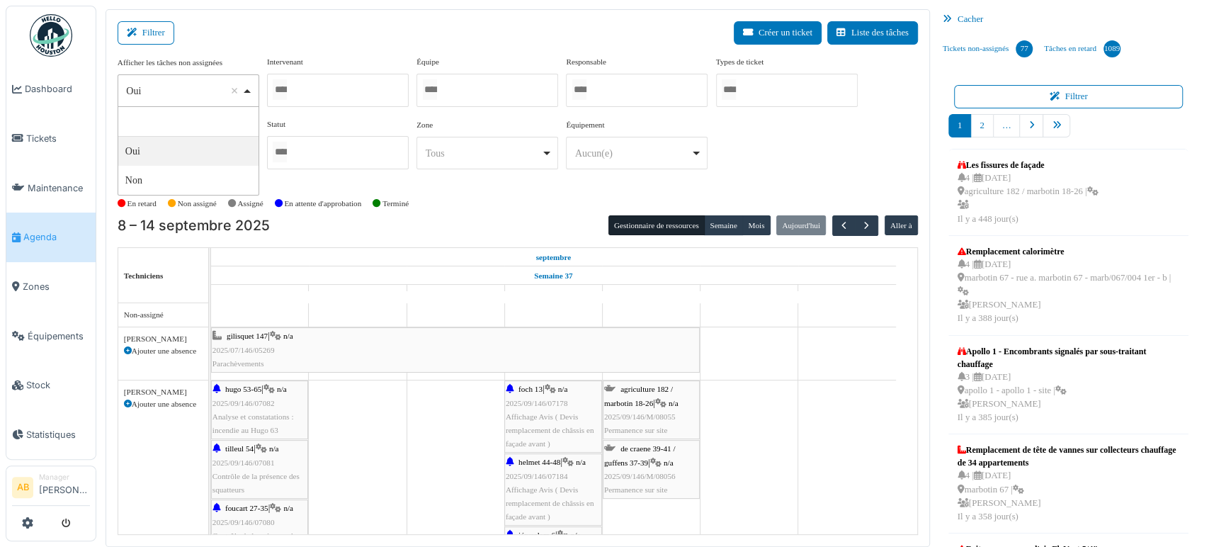
click at [171, 95] on div "Oui Remove item" at bounding box center [183, 91] width 115 height 15
click at [169, 93] on div "Oui Remove item" at bounding box center [183, 91] width 115 height 15
select select "**"
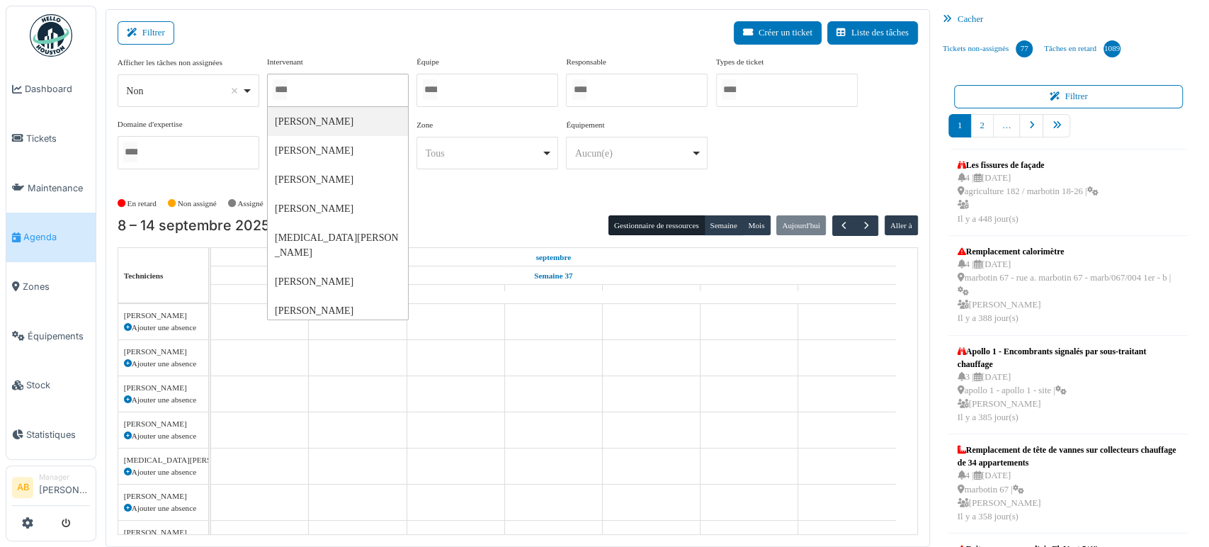
click at [278, 85] on input "Tous" at bounding box center [280, 89] width 14 height 21
type input "***"
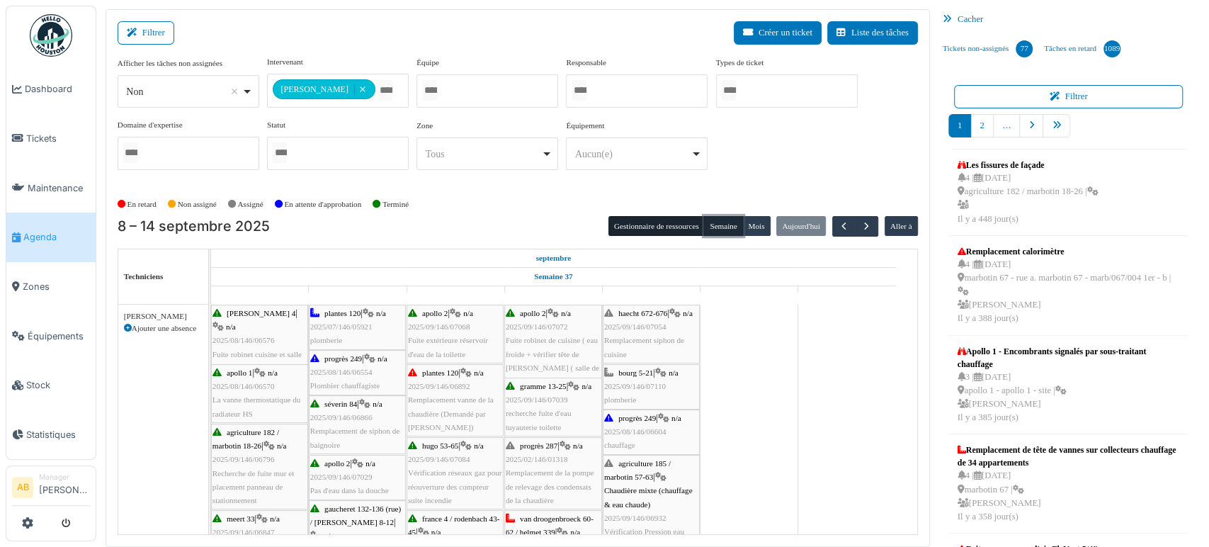
click at [706, 227] on button "Semaine" at bounding box center [723, 226] width 39 height 20
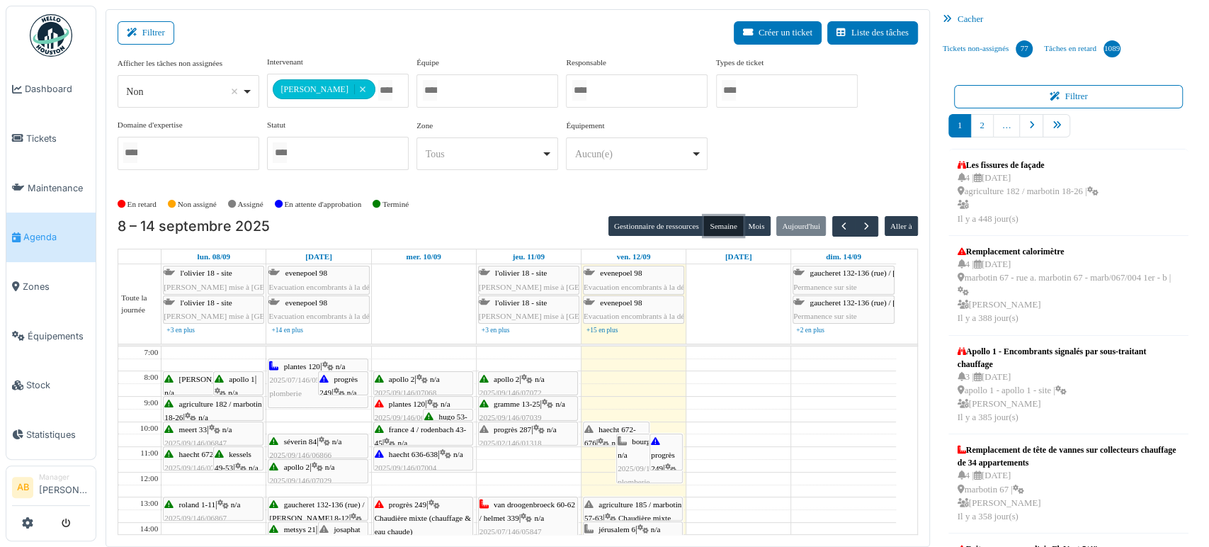
click at [706, 227] on button "Semaine" at bounding box center [723, 226] width 39 height 20
click at [159, 33] on button "Filtrer" at bounding box center [146, 32] width 57 height 23
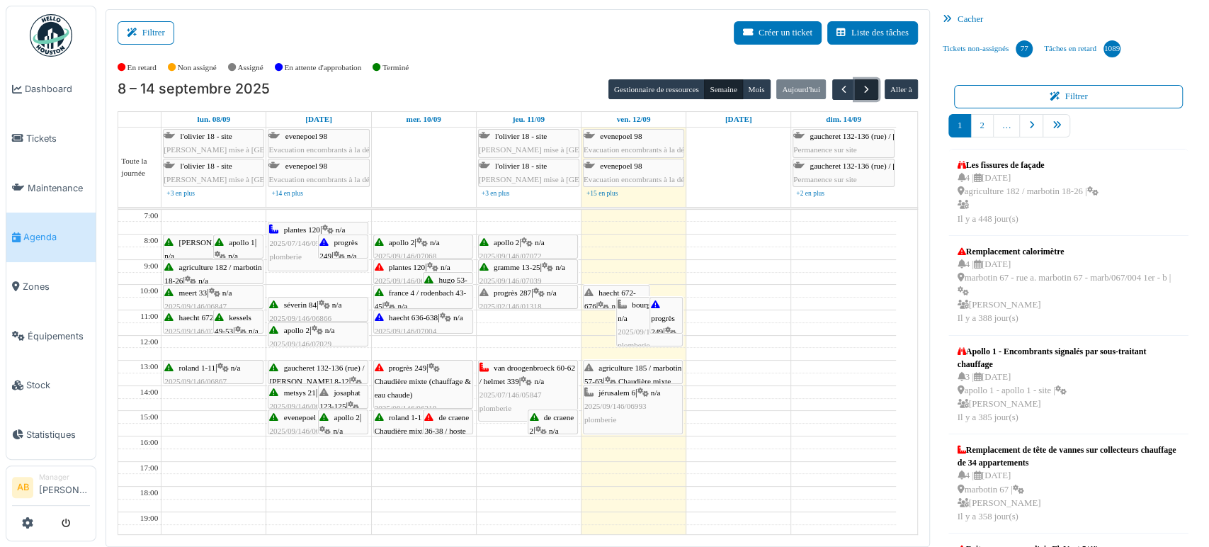
click at [861, 90] on span "button" at bounding box center [867, 90] width 12 height 12
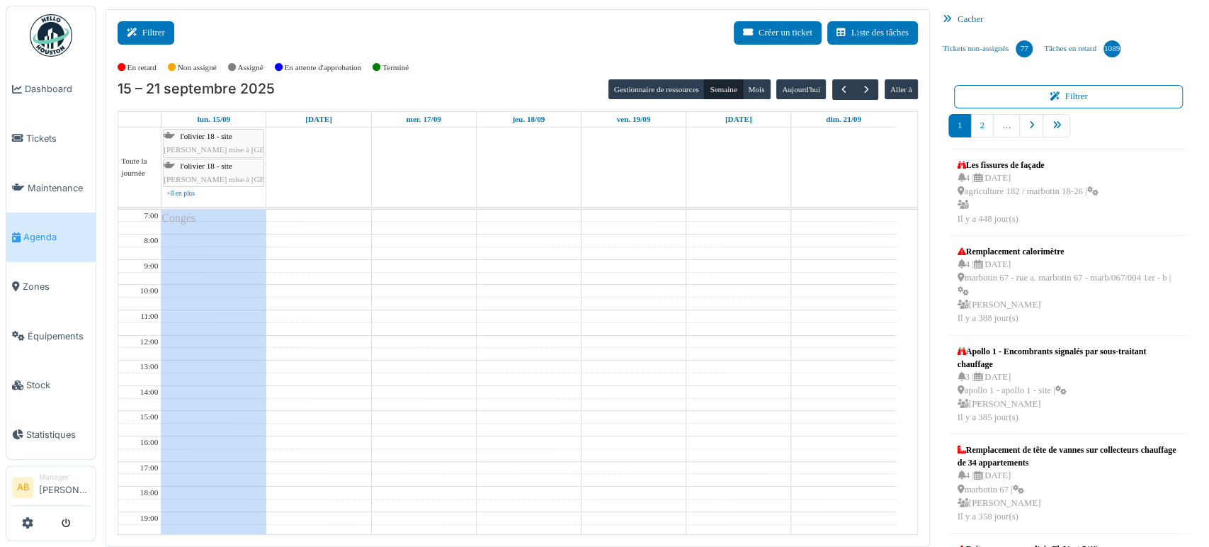
click at [157, 42] on button "Filtrer" at bounding box center [146, 32] width 57 height 23
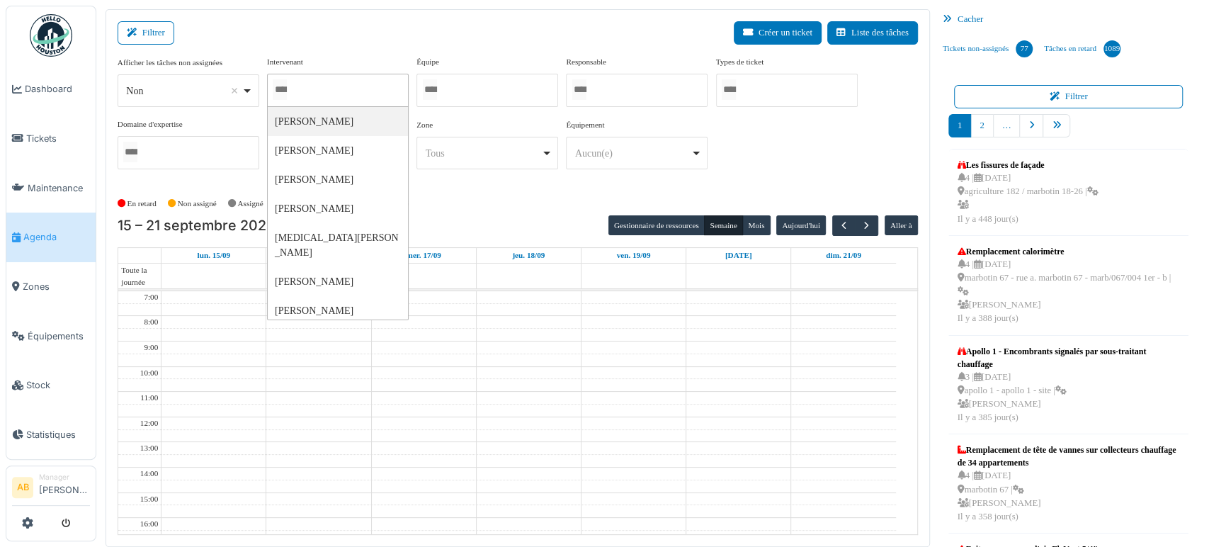
click at [339, 91] on div at bounding box center [338, 90] width 142 height 33
type input "*******"
click at [564, 333] on td at bounding box center [528, 335] width 734 height 13
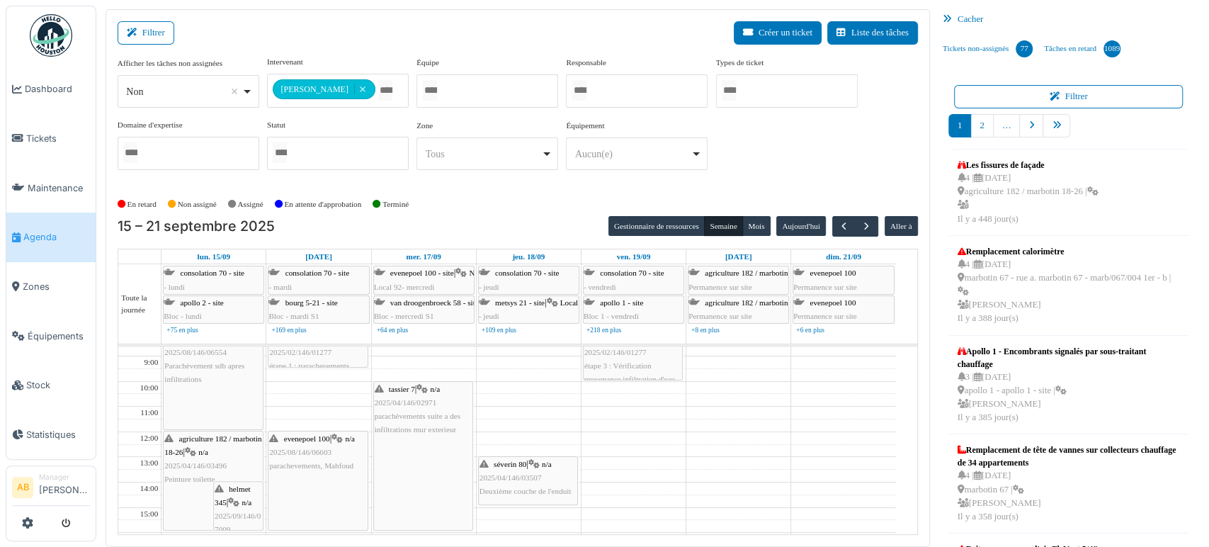
scroll to position [45, 0]
click at [156, 41] on button "Filtrer" at bounding box center [146, 32] width 57 height 23
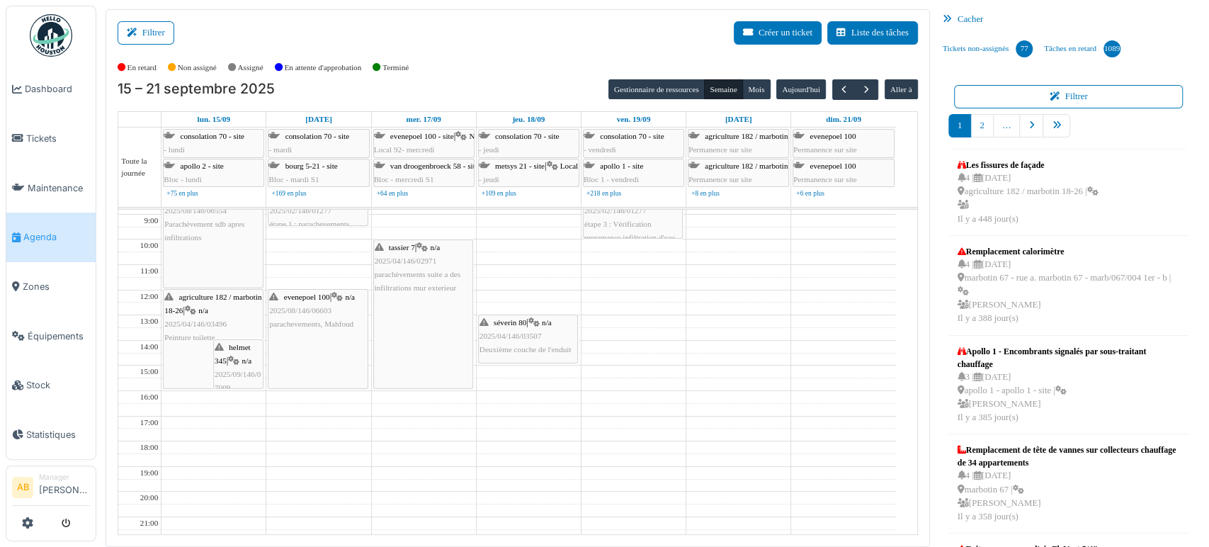
scroll to position [0, 0]
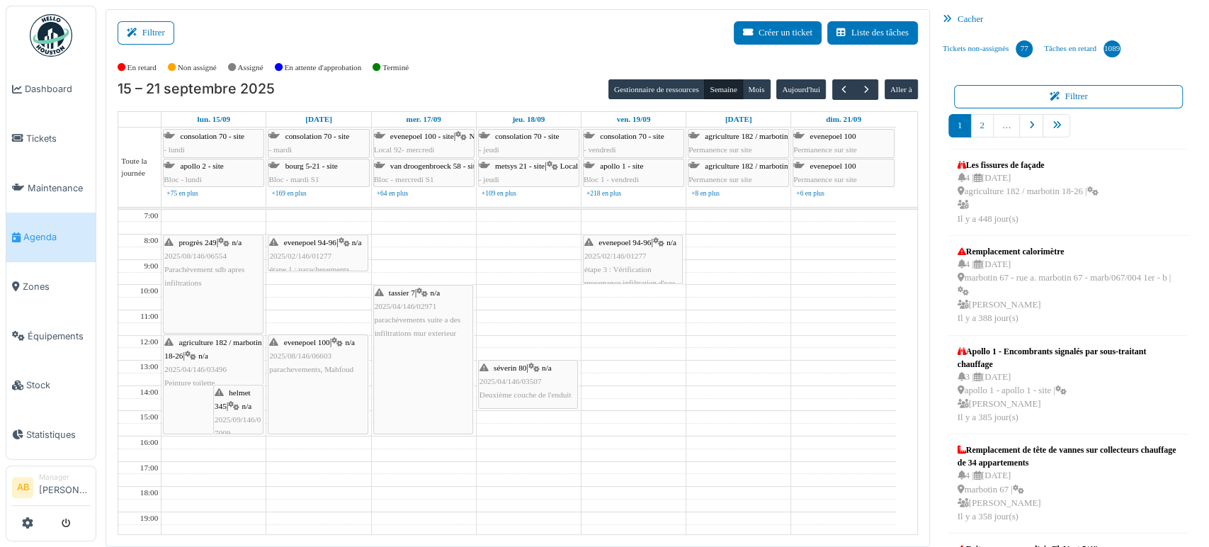
click at [356, 304] on td at bounding box center [528, 303] width 734 height 13
click at [861, 90] on span "button" at bounding box center [867, 90] width 12 height 12
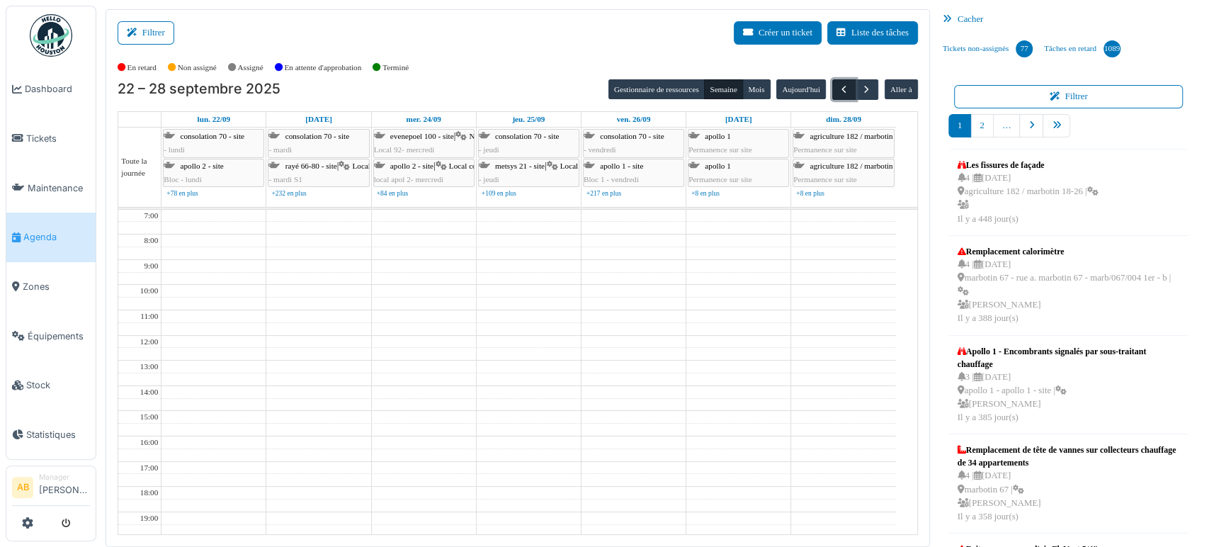
click at [834, 79] on button "button" at bounding box center [843, 89] width 23 height 21
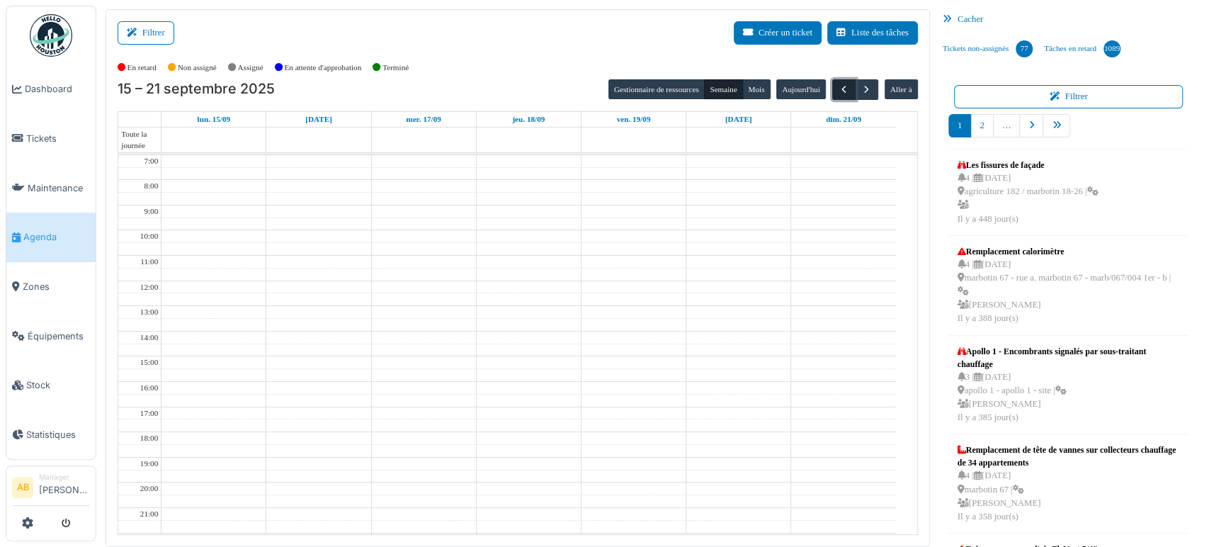
click at [840, 79] on button "button" at bounding box center [843, 89] width 23 height 21
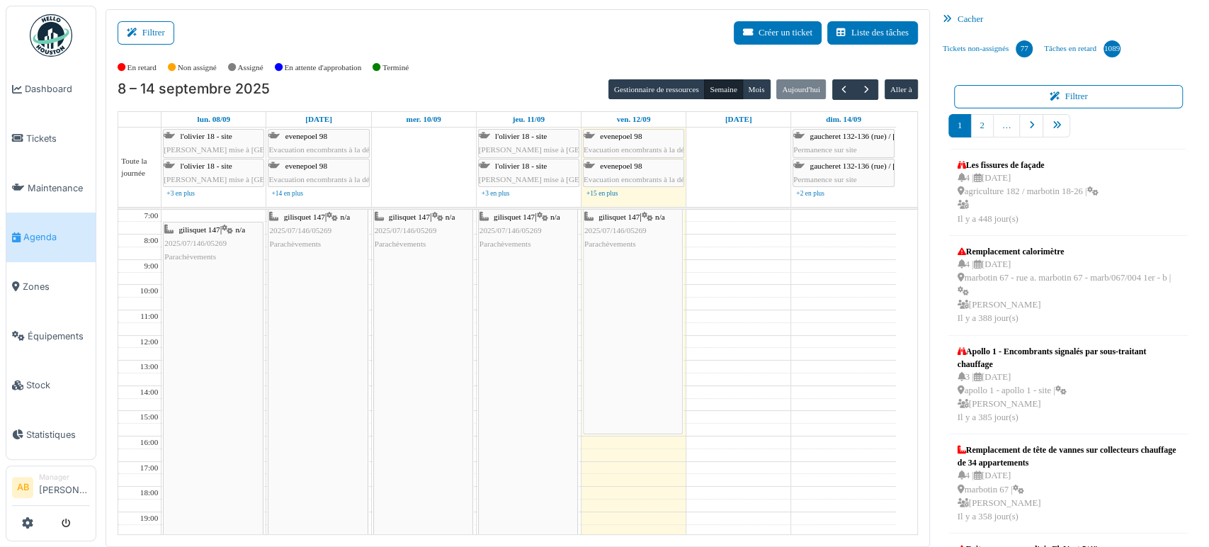
click at [75, 18] on ul "Dashboard Tickets Maintenance [GEOGRAPHIC_DATA] Zones Équipements Stock Statist…" at bounding box center [51, 233] width 91 height 454
click at [52, 24] on img at bounding box center [51, 35] width 42 height 42
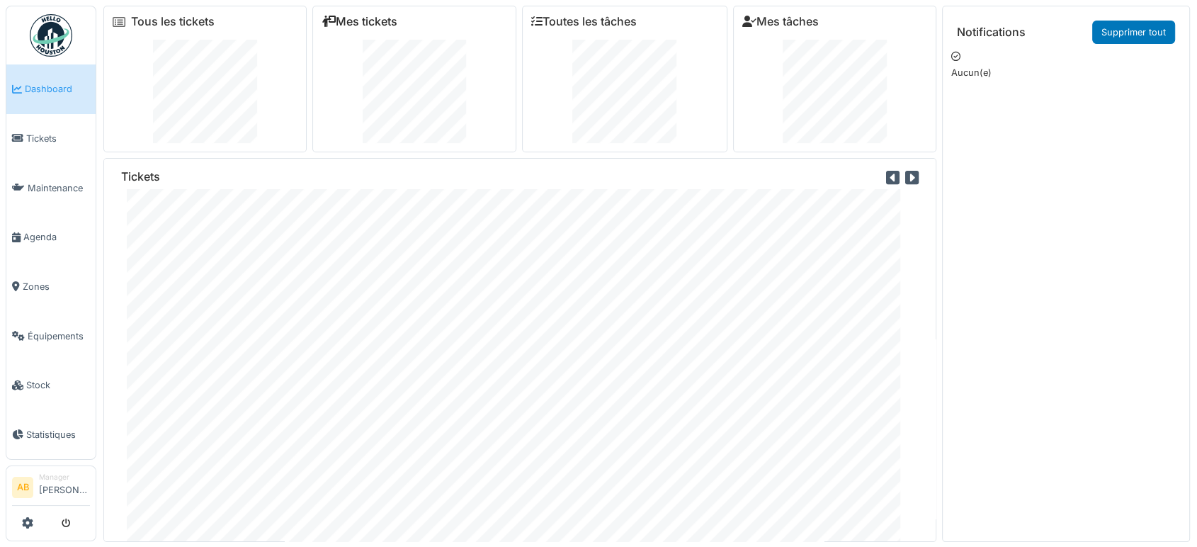
click at [393, 21] on link "Mes tickets" at bounding box center [360, 21] width 76 height 13
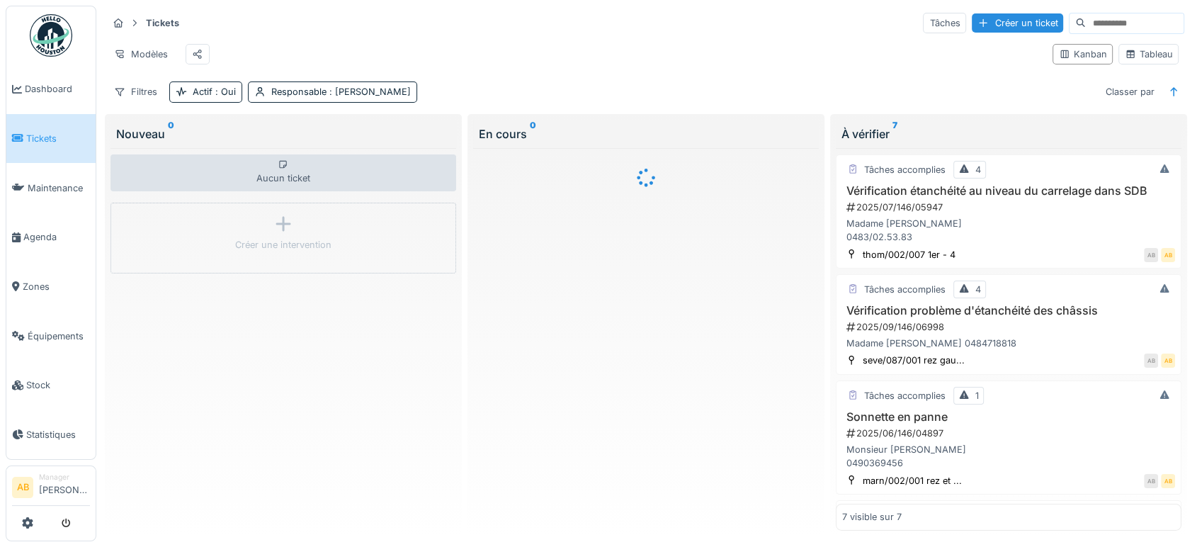
click at [67, 31] on img at bounding box center [51, 35] width 42 height 42
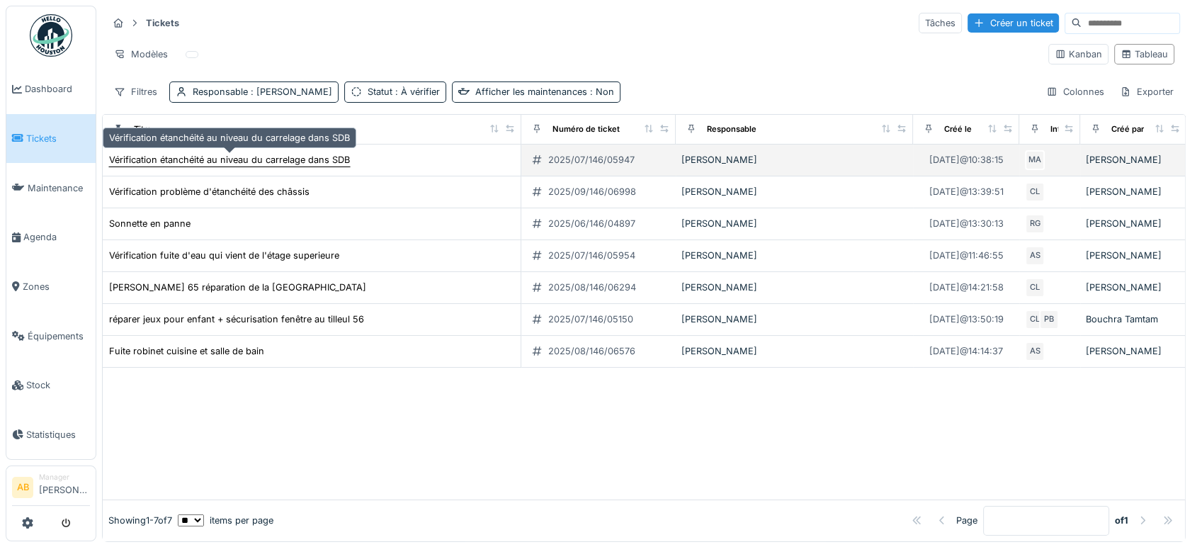
click at [334, 165] on div "Vérification étanchéité au niveau du carrelage dans SDB" at bounding box center [229, 159] width 241 height 13
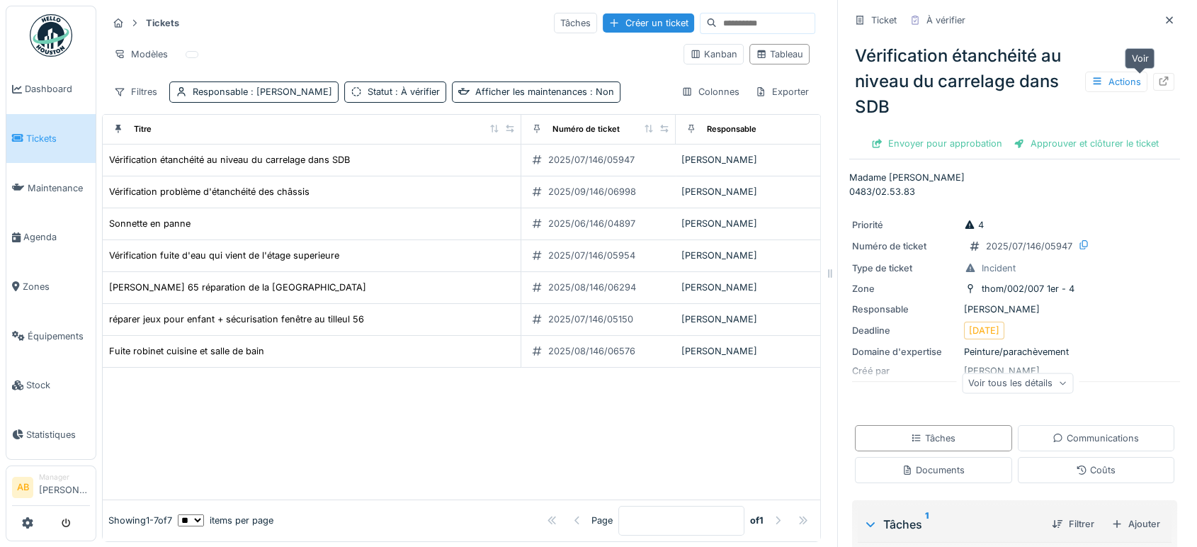
click at [1153, 84] on div at bounding box center [1163, 82] width 21 height 18
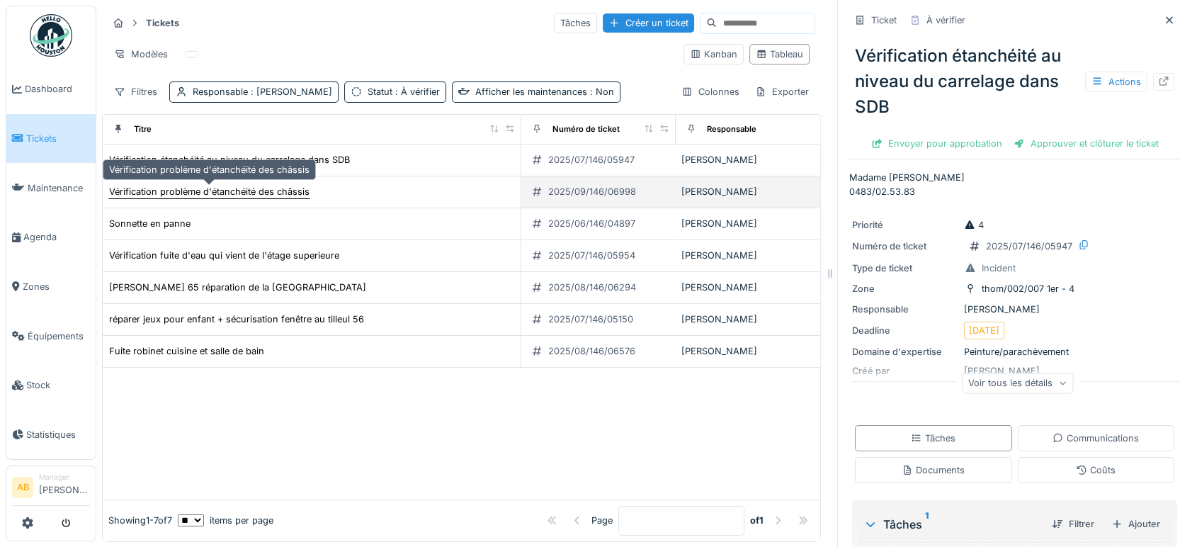
click at [279, 186] on div "Vérification problème d'étanchéité des châssis" at bounding box center [209, 191] width 200 height 13
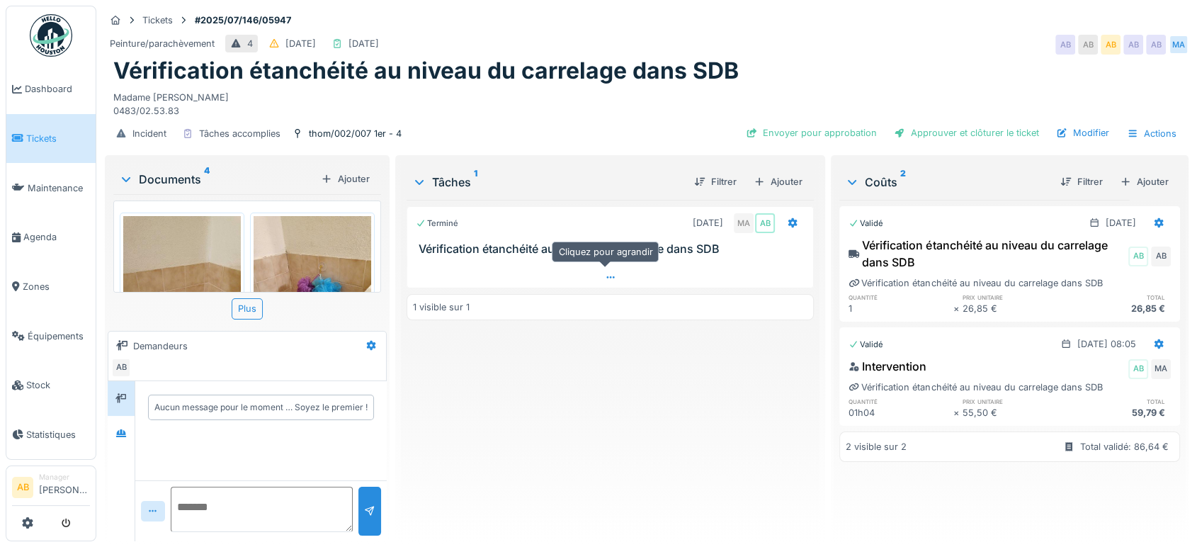
click at [605, 279] on icon at bounding box center [610, 277] width 11 height 9
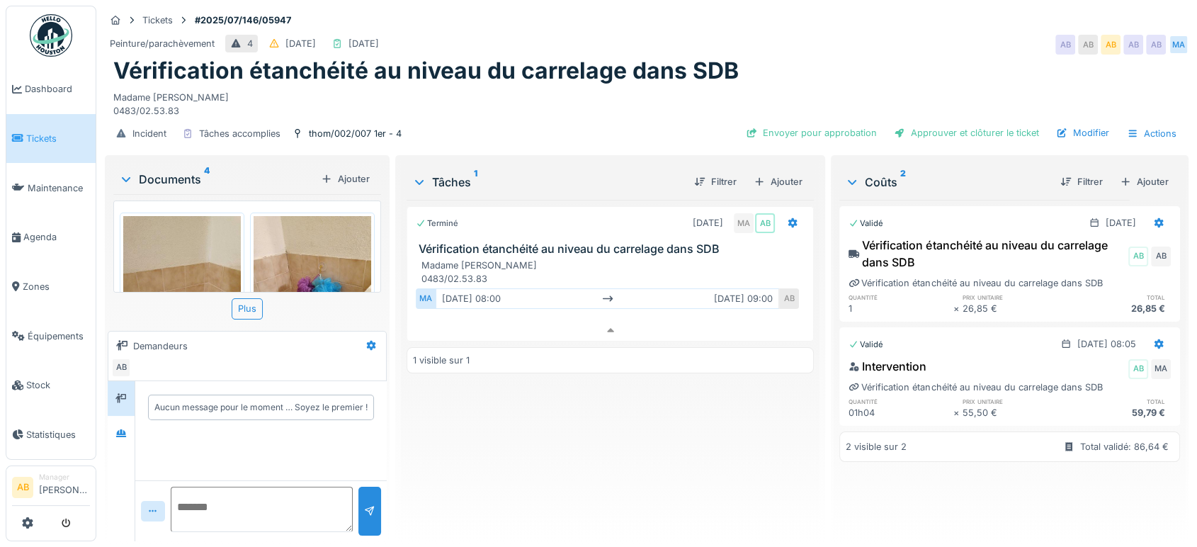
click at [157, 175] on div "Documents 4 Ajouter" at bounding box center [247, 179] width 268 height 30
click at [121, 439] on div at bounding box center [122, 461] width 28 height 160
click at [120, 426] on div at bounding box center [120, 432] width 11 height 13
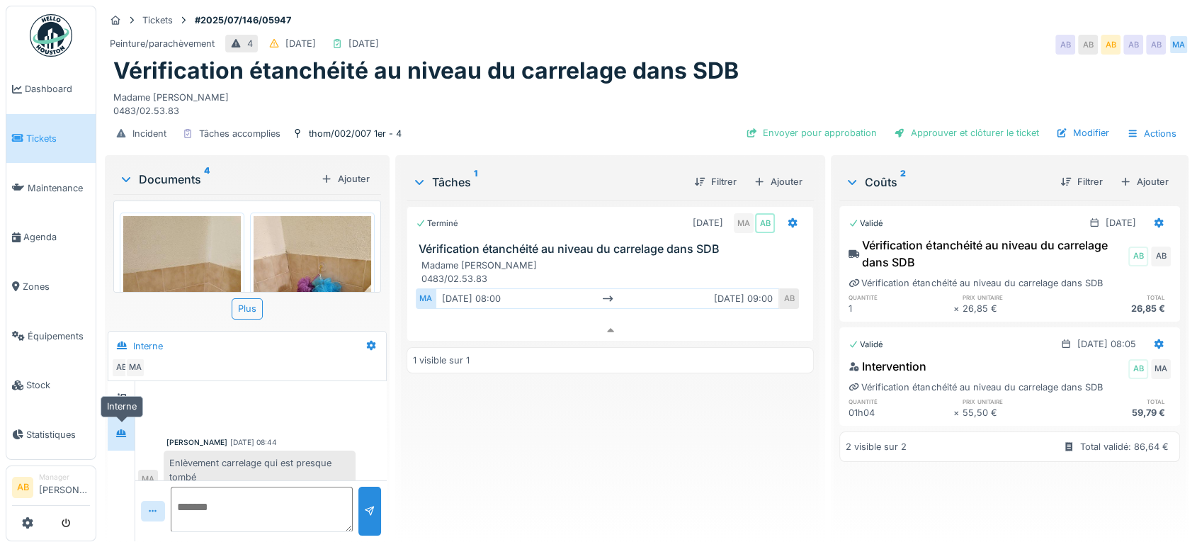
scroll to position [391, 0]
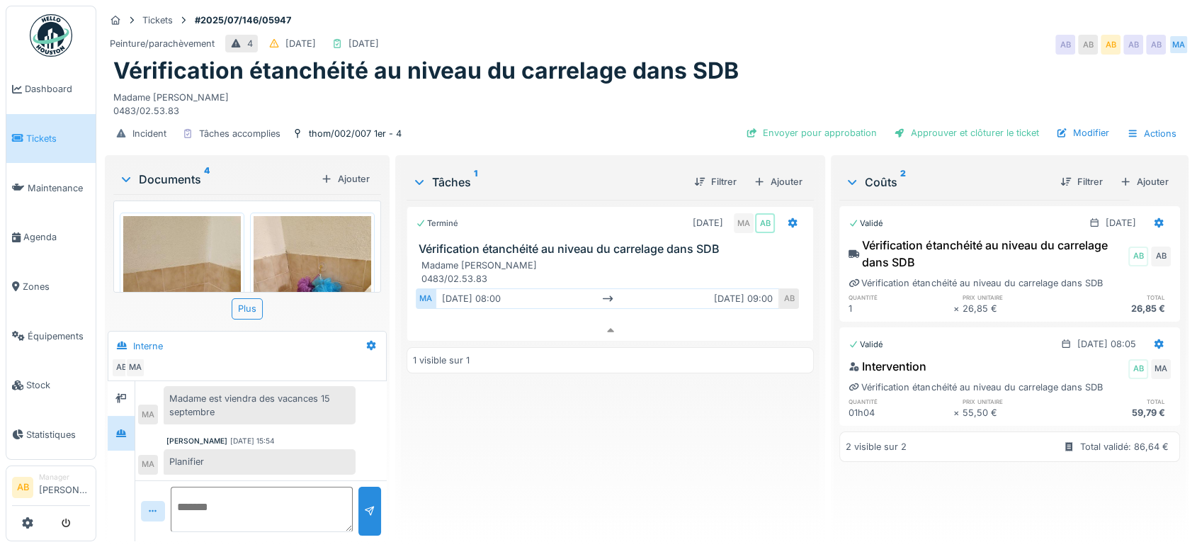
click at [166, 171] on div "Documents 4" at bounding box center [217, 179] width 196 height 17
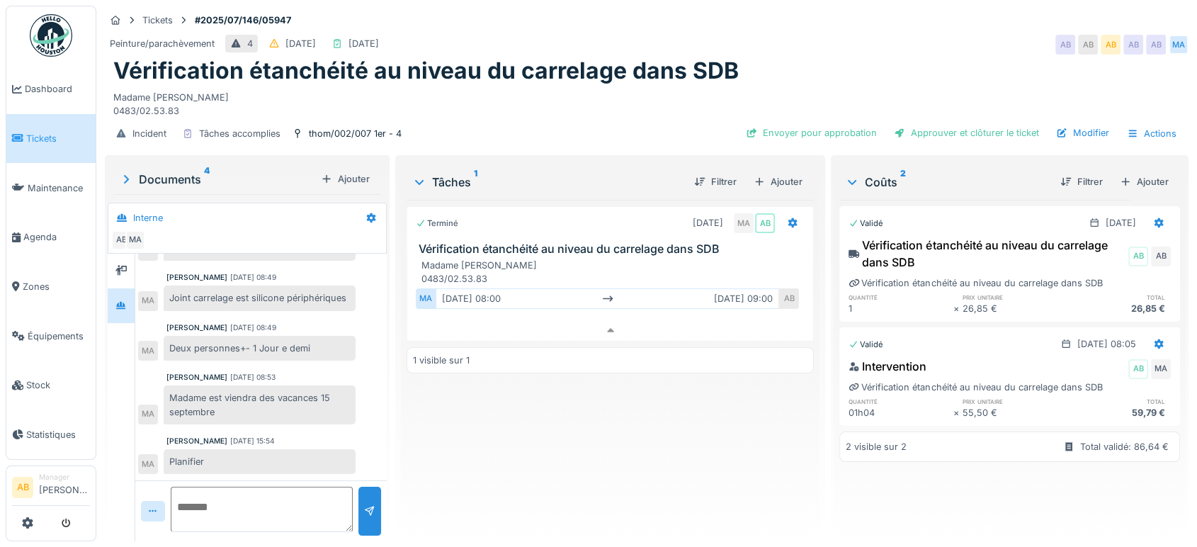
scroll to position [263, 0]
click at [782, 172] on div "Ajouter" at bounding box center [778, 181] width 60 height 19
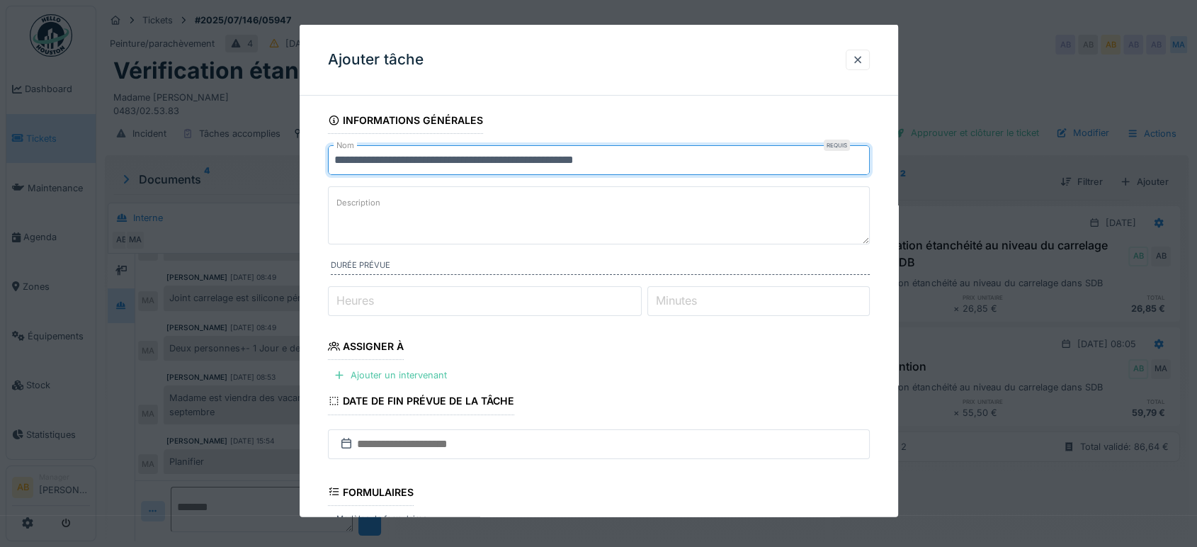
drag, startPoint x: 669, startPoint y: 167, endPoint x: 242, endPoint y: 134, distance: 428.4
click at [242, 134] on div "**********" at bounding box center [646, 273] width 1101 height 547
type input "**********"
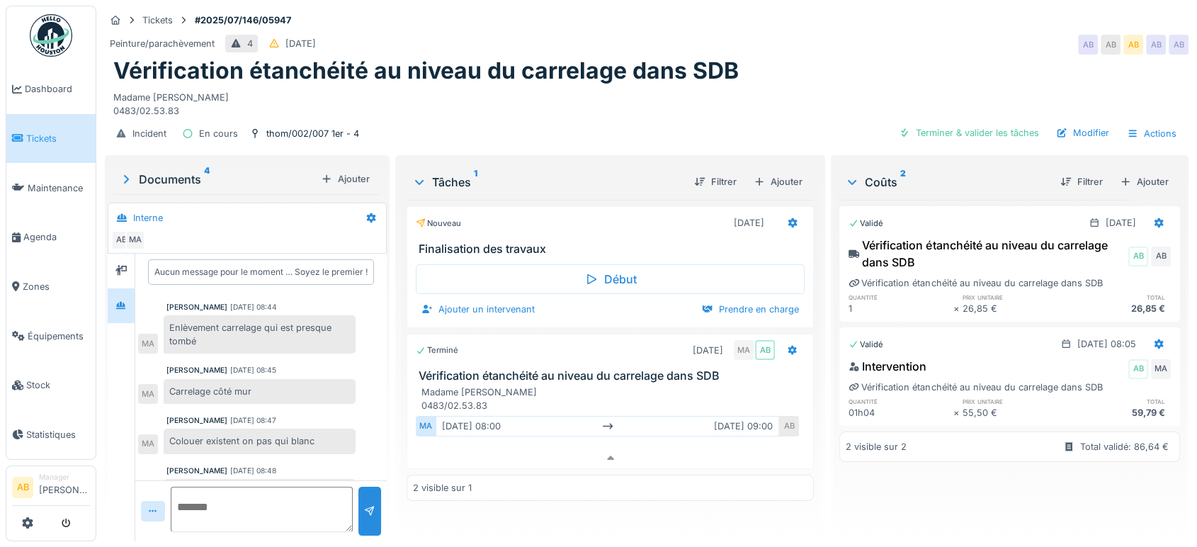
scroll to position [0, 0]
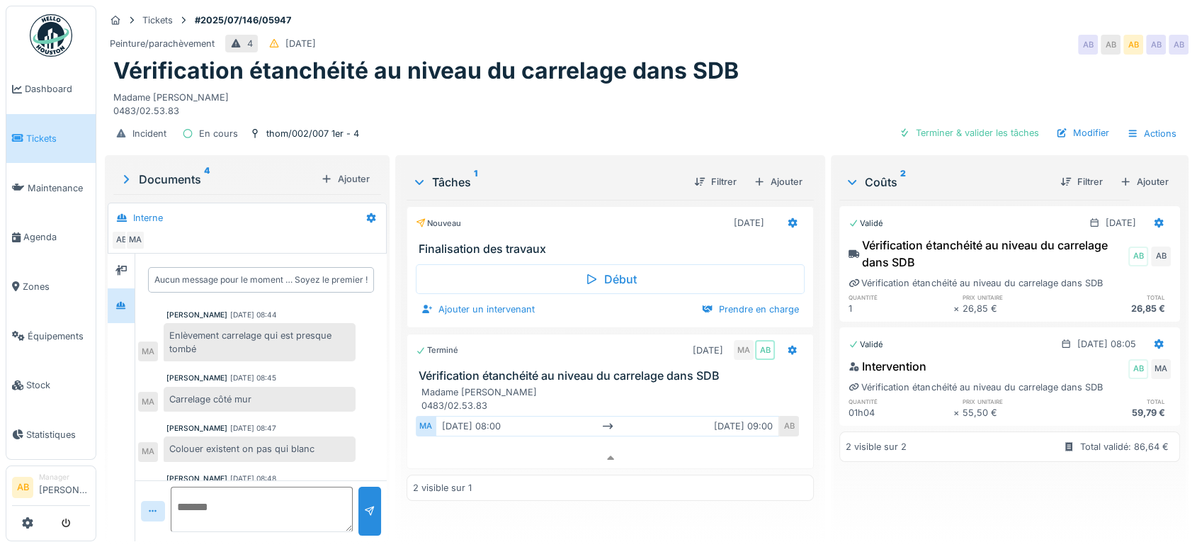
drag, startPoint x: 176, startPoint y: 101, endPoint x: 109, endPoint y: 85, distance: 68.5
click at [109, 85] on div "Vérification étanchéité au niveau du carrelage dans SDB Madame [PERSON_NAME] 04…" at bounding box center [647, 87] width 1084 height 60
copy div "Madame [PERSON_NAME] 0483/02.53.83"
click at [788, 218] on icon at bounding box center [792, 223] width 9 height 10
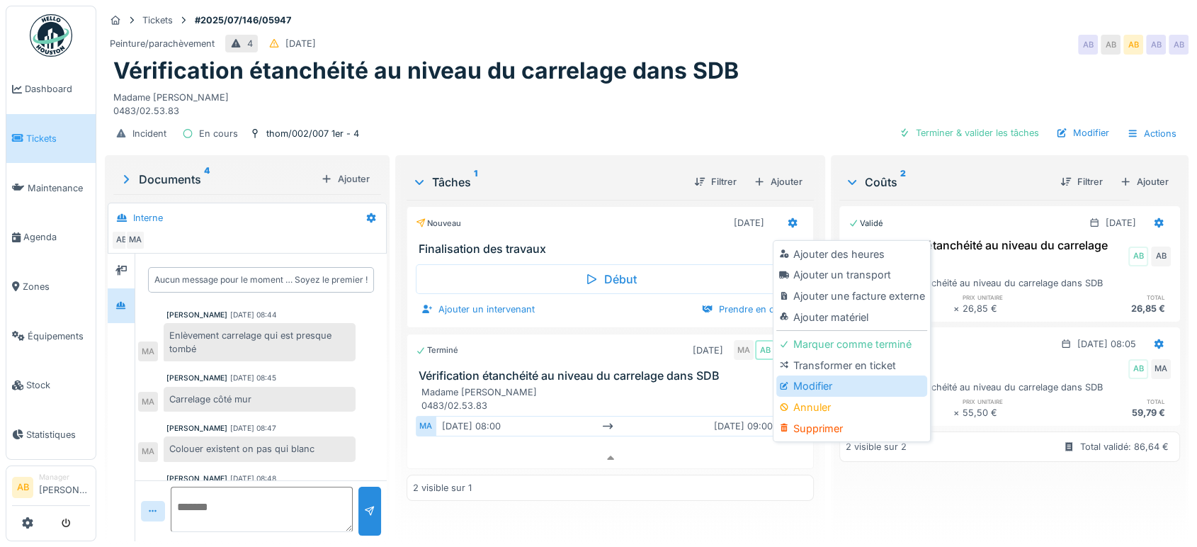
click at [815, 375] on div "Modifier" at bounding box center [851, 385] width 151 height 21
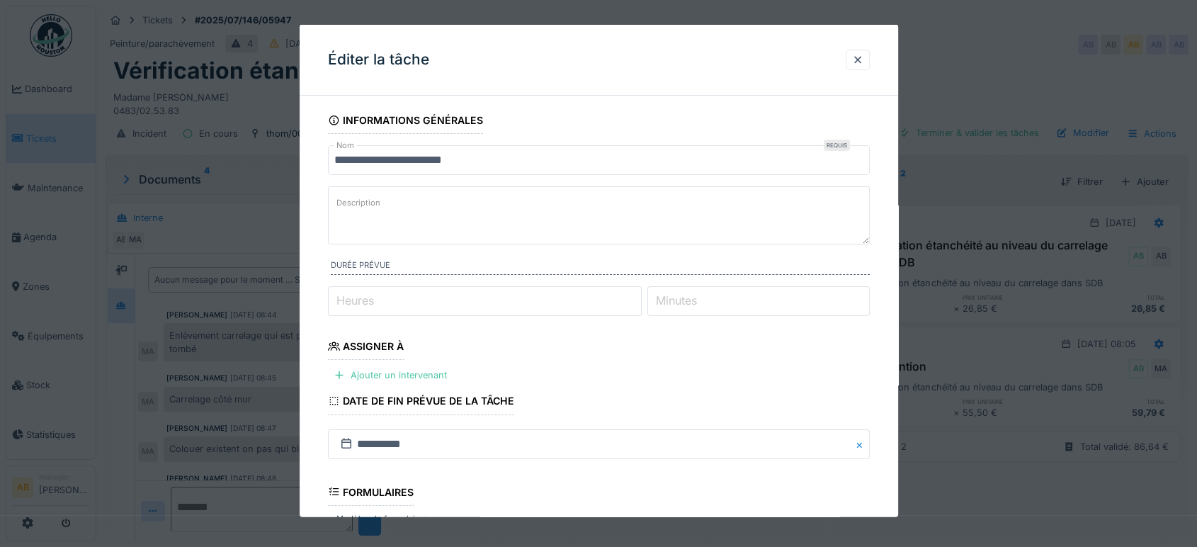
paste textarea "**********"
click at [430, 229] on textarea "Description" at bounding box center [599, 215] width 542 height 58
type textarea "**********"
click at [579, 169] on input "**********" at bounding box center [599, 160] width 542 height 30
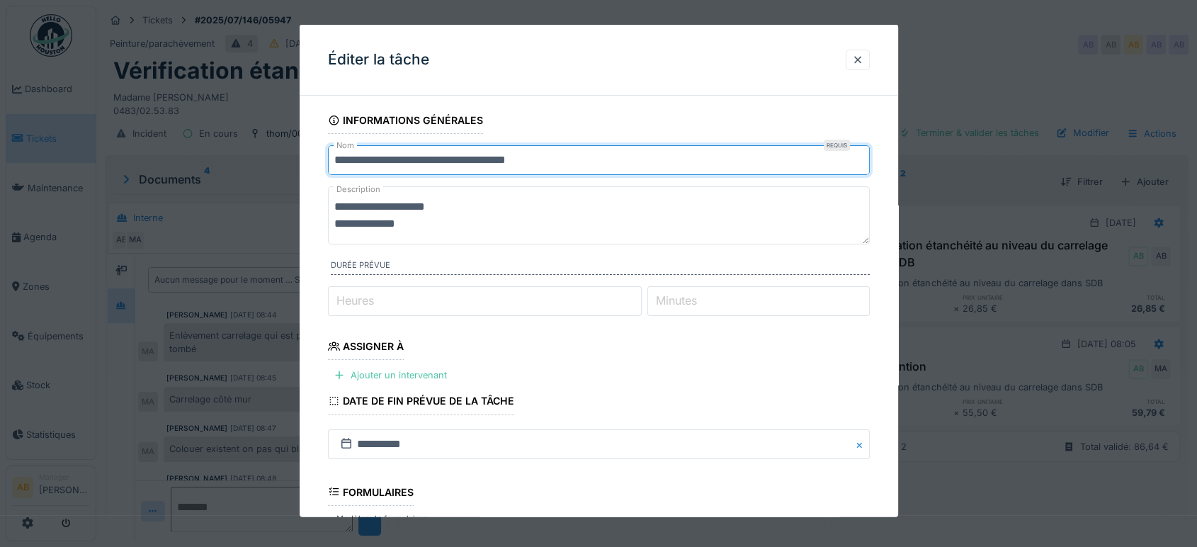
scroll to position [208, 0]
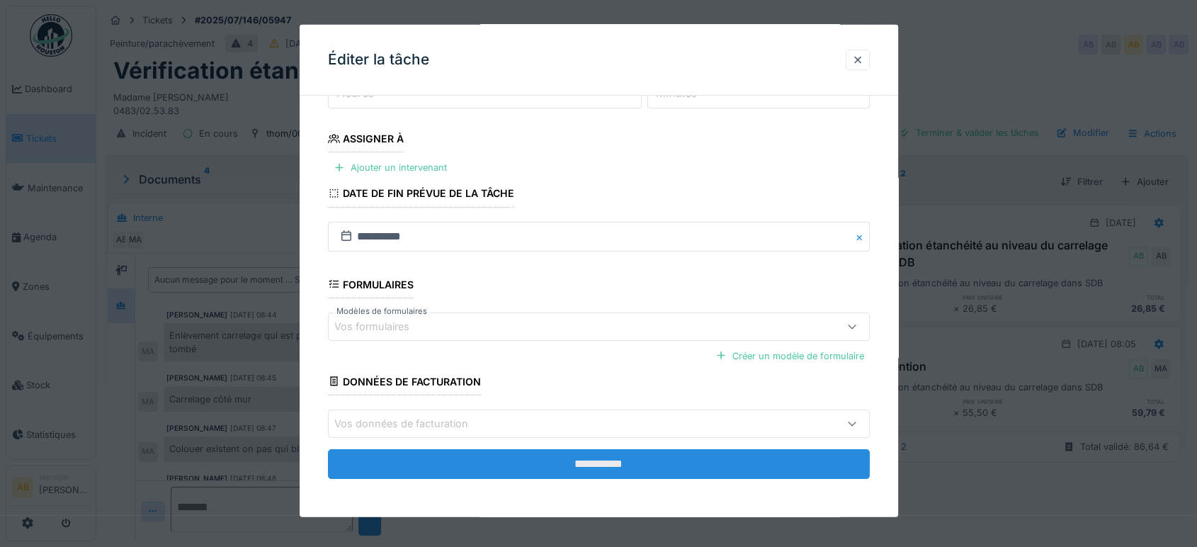
type input "**********"
click at [615, 467] on input "**********" at bounding box center [599, 464] width 542 height 30
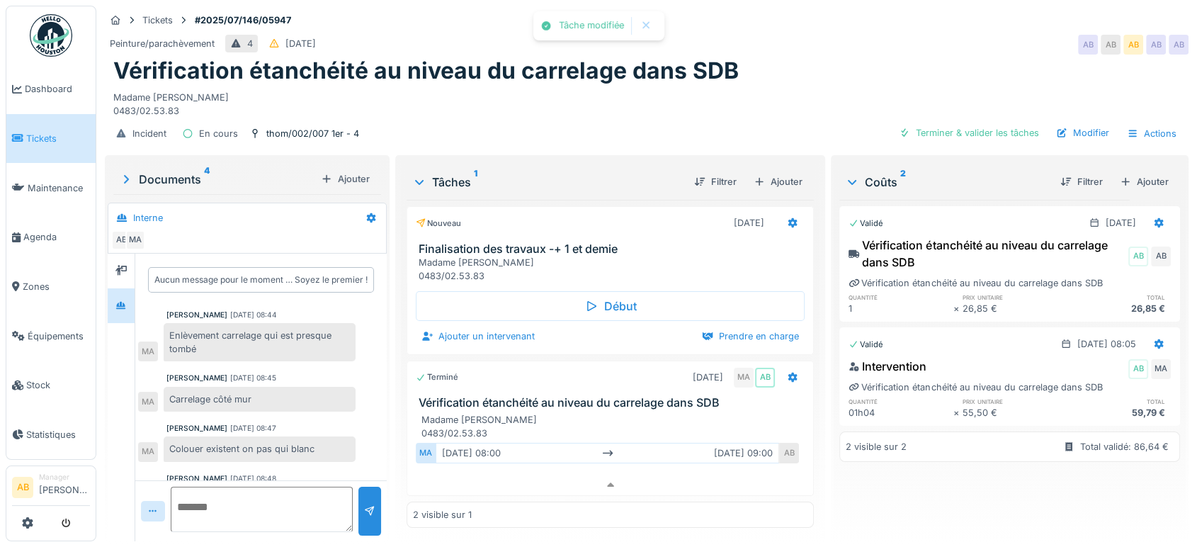
scroll to position [263, 0]
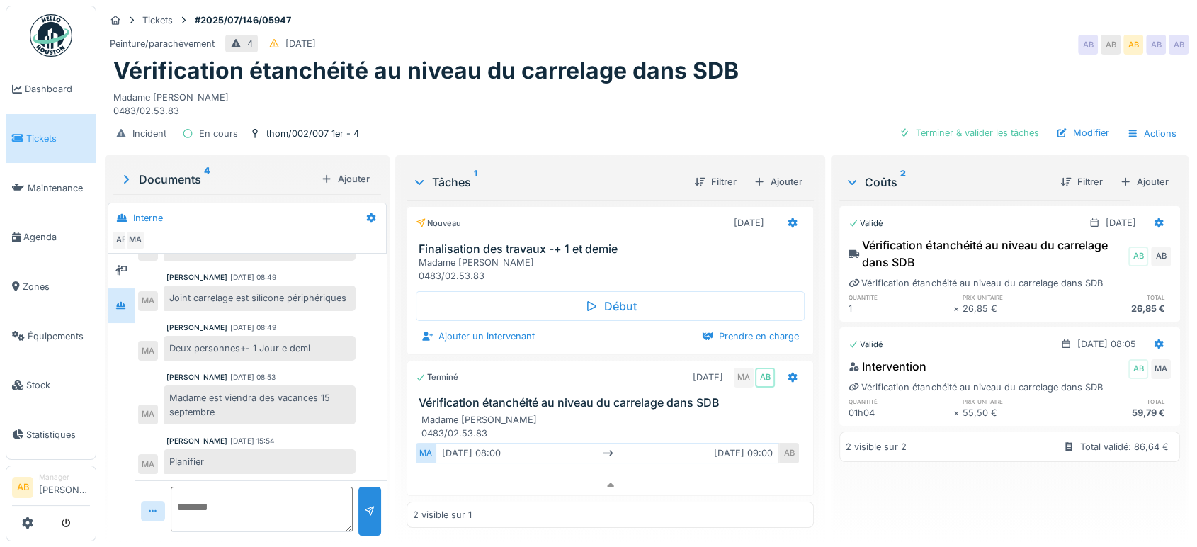
click at [56, 40] on img at bounding box center [51, 35] width 42 height 42
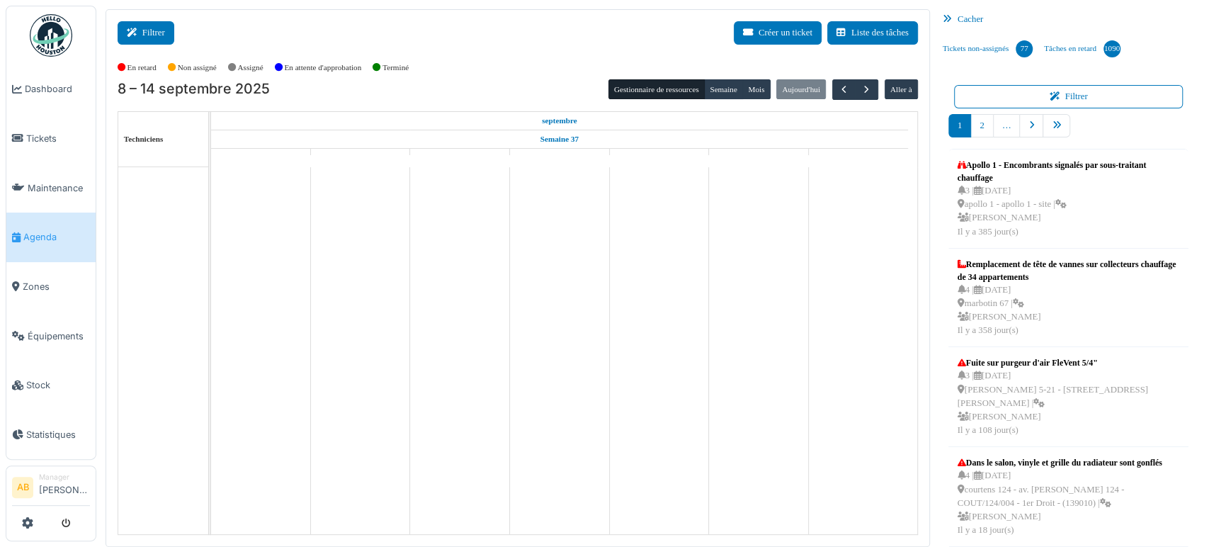
click at [145, 33] on button "Filtrer" at bounding box center [146, 32] width 57 height 23
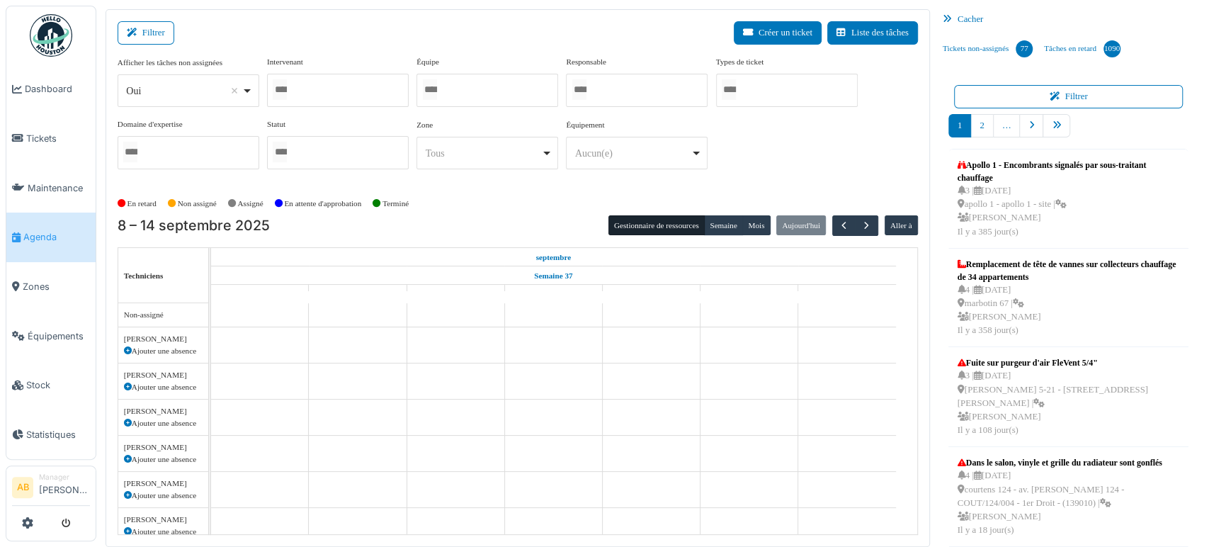
click at [164, 84] on div "Oui Remove item" at bounding box center [183, 91] width 115 height 15
select select "**"
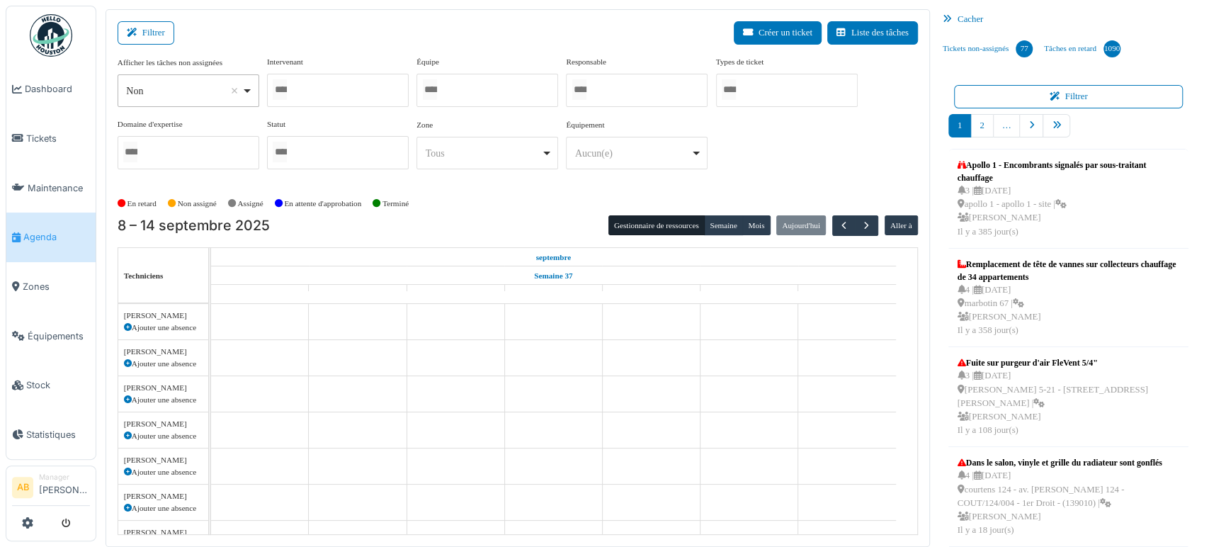
click at [364, 83] on div at bounding box center [338, 90] width 142 height 33
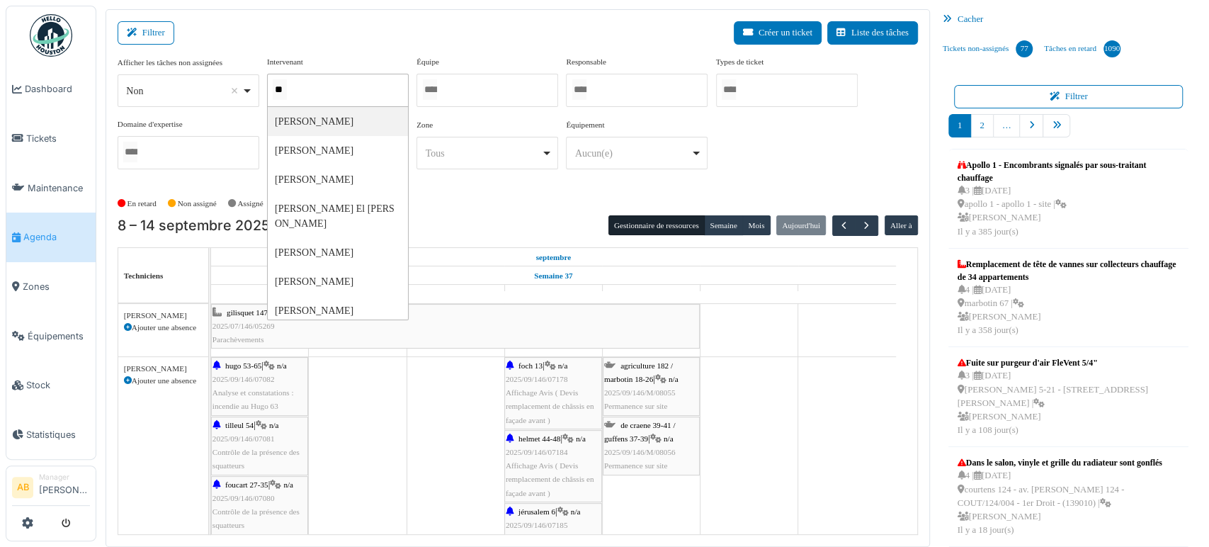
type input "*"
type input "*******"
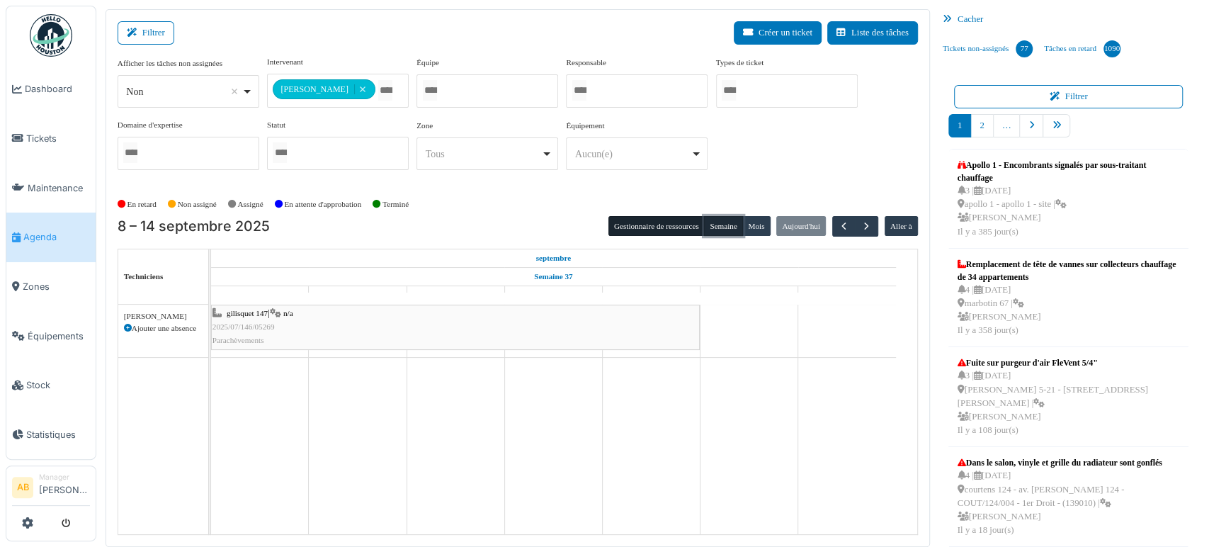
click at [732, 232] on button "Semaine" at bounding box center [723, 226] width 39 height 20
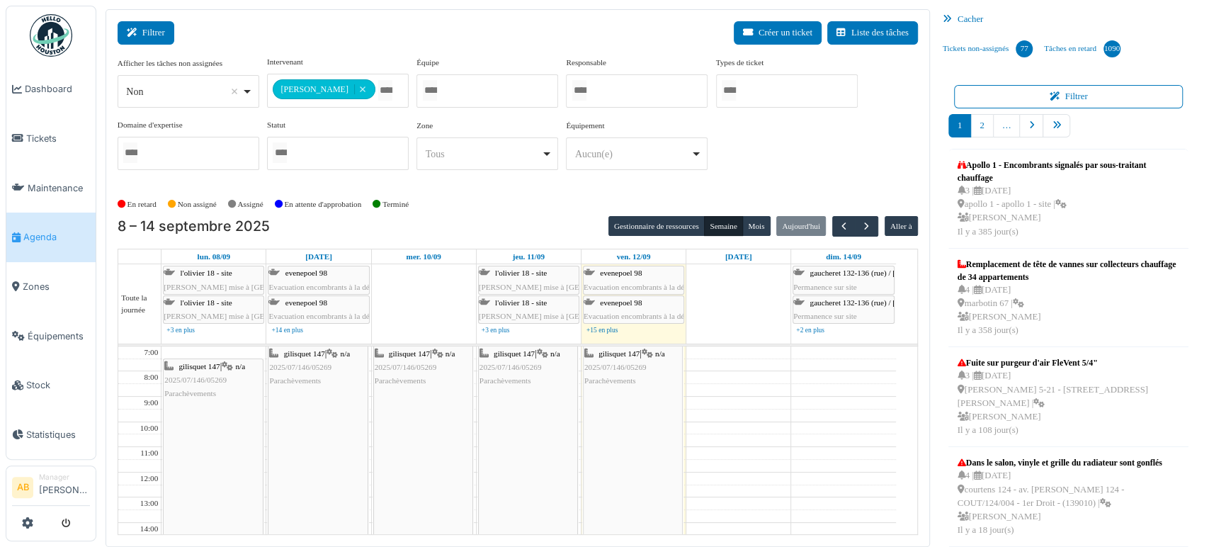
click at [138, 33] on icon at bounding box center [135, 32] width 16 height 9
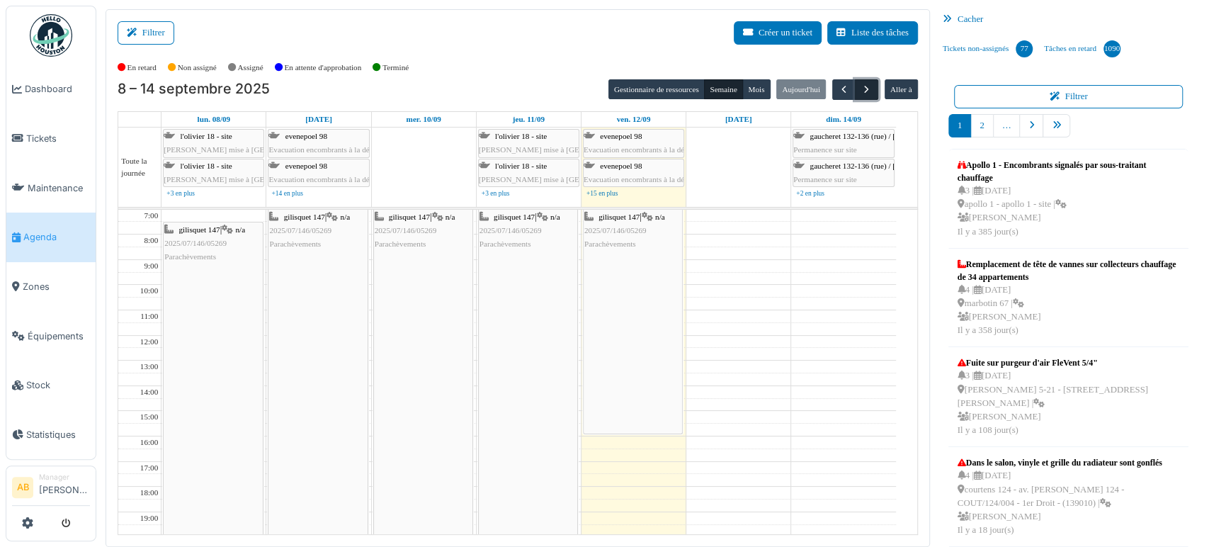
click at [855, 81] on button "button" at bounding box center [866, 89] width 23 height 21
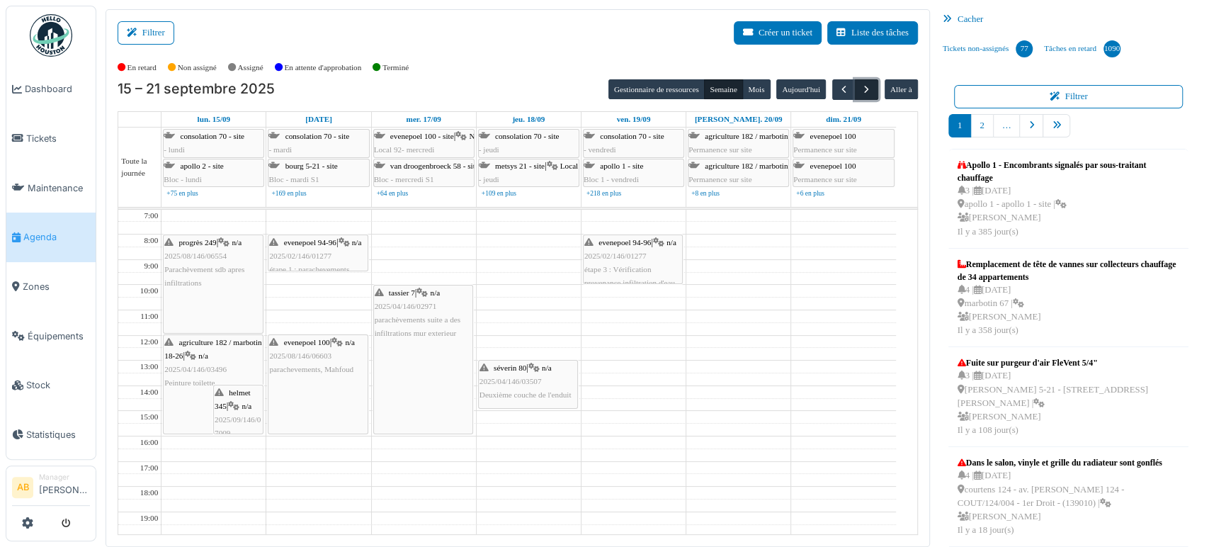
click at [867, 96] on button "button" at bounding box center [866, 89] width 23 height 21
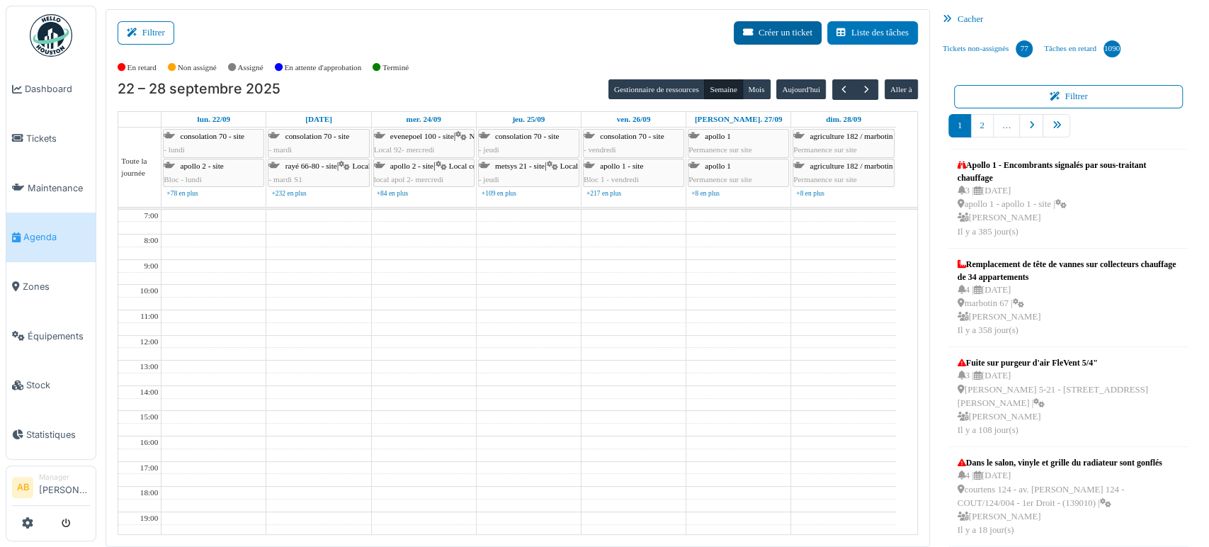
click at [734, 28] on button "Créer un ticket" at bounding box center [778, 32] width 88 height 23
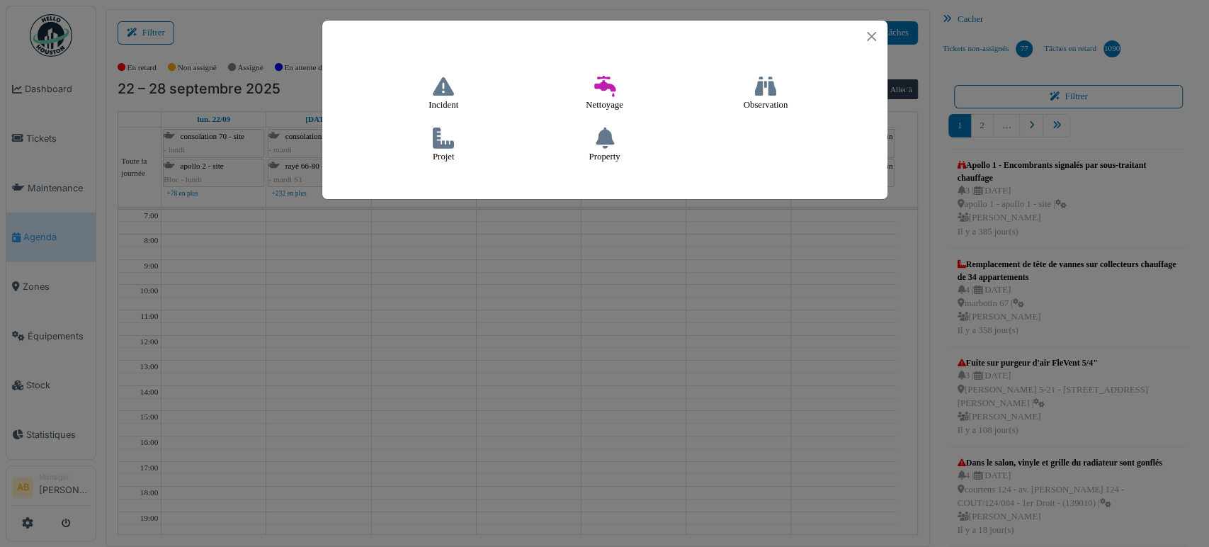
click at [439, 98] on h4 "Incident" at bounding box center [443, 94] width 48 height 46
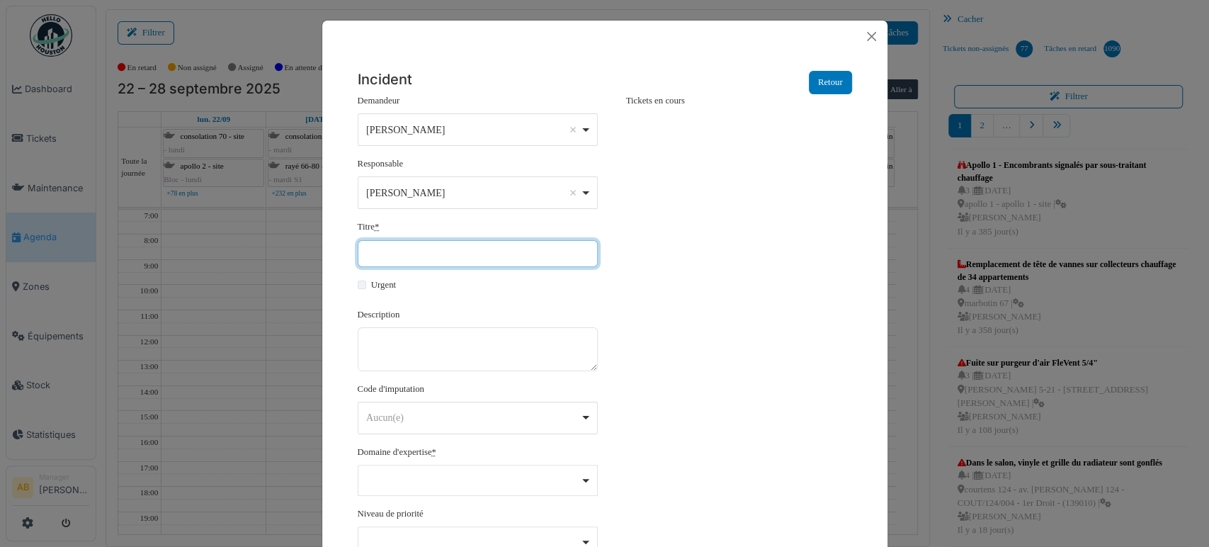
click at [455, 248] on input "Titre *" at bounding box center [478, 253] width 240 height 27
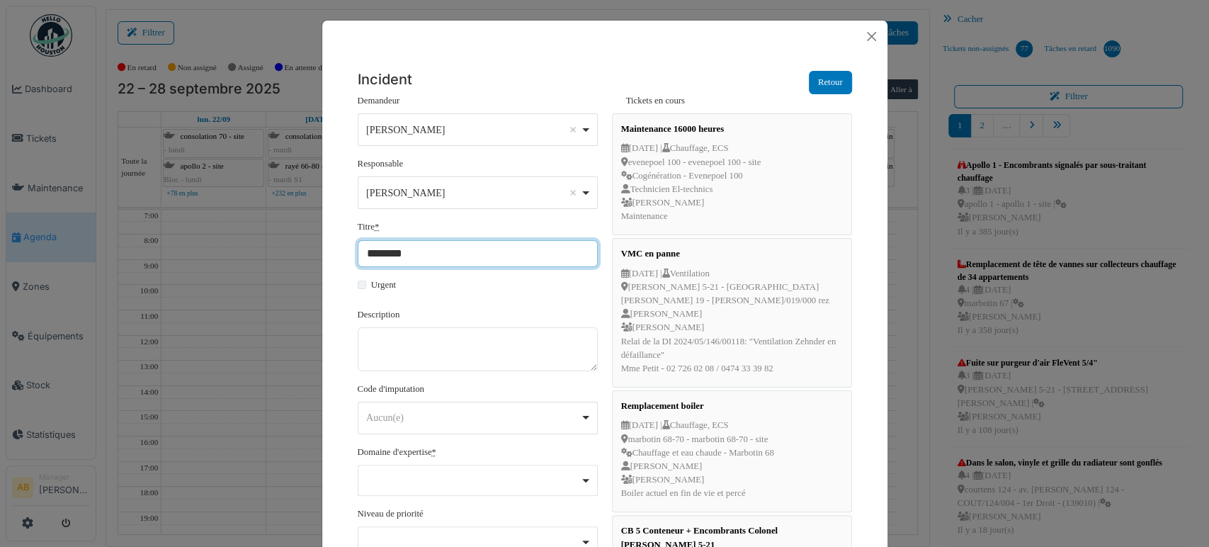
type input "**********"
click at [455, 130] on div "Ahmed Belhajji Remove item" at bounding box center [473, 130] width 214 height 15
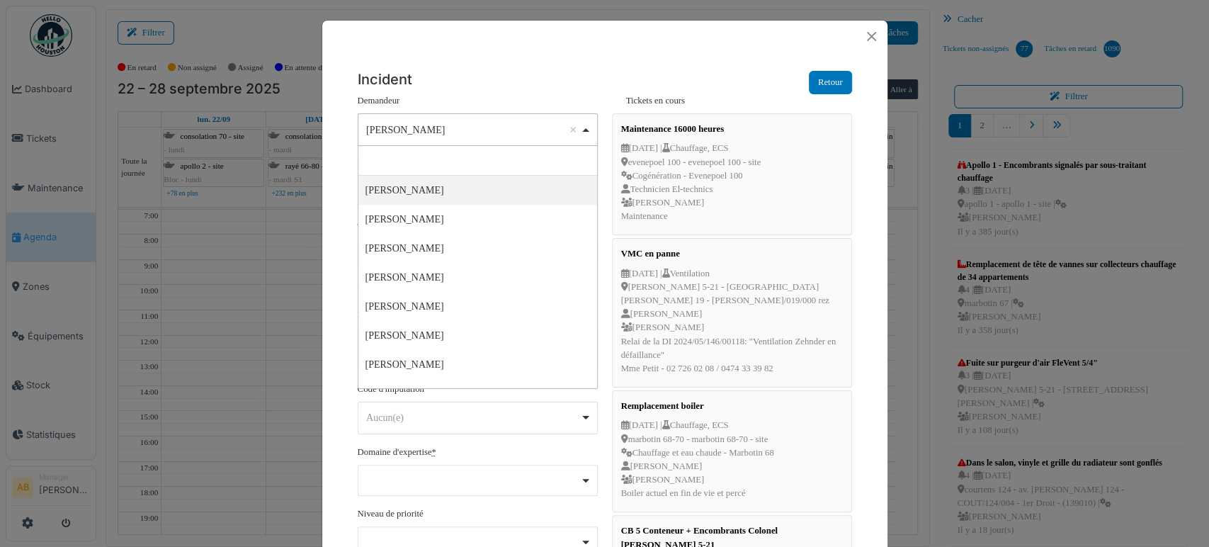
type input "*"
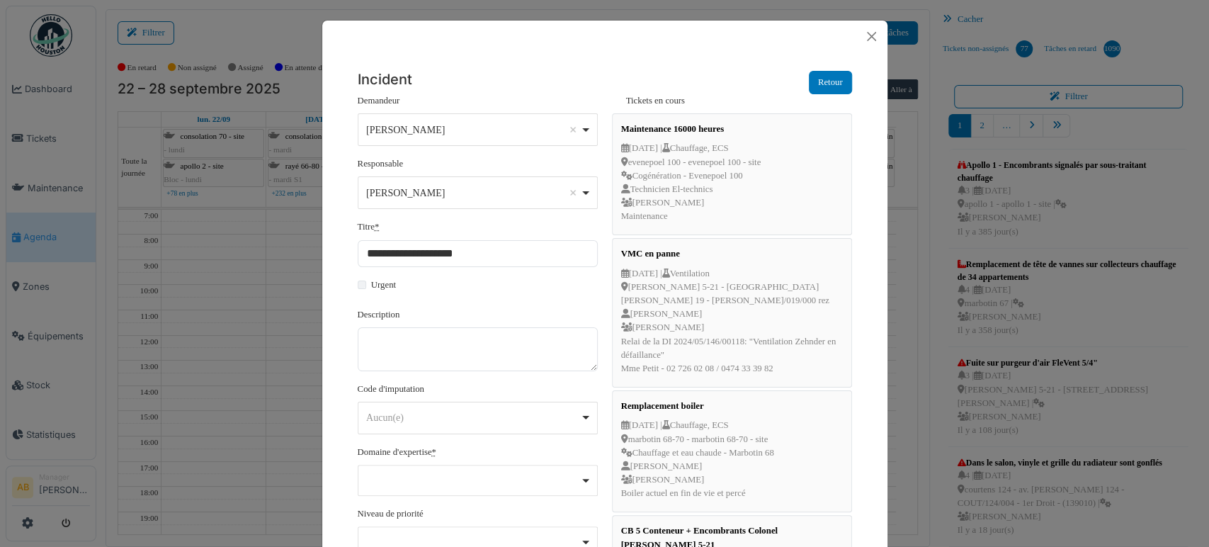
click at [493, 81] on div "Incident Retour" at bounding box center [605, 82] width 494 height 23
click at [453, 344] on textarea "Description" at bounding box center [478, 349] width 240 height 44
click at [444, 406] on div "******** Aucun(e) Remove item" at bounding box center [478, 418] width 240 height 33
click at [540, 94] on div "**********" at bounding box center [478, 120] width 240 height 52
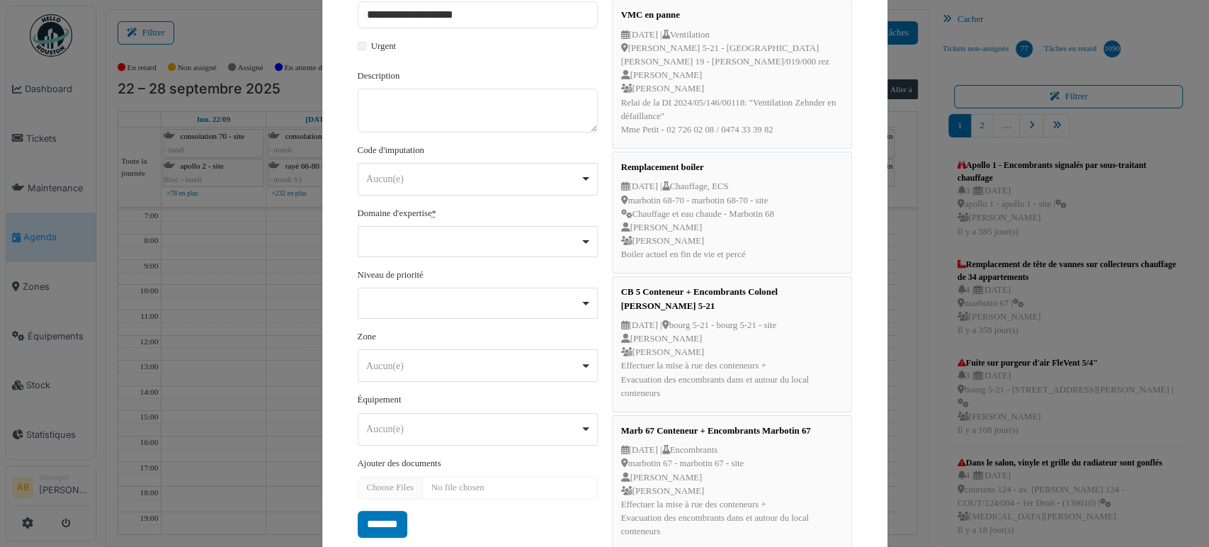
scroll to position [241, 0]
click at [465, 247] on div "Remove item" at bounding box center [478, 239] width 240 height 31
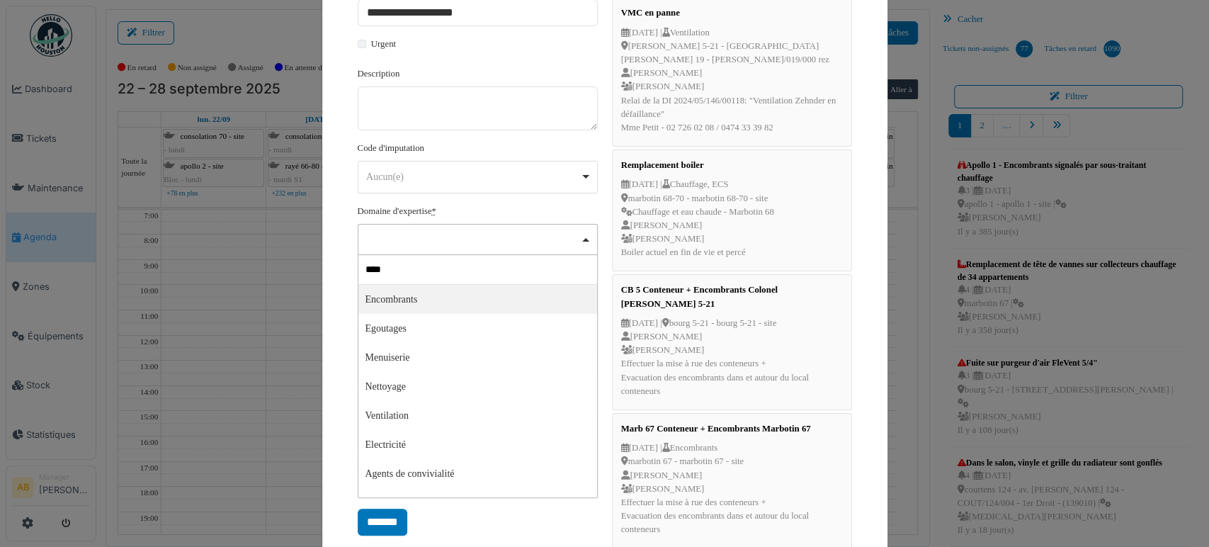
type input "*****"
select select "***"
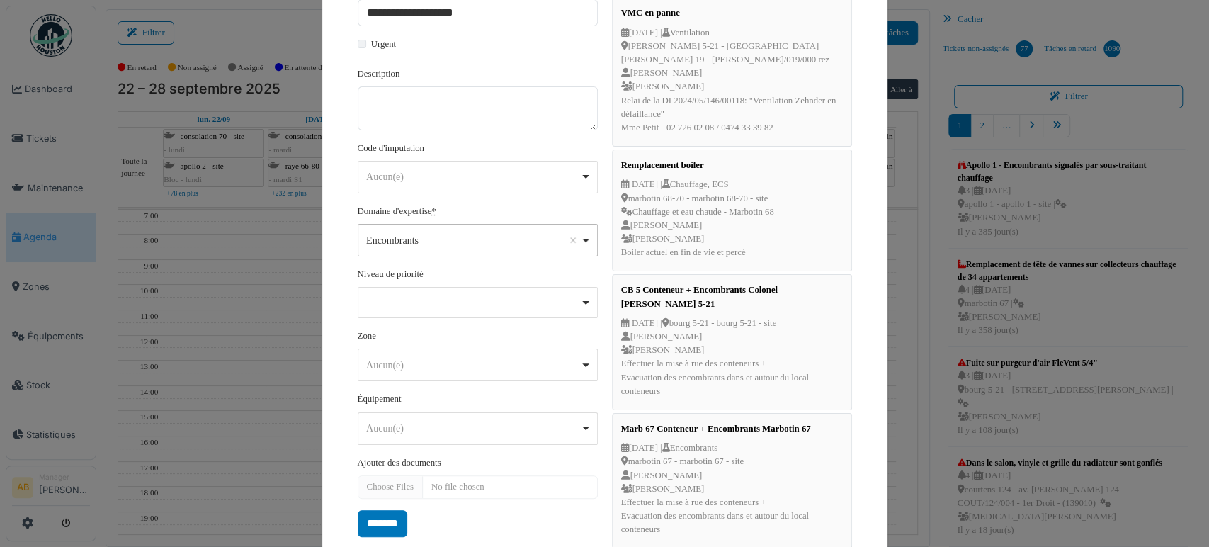
click at [453, 300] on div "Remove item" at bounding box center [477, 301] width 228 height 6
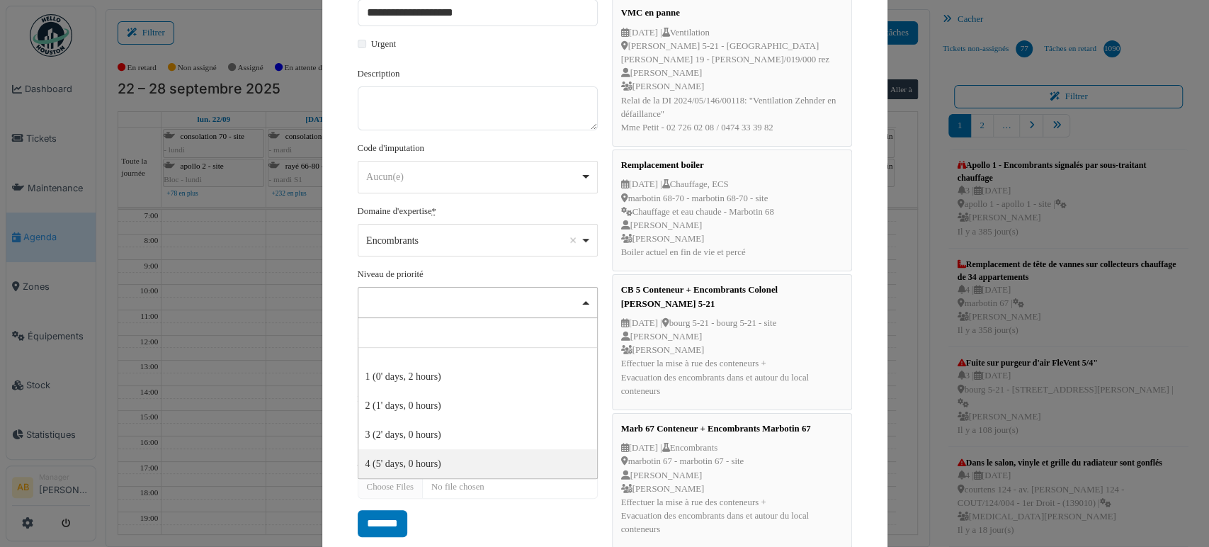
select select "***"
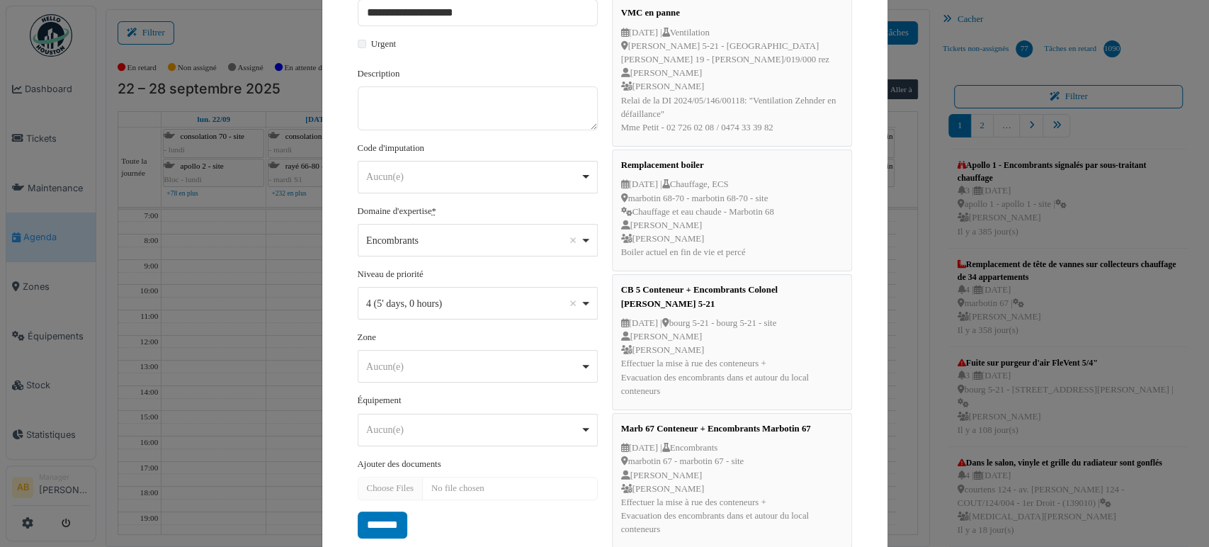
click at [465, 348] on div "Zone ******** Aucun(e) Remove item Aucun(e) agriculture 169 / haecht 662-664 ag…" at bounding box center [478, 357] width 240 height 52
click at [460, 350] on div "******** Aucun(e) Remove item" at bounding box center [478, 366] width 240 height 33
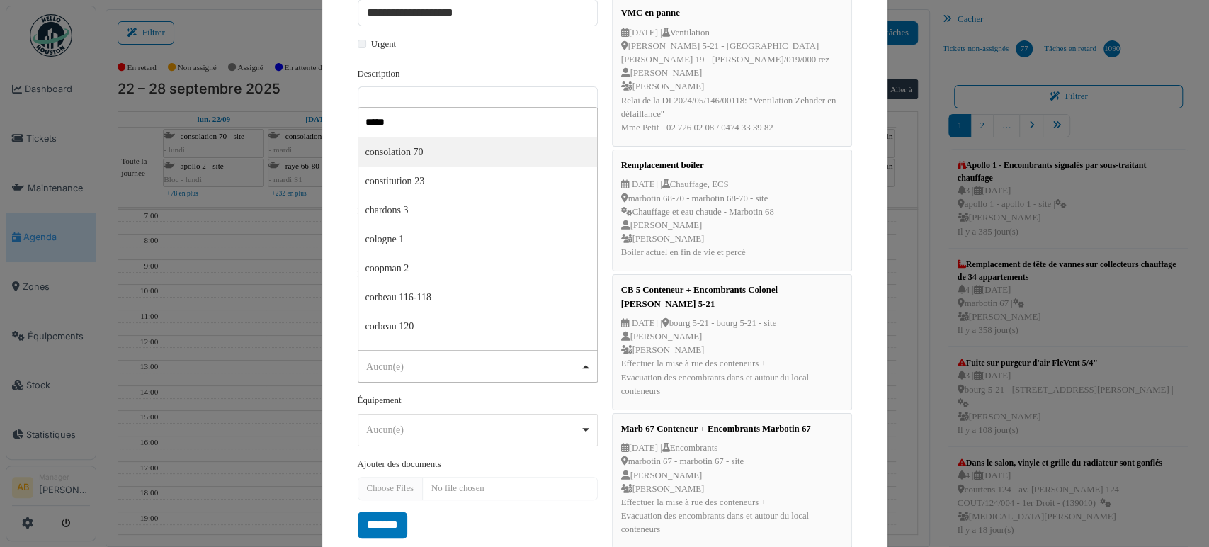
type input "******"
select select "****"
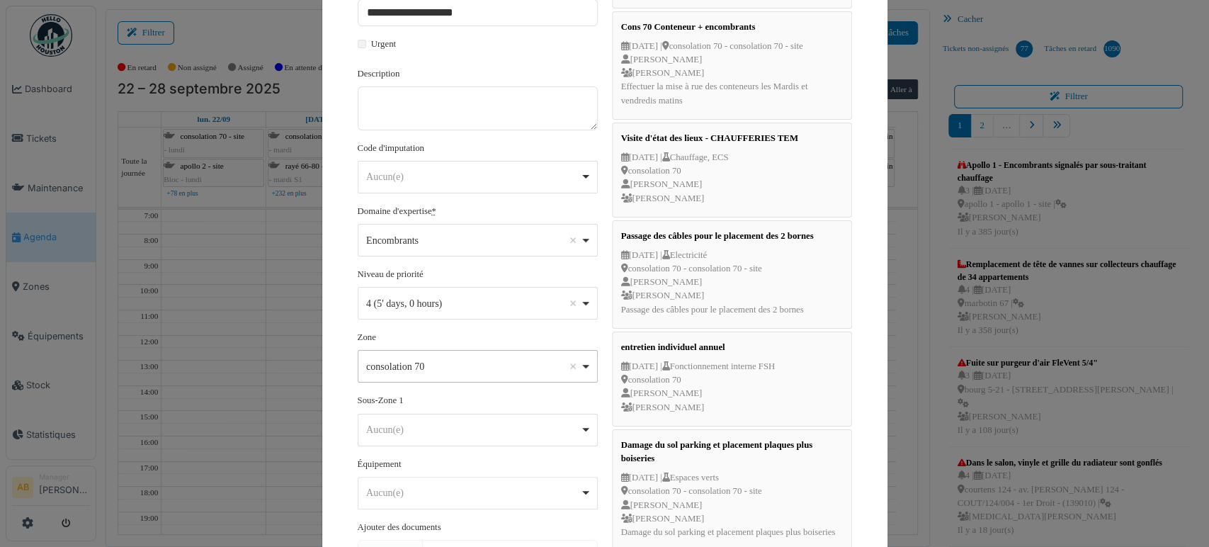
click at [426, 429] on div "Aucun(e) Remove item" at bounding box center [473, 429] width 214 height 15
click at [409, 499] on div "Aucun(e) Remove item" at bounding box center [477, 492] width 228 height 21
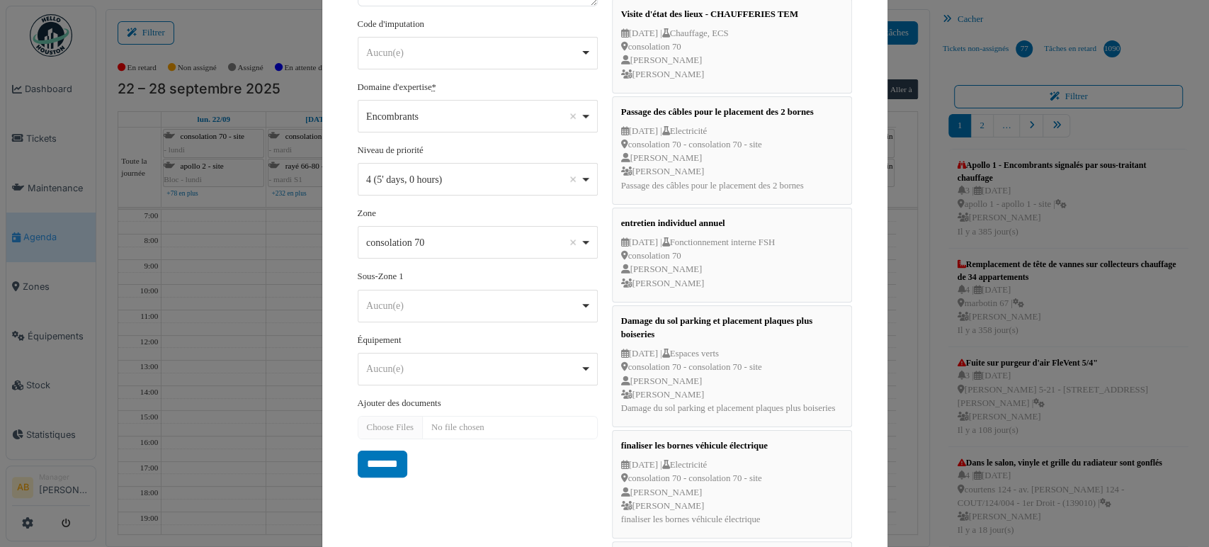
scroll to position [365, 0]
click at [408, 367] on div "Aucun(e) Remove item" at bounding box center [473, 368] width 214 height 15
click at [444, 467] on form "**********" at bounding box center [478, 103] width 240 height 748
click at [393, 461] on input "*******" at bounding box center [383, 463] width 50 height 27
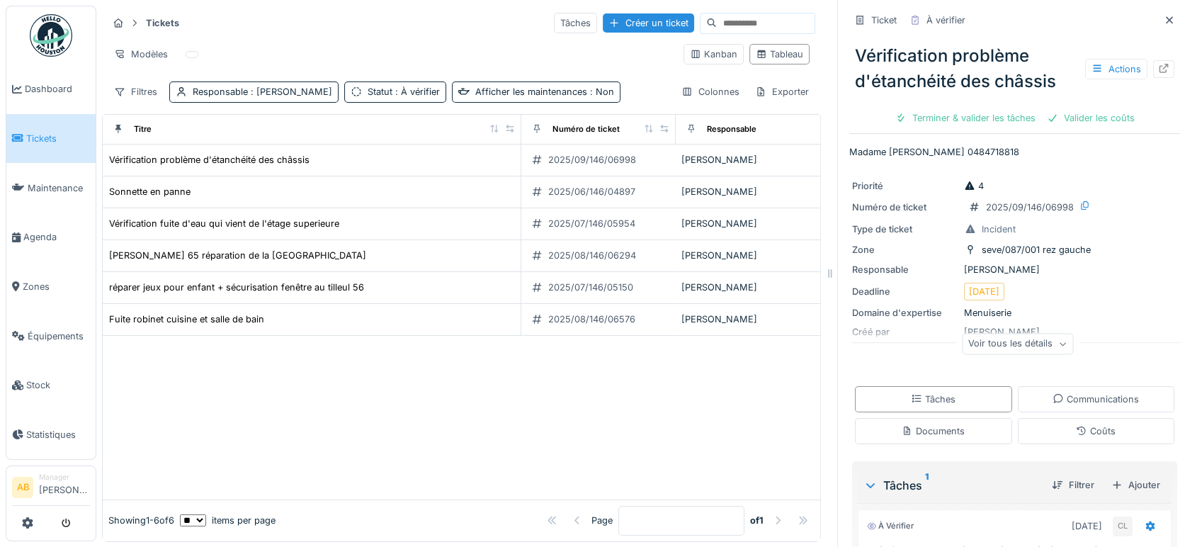
click at [54, 50] on img at bounding box center [51, 35] width 42 height 42
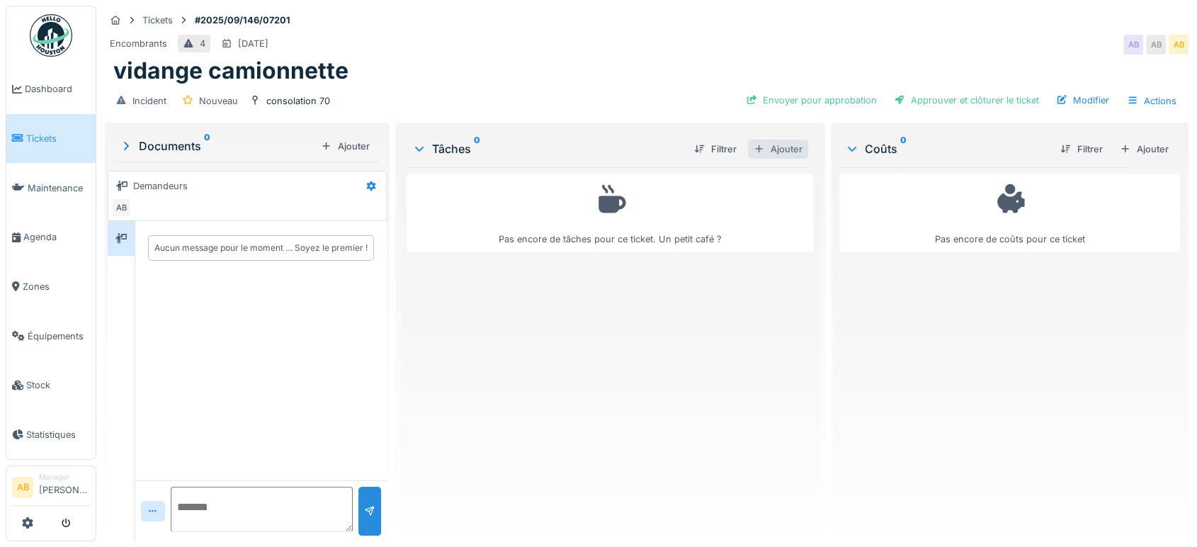
click at [770, 140] on div "Ajouter" at bounding box center [778, 149] width 60 height 19
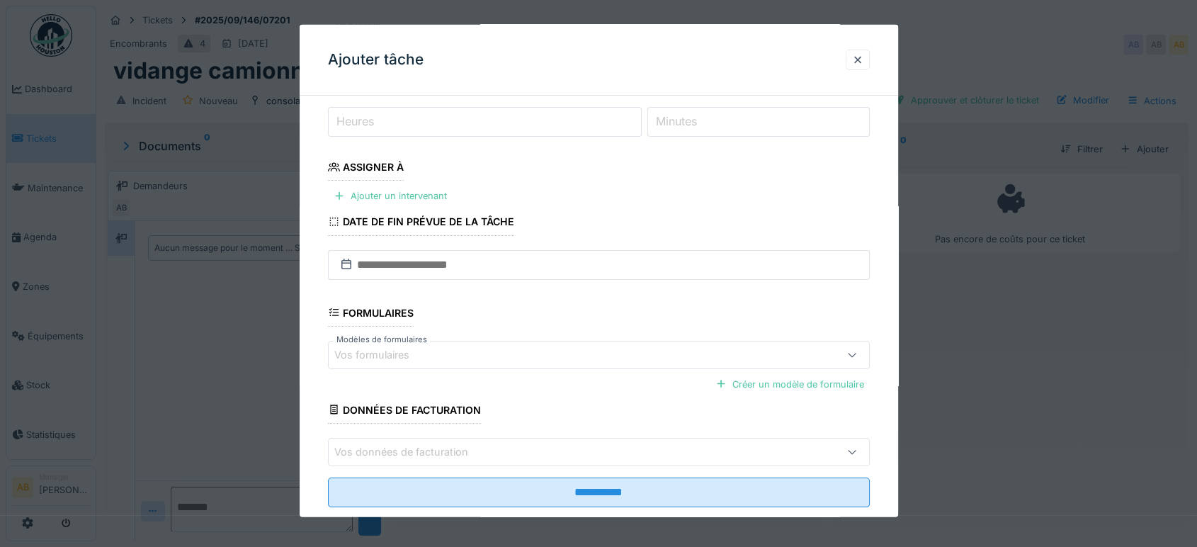
scroll to position [198, 0]
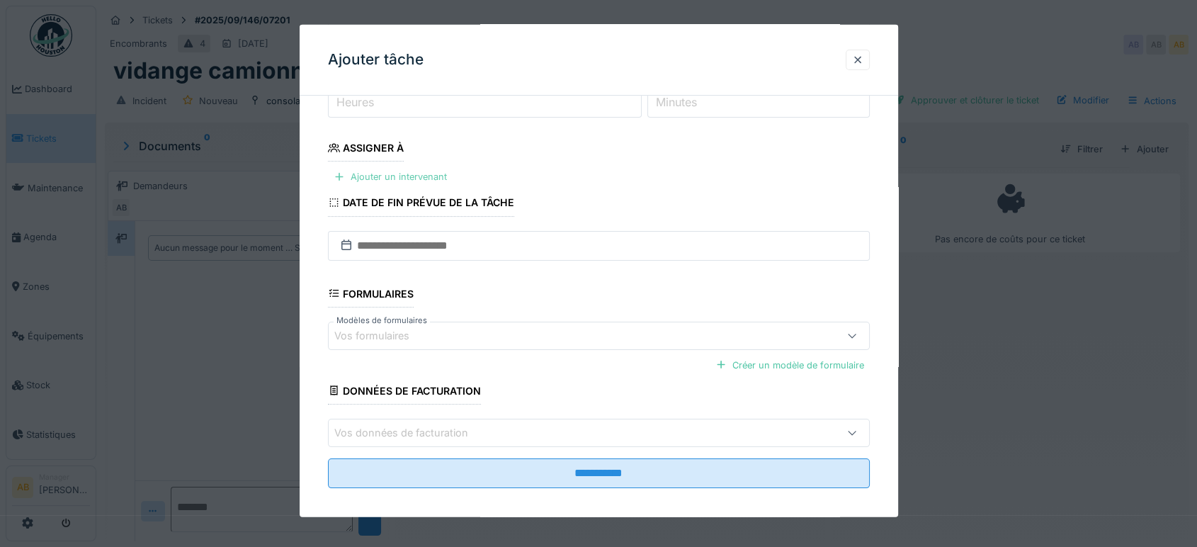
click at [436, 169] on div "Ajouter un intervenant" at bounding box center [390, 176] width 125 height 19
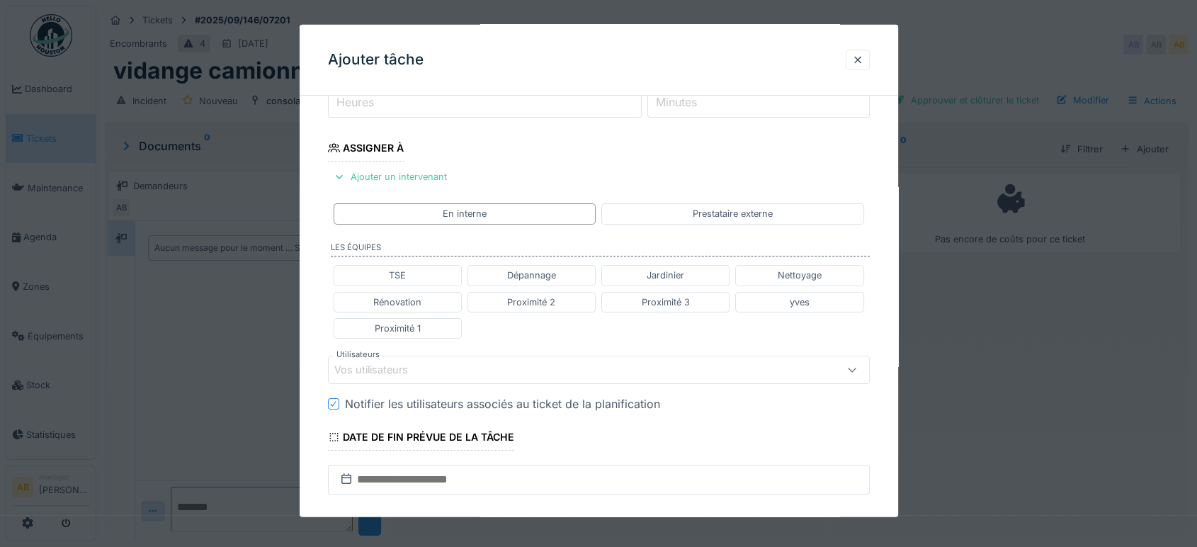
click at [465, 356] on div "Vos utilisateurs" at bounding box center [599, 370] width 542 height 28
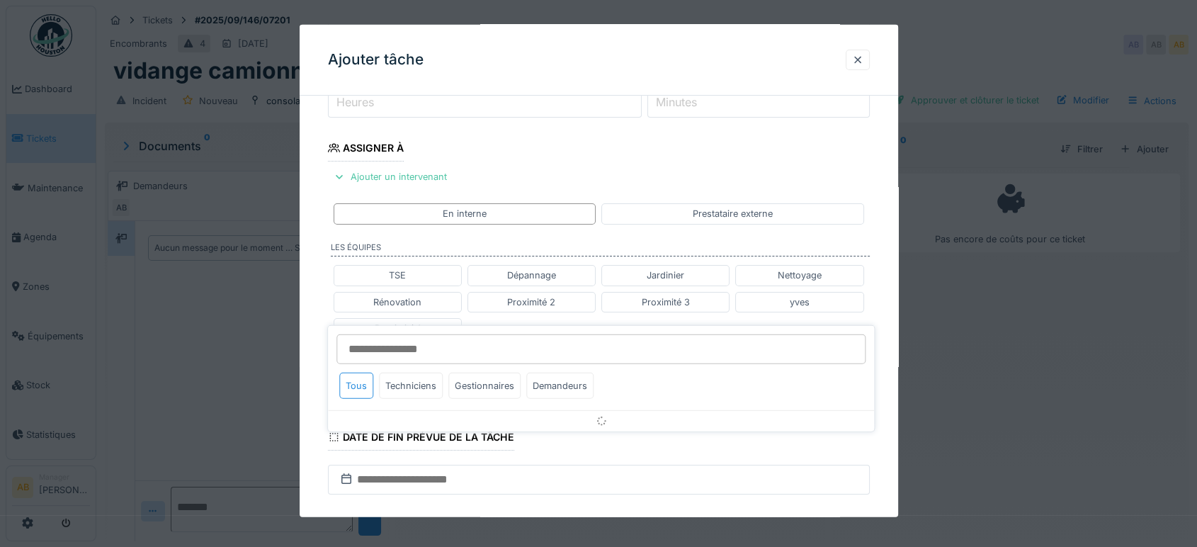
scroll to position [295, 0]
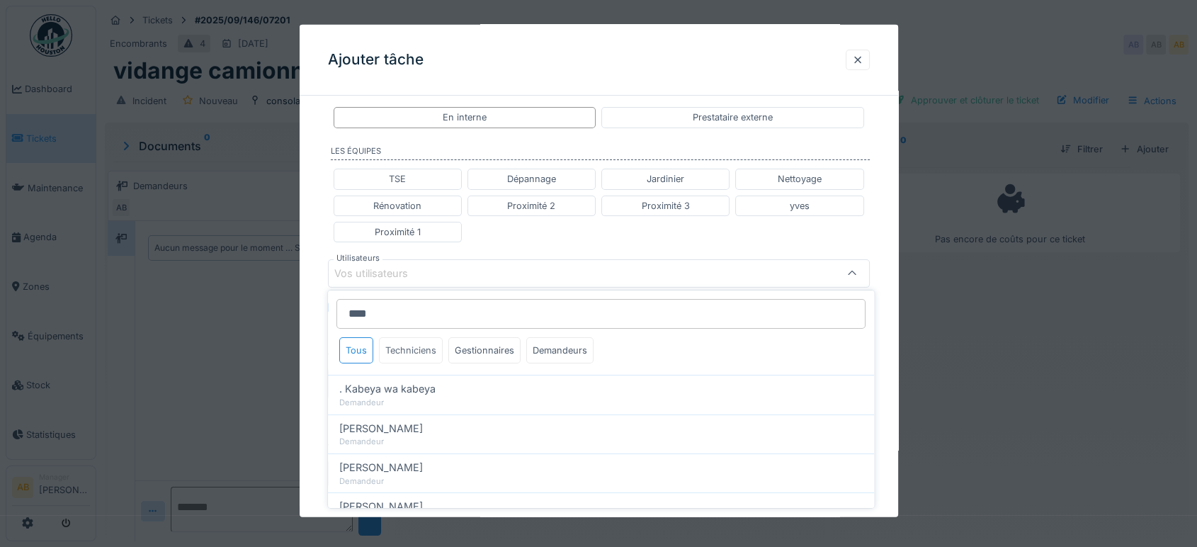
type input "****"
click at [423, 360] on div "Techniciens" at bounding box center [411, 350] width 64 height 26
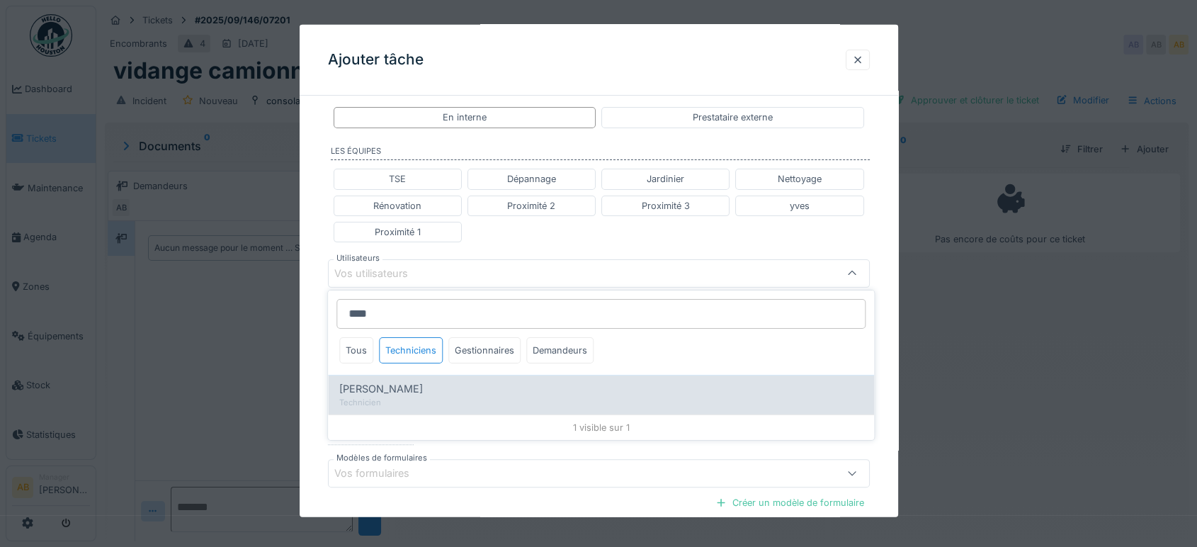
click at [426, 400] on div "Technicien" at bounding box center [600, 403] width 523 height 12
type input "****"
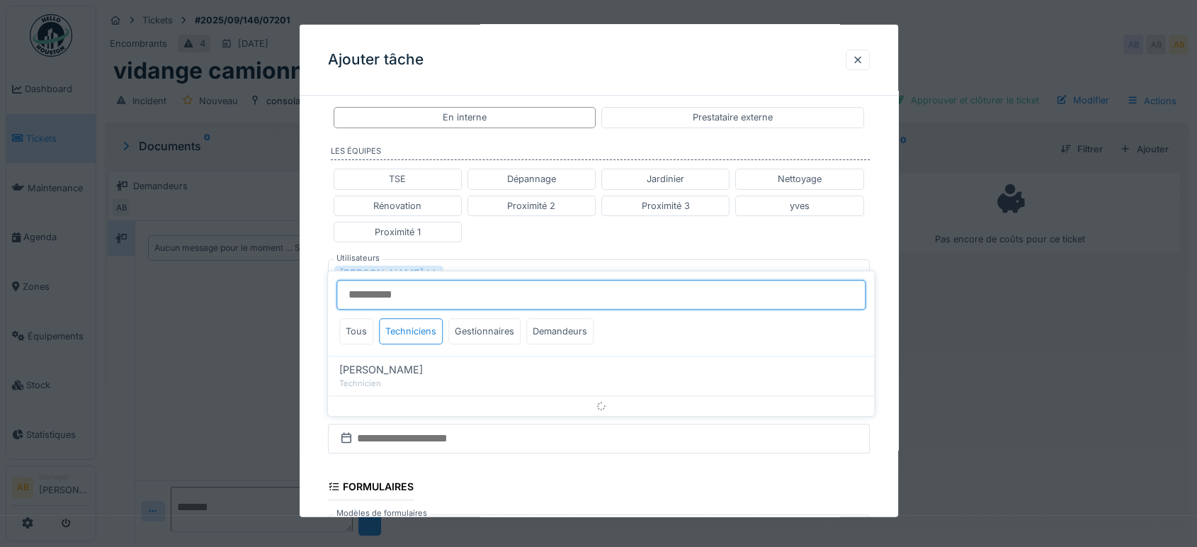
scroll to position [314, 0]
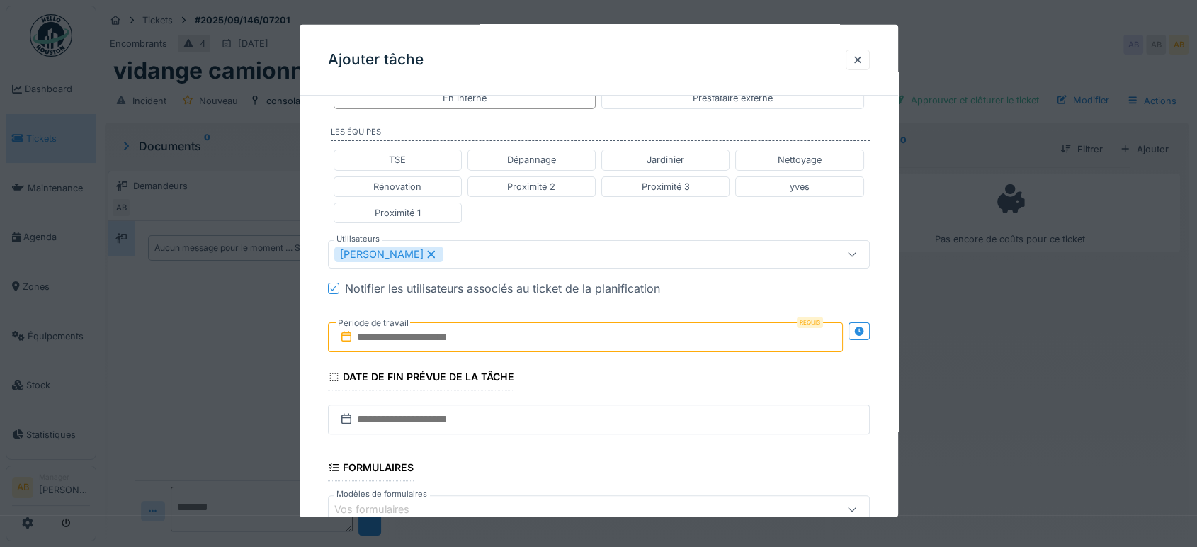
click at [513, 212] on div "TSE Dépannage Jardinier Nettoyage Rénovation Proximité 2 Proximité 3 yves Proxi…" at bounding box center [599, 186] width 542 height 85
click at [482, 329] on input "text" at bounding box center [585, 337] width 515 height 30
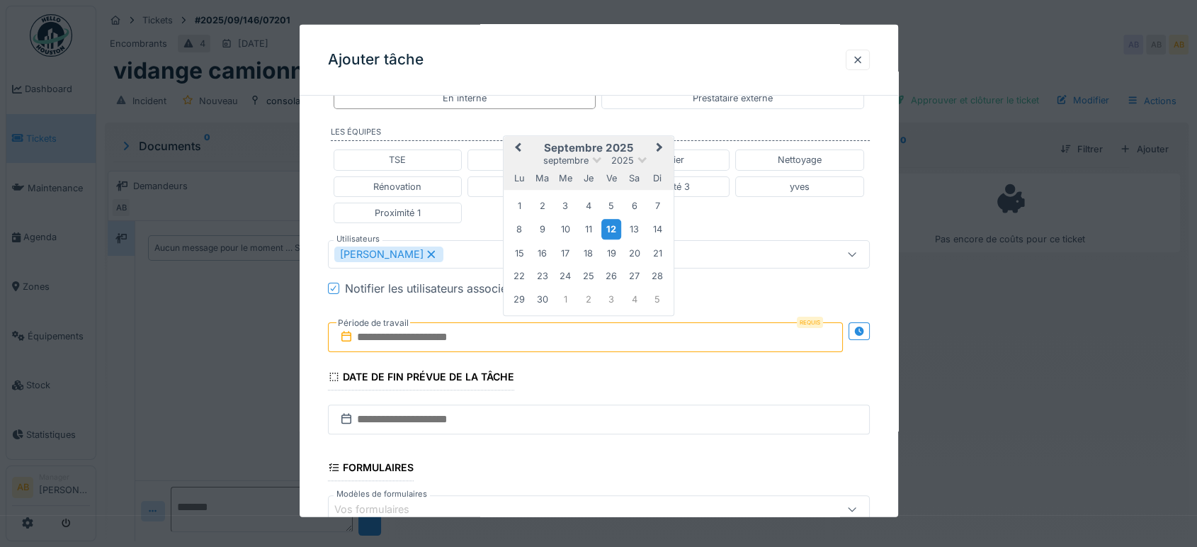
click at [608, 220] on div "12" at bounding box center [611, 229] width 19 height 21
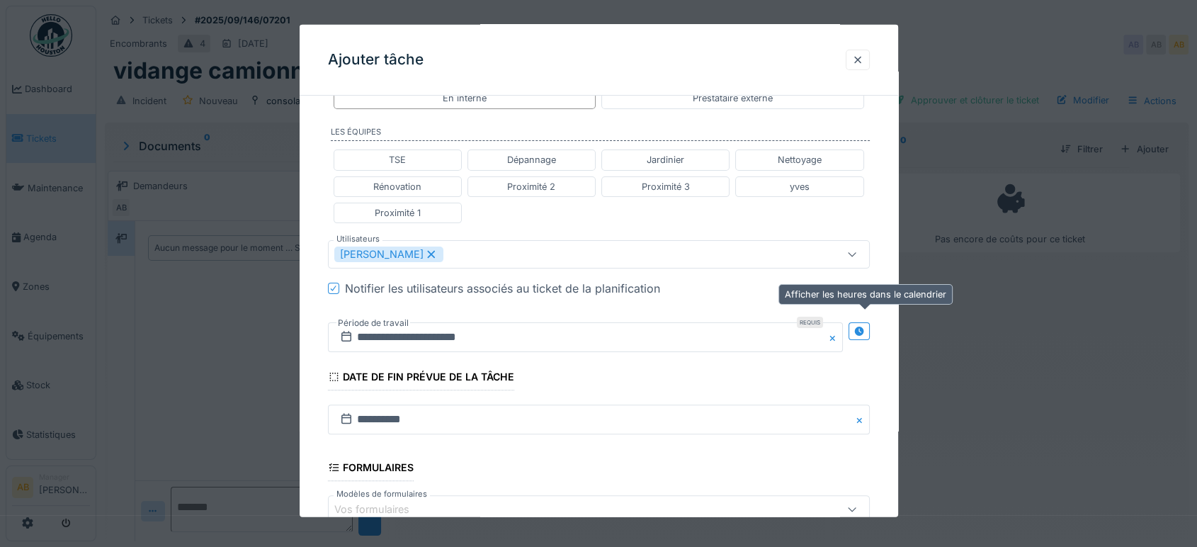
click at [861, 331] on icon at bounding box center [858, 330] width 9 height 9
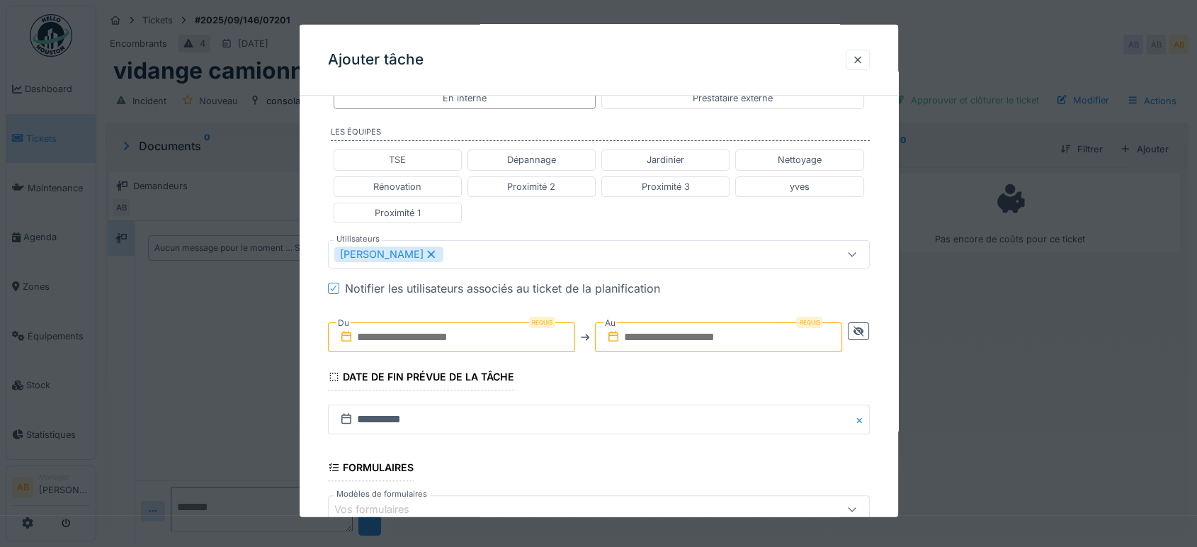
click at [480, 352] on div "Requis Du Requis Au" at bounding box center [599, 337] width 542 height 52
click at [481, 339] on input "text" at bounding box center [451, 337] width 247 height 30
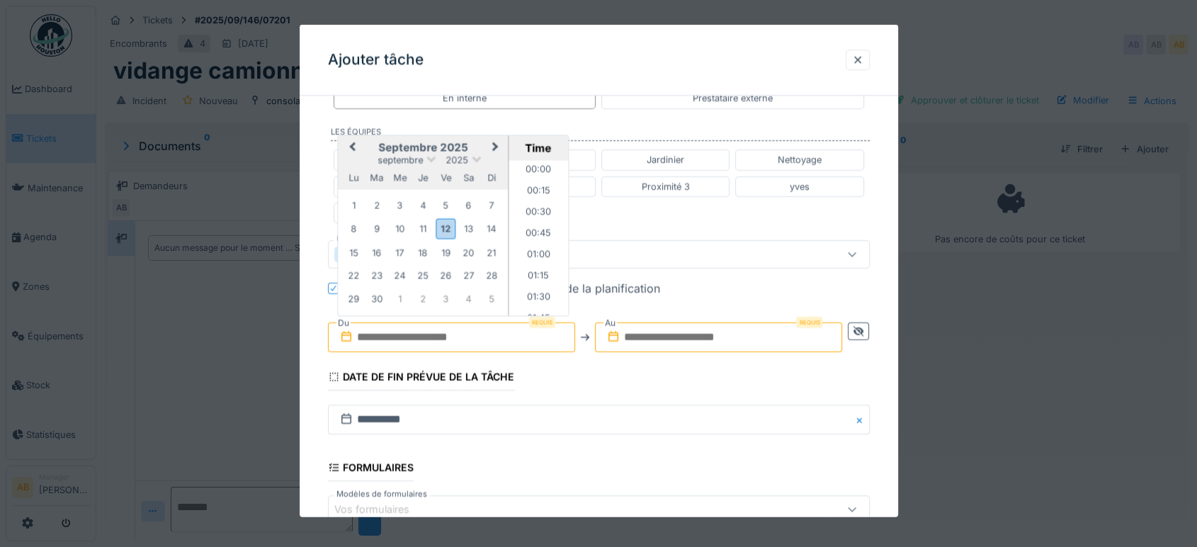
scroll to position [1123, 0]
click at [441, 229] on div "12" at bounding box center [445, 228] width 19 height 21
click at [541, 186] on li "13:00" at bounding box center [539, 196] width 60 height 21
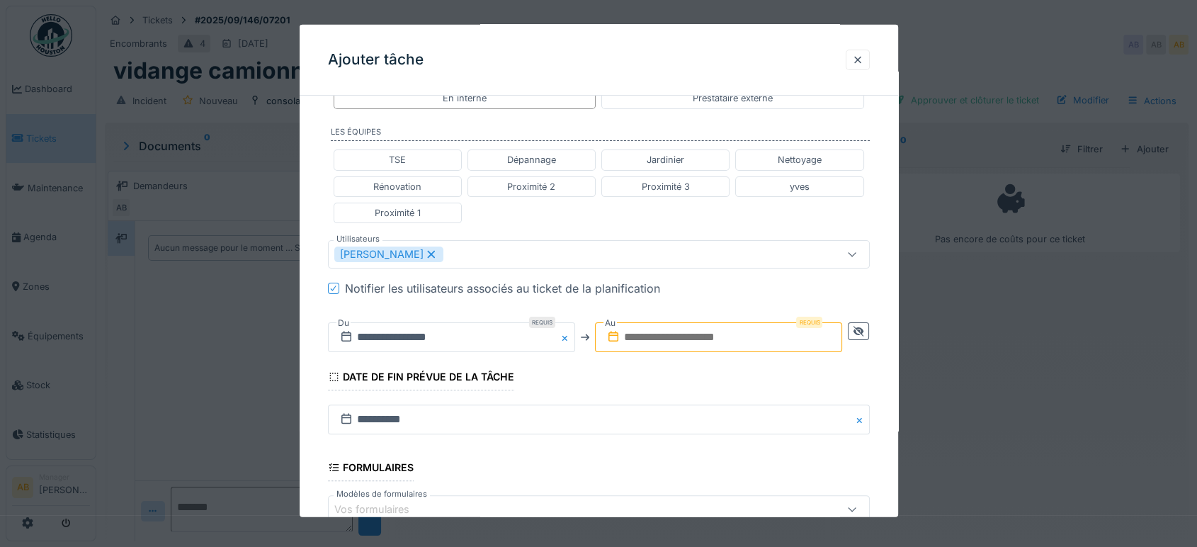
click at [703, 361] on fieldset "**********" at bounding box center [599, 233] width 542 height 880
click at [686, 331] on input "text" at bounding box center [718, 337] width 247 height 30
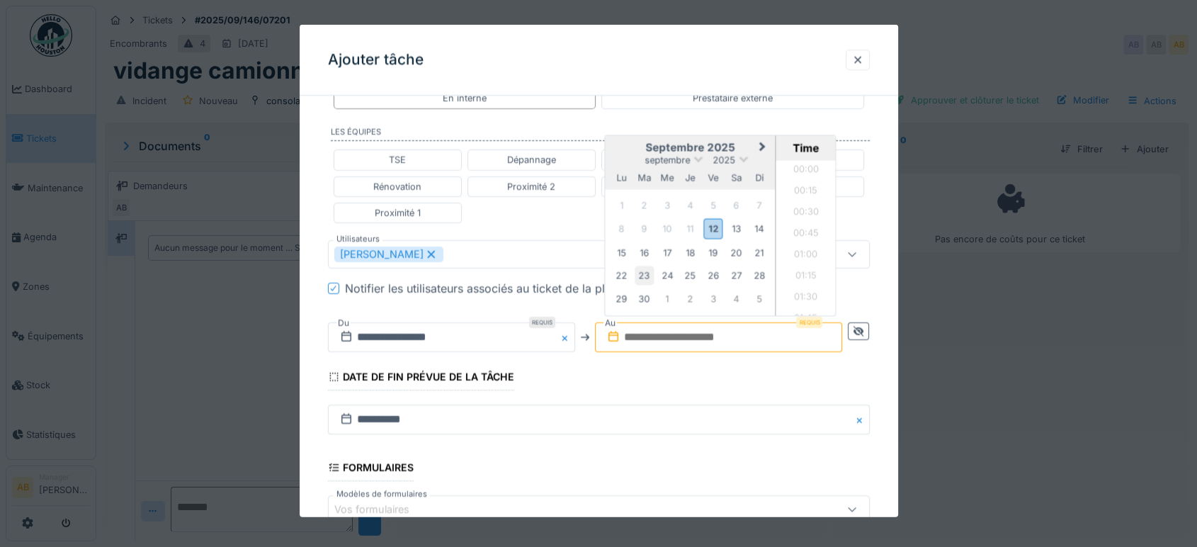
scroll to position [1123, 0]
click at [709, 224] on div "12" at bounding box center [713, 228] width 19 height 21
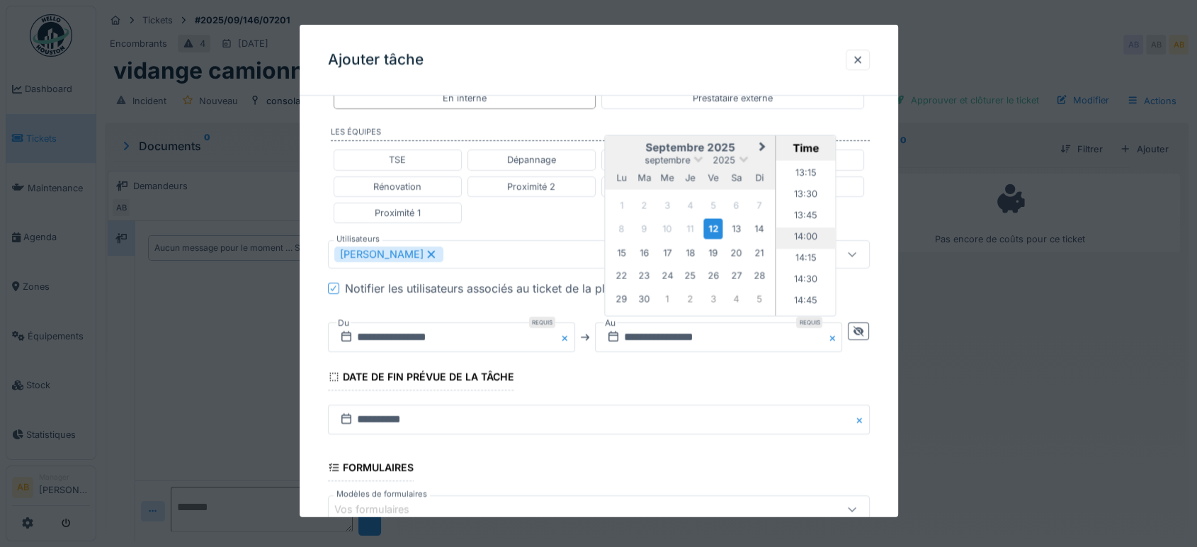
click at [805, 233] on li "14:00" at bounding box center [806, 237] width 60 height 21
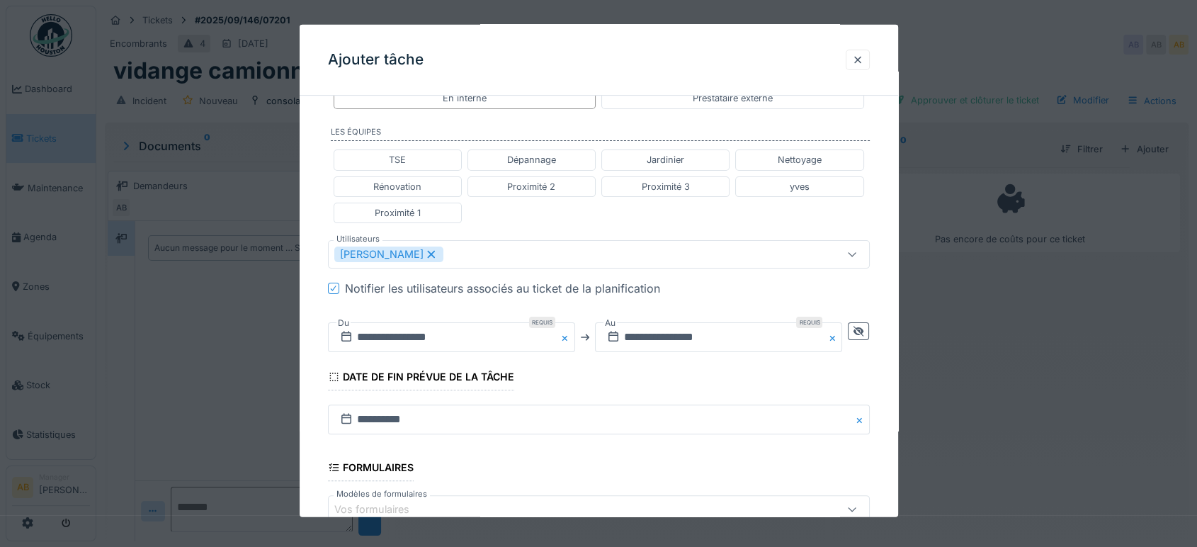
scroll to position [496, 0]
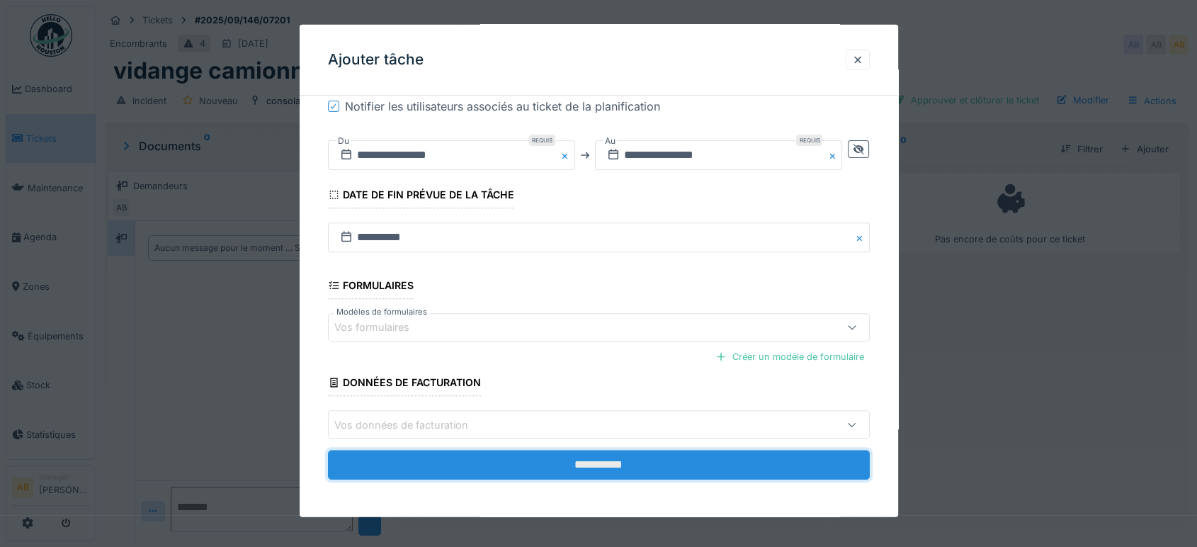
click at [674, 463] on input "**********" at bounding box center [599, 465] width 542 height 30
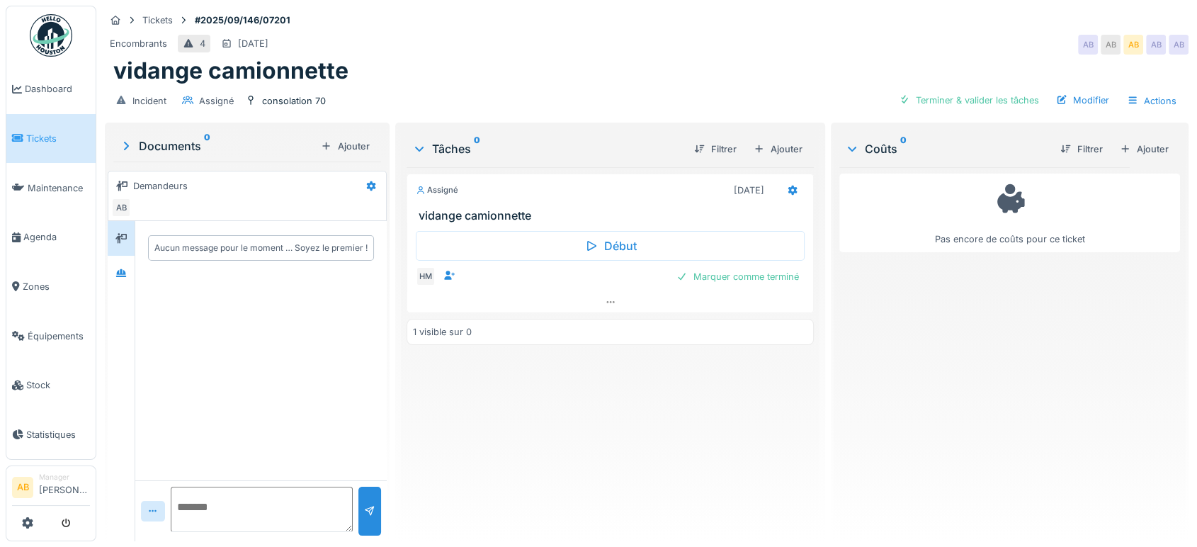
scroll to position [11, 0]
click at [425, 292] on div at bounding box center [610, 302] width 406 height 21
click at [246, 414] on div "Aucun message pour le moment … Soyez le premier !" at bounding box center [260, 350] width 251 height 259
click at [249, 429] on div "Aucun message pour le moment … Soyez le premier !" at bounding box center [260, 350] width 251 height 259
click at [35, 38] on img at bounding box center [51, 35] width 42 height 42
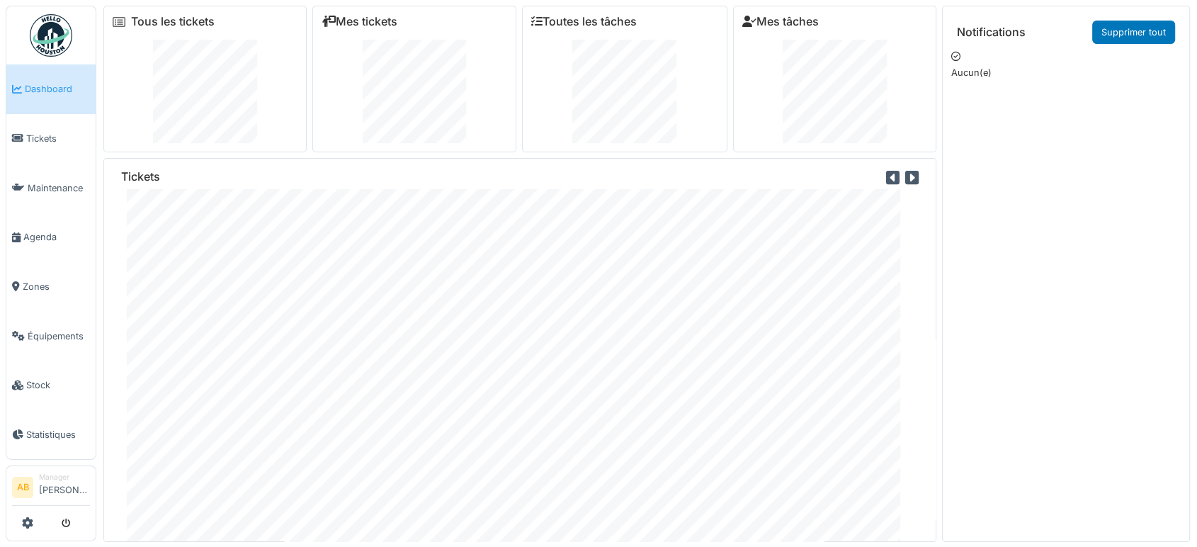
click at [57, 22] on img at bounding box center [51, 35] width 42 height 42
click at [40, 30] on img at bounding box center [51, 35] width 42 height 42
click at [38, 25] on img at bounding box center [51, 35] width 42 height 42
click at [470, 88] on div at bounding box center [414, 91] width 185 height 103
click at [40, 30] on img at bounding box center [51, 35] width 42 height 42
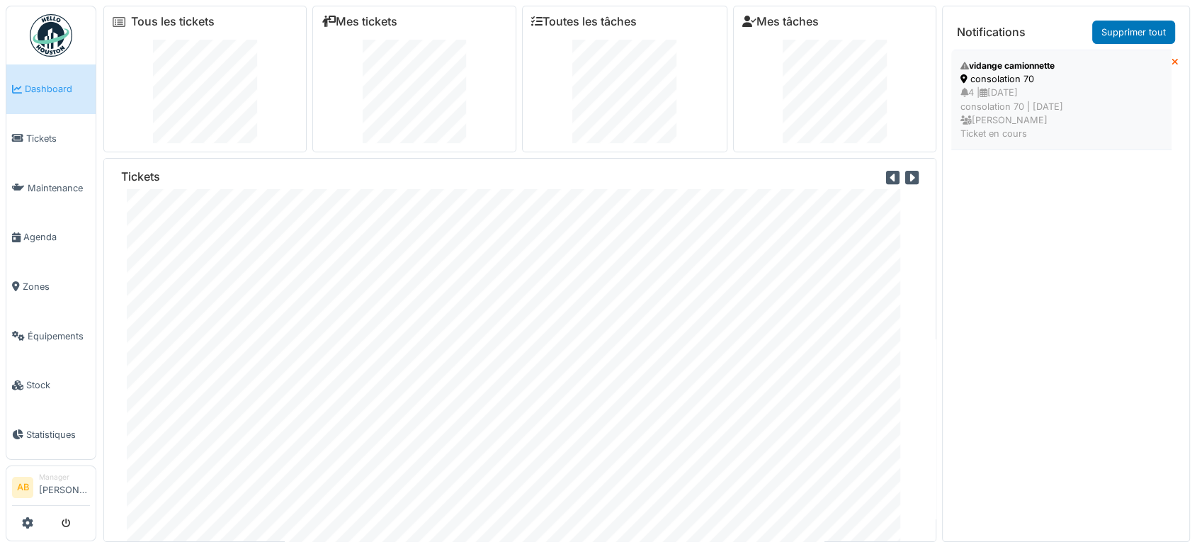
drag, startPoint x: 948, startPoint y: 124, endPoint x: 997, endPoint y: 121, distance: 49.0
click at [997, 121] on div "Notifications Supprimer tout vidange camionnette consolation 70 4 | [DATE] cons…" at bounding box center [1066, 274] width 248 height 536
click at [997, 121] on div "4 | [DATE] consolation 70 | [DATE] [PERSON_NAME] Ticket en cours" at bounding box center [1061, 113] width 202 height 55
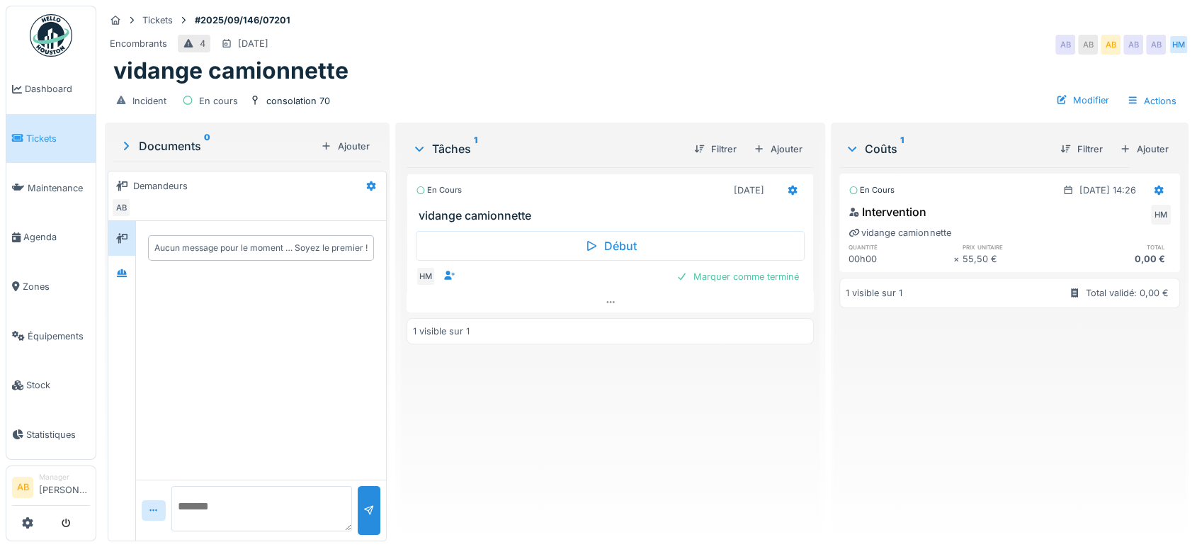
click at [46, 25] on img at bounding box center [51, 35] width 42 height 42
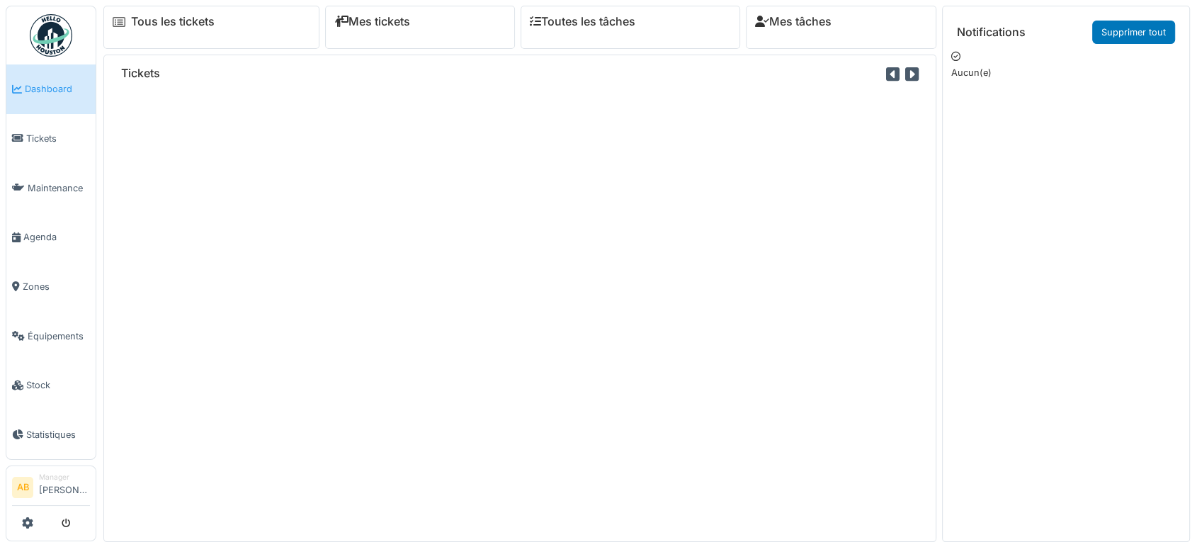
click at [687, 546] on div "Incident Nettoyage Observation Projet Property Tous les tickets Mes tickets Tou…" at bounding box center [598, 273] width 1197 height 547
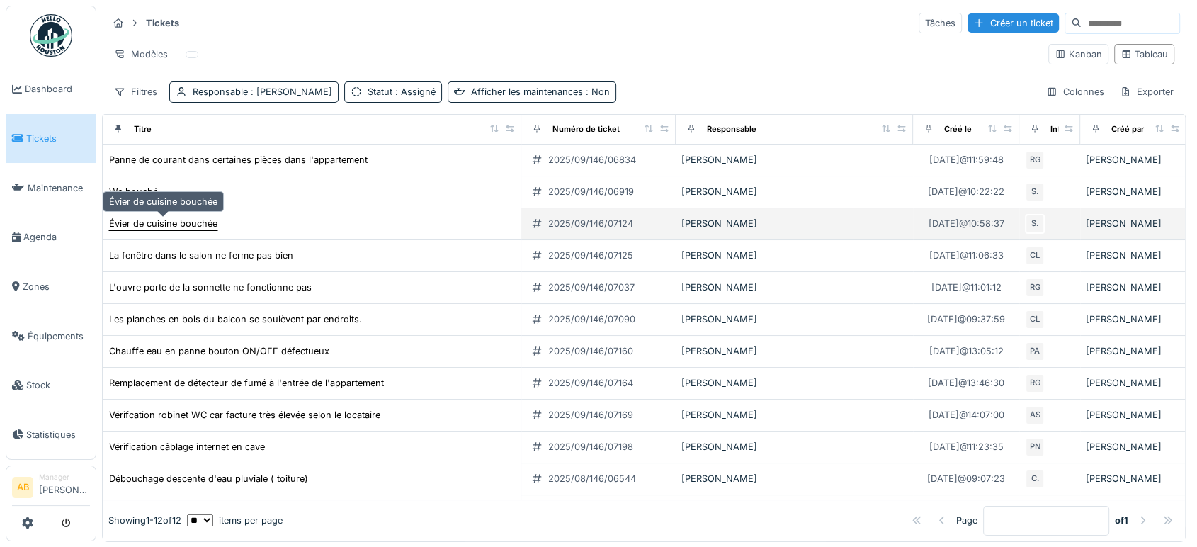
click at [134, 225] on div "Évier de cuisine bouchée" at bounding box center [163, 223] width 108 height 13
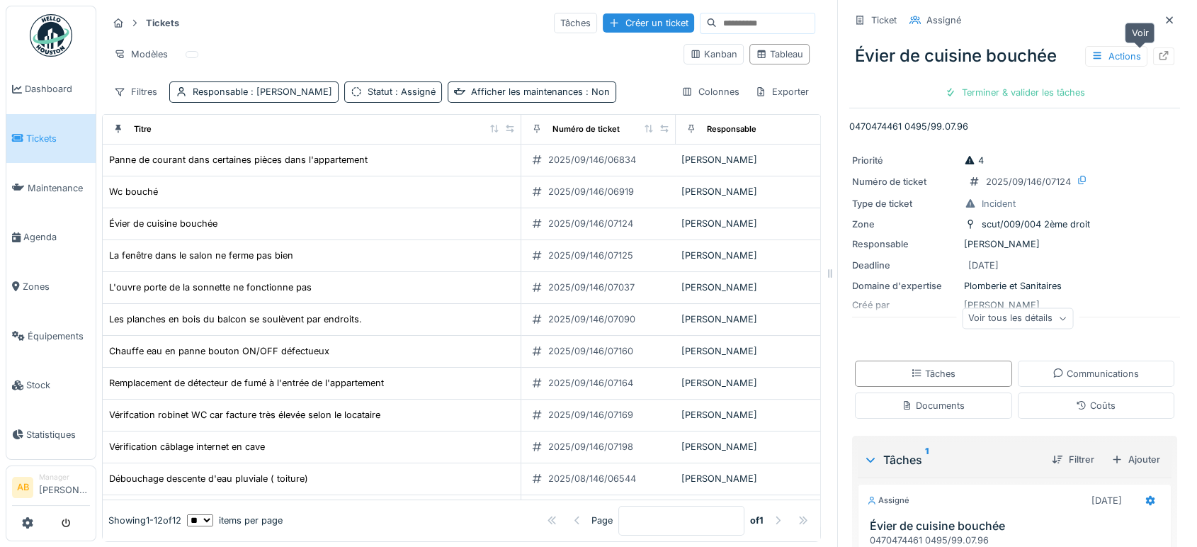
click at [1158, 61] on div at bounding box center [1163, 56] width 11 height 13
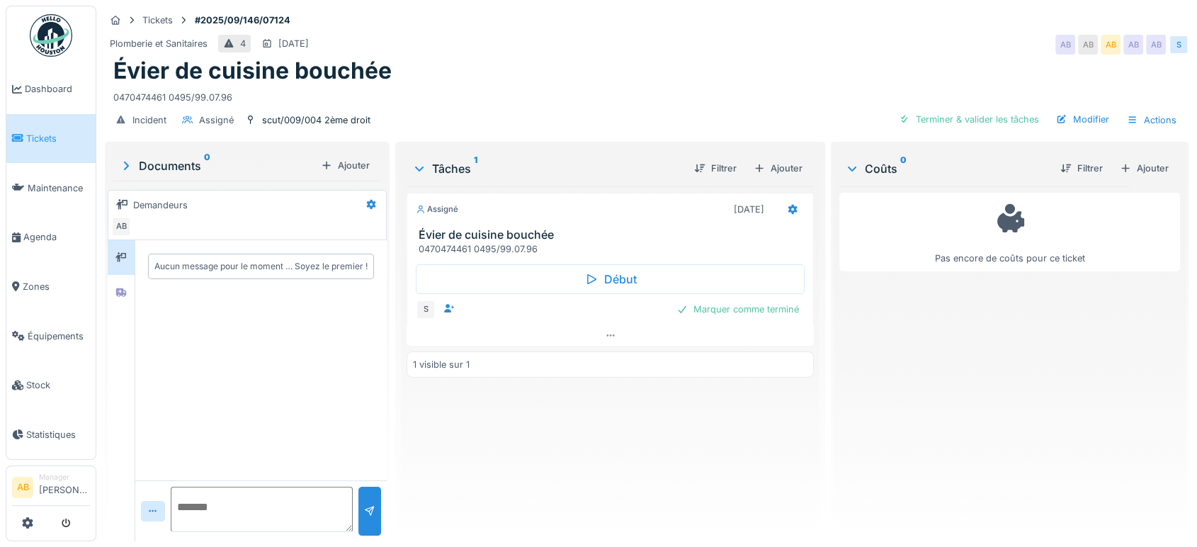
click at [36, 17] on img at bounding box center [51, 35] width 42 height 42
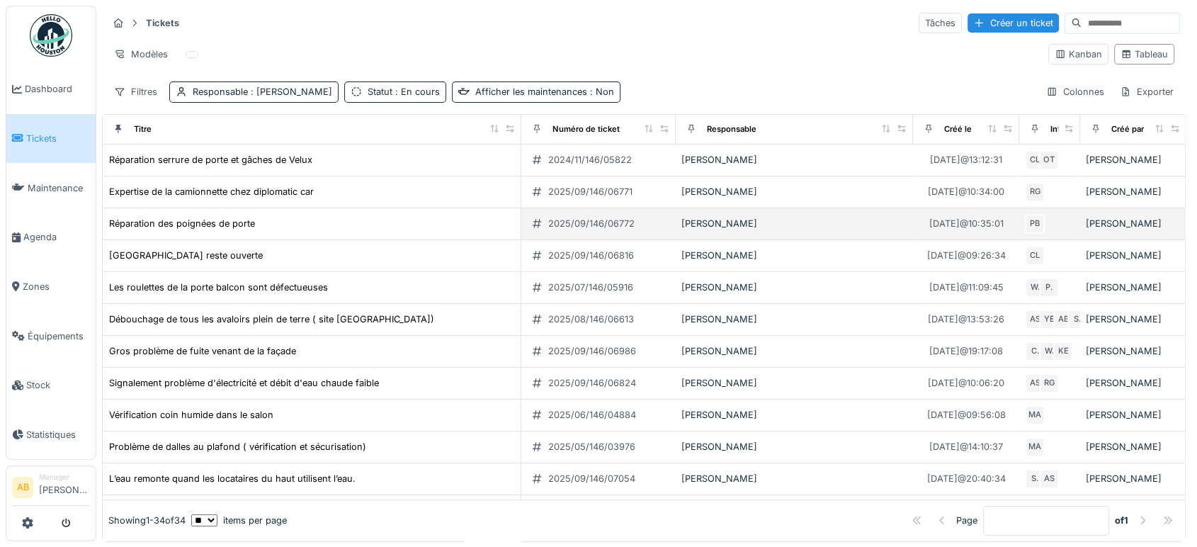
click at [234, 213] on td "Réparation des poignées de porte" at bounding box center [312, 224] width 419 height 32
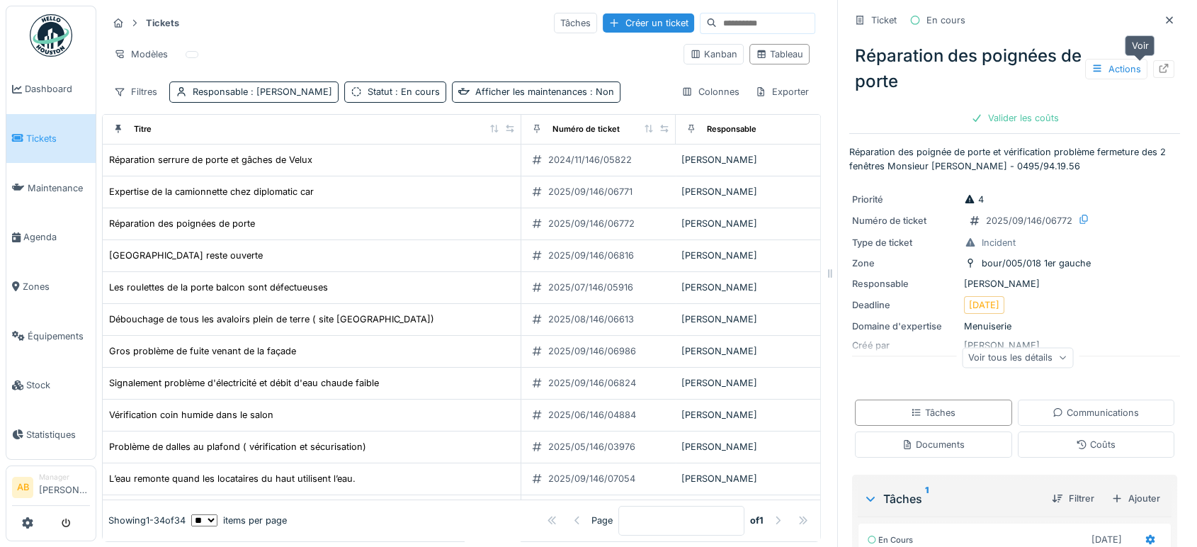
click at [1158, 72] on icon at bounding box center [1163, 68] width 11 height 9
click at [1115, 12] on div "Ticket En cours" at bounding box center [1014, 19] width 331 height 23
click at [1164, 18] on icon at bounding box center [1169, 20] width 11 height 9
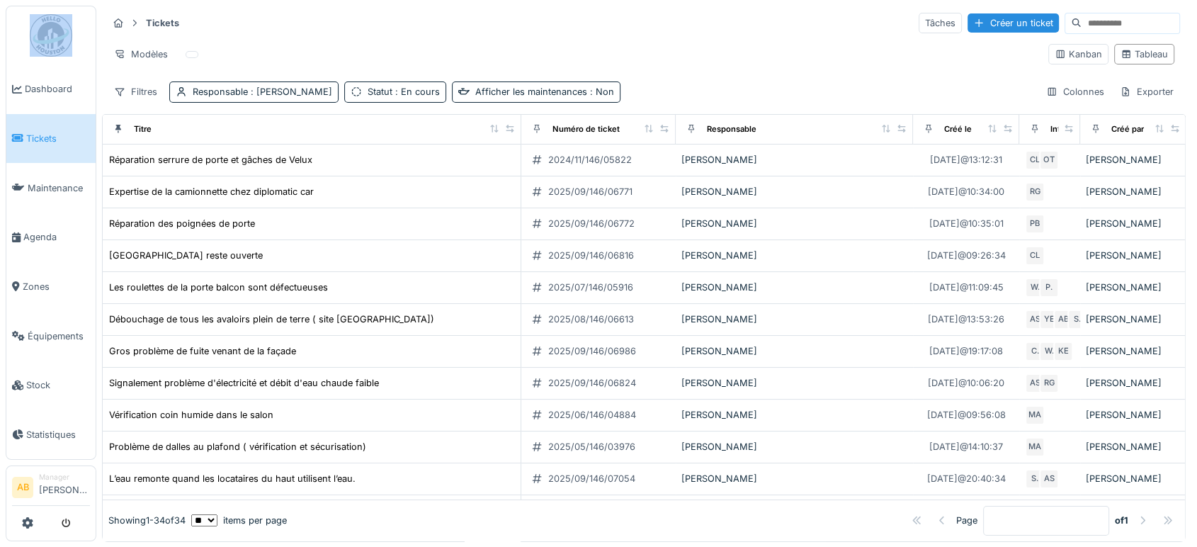
drag, startPoint x: 78, startPoint y: 33, endPoint x: 17, endPoint y: 54, distance: 64.5
click at [17, 54] on ul "Dashboard Tickets Maintenance Agenda Zones Équipements Stock Statistiques" at bounding box center [51, 233] width 91 height 454
click at [59, 38] on img at bounding box center [51, 35] width 42 height 42
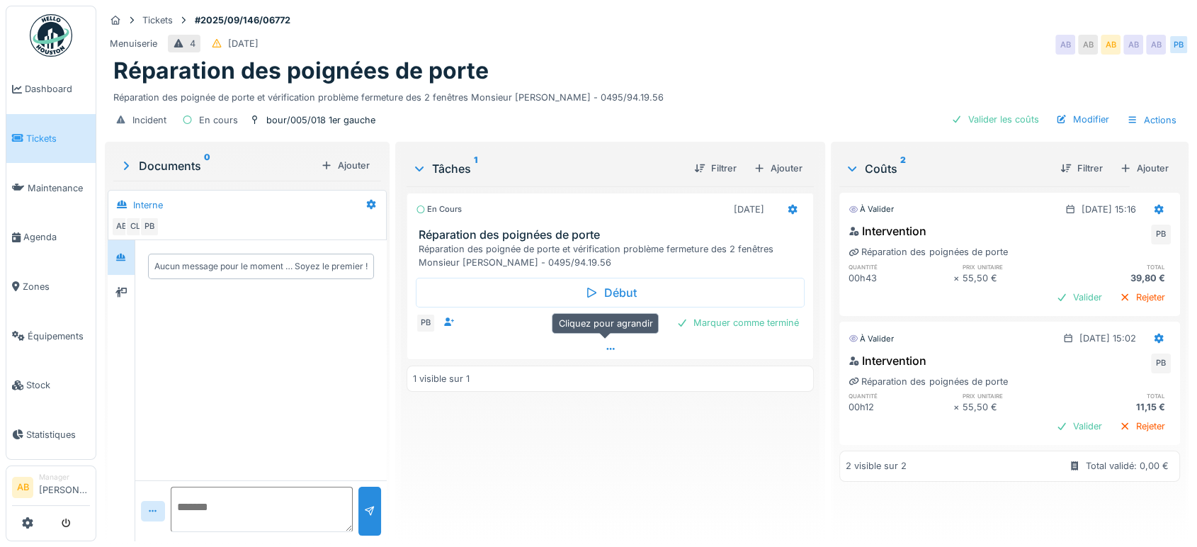
click at [601, 342] on div at bounding box center [610, 349] width 406 height 21
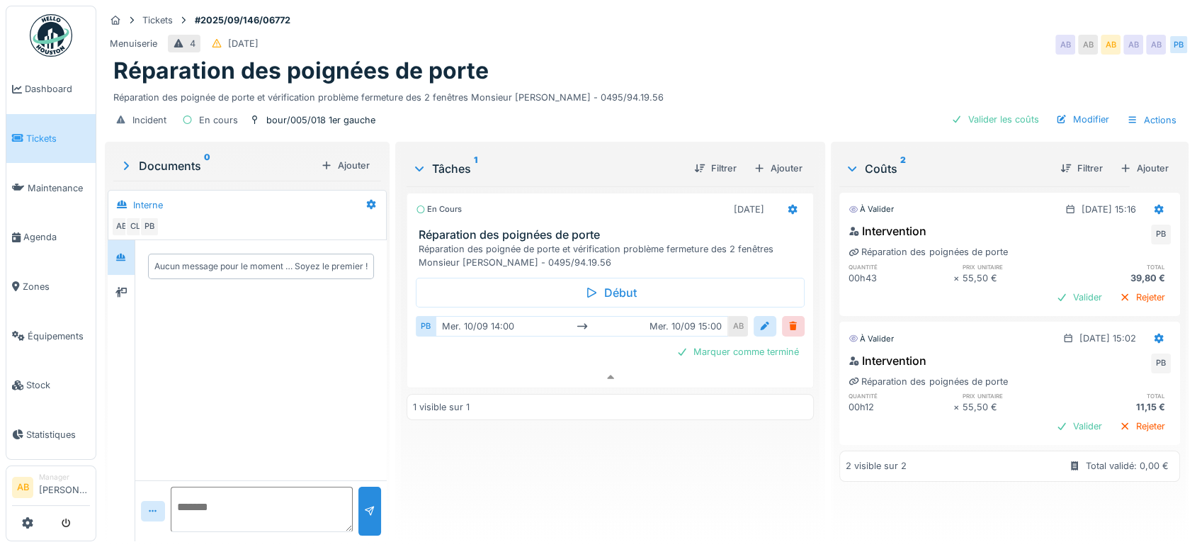
click at [989, 164] on div "Coûts 2 Filtrer Ajouter" at bounding box center [1009, 168] width 341 height 36
click at [623, 245] on div "Réparation des poignée de porte et vérification problème fermeture des 2 fenêtr…" at bounding box center [613, 255] width 389 height 27
click at [612, 322] on div "Début PB Marquer comme terminé" at bounding box center [610, 303] width 407 height 69
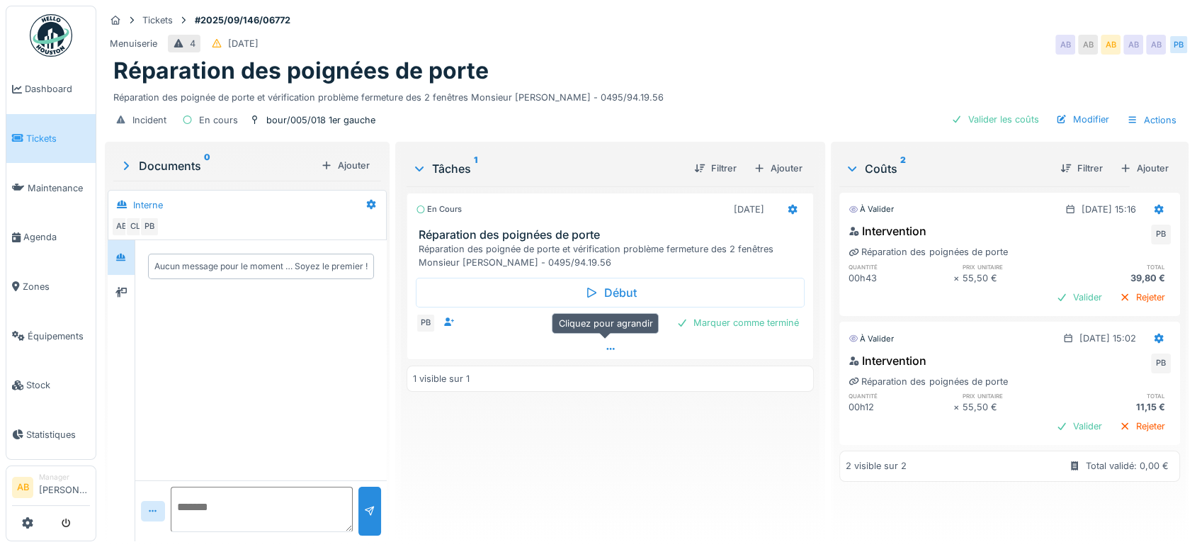
click at [606, 339] on div at bounding box center [610, 349] width 406 height 21
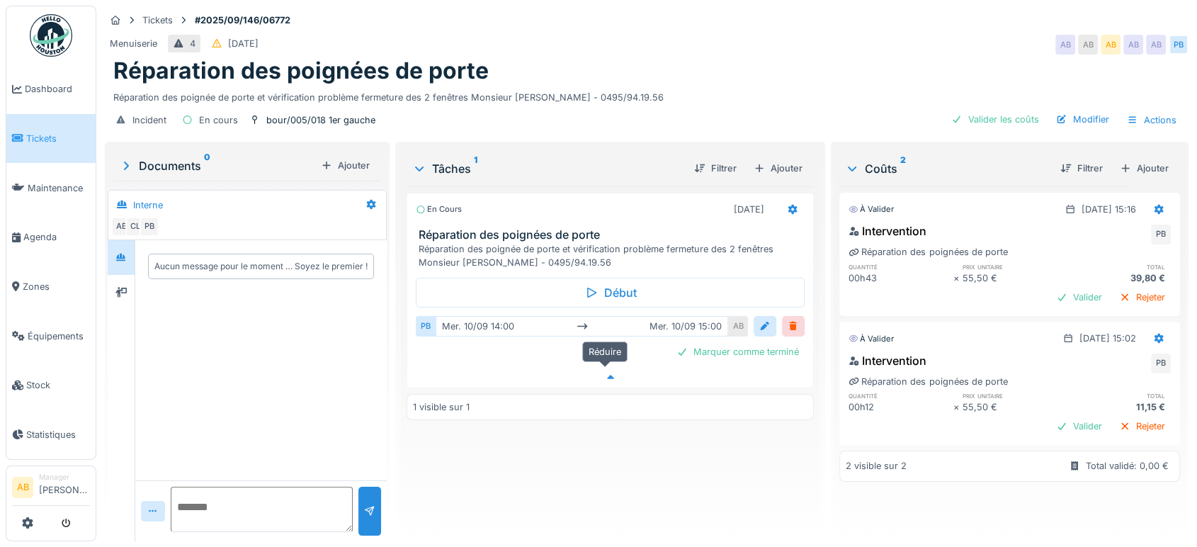
click at [604, 367] on div at bounding box center [610, 377] width 406 height 21
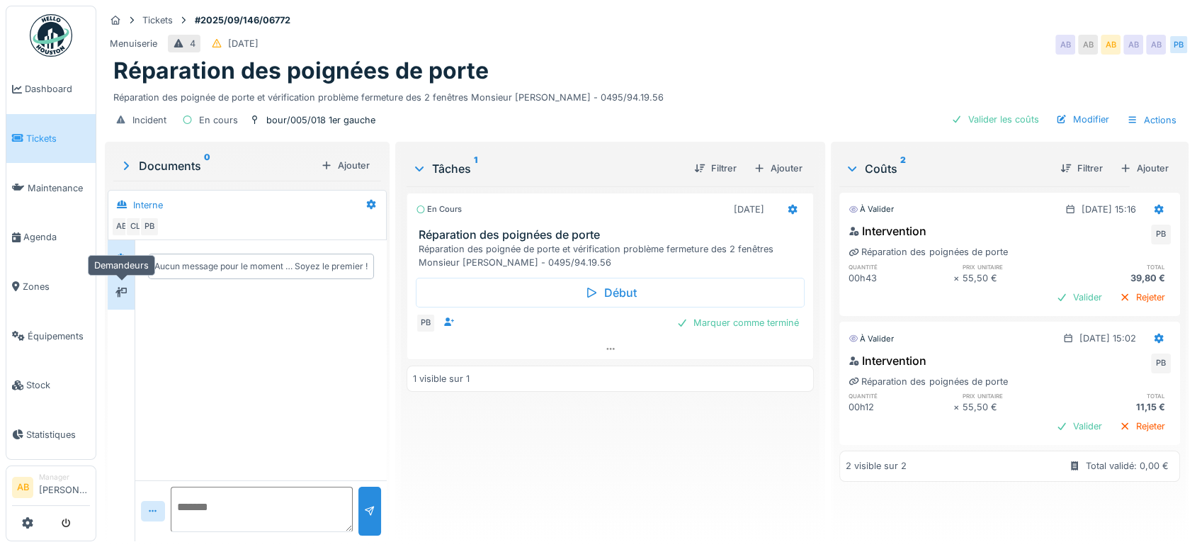
click at [125, 285] on div at bounding box center [120, 291] width 11 height 13
click at [113, 249] on div at bounding box center [120, 258] width 21 height 18
click at [1045, 426] on div "Intervention PB Réparation des poignées de porte quantité prix unitaire total 0…" at bounding box center [1009, 395] width 341 height 93
click at [1050, 416] on div "Valider" at bounding box center [1078, 425] width 57 height 19
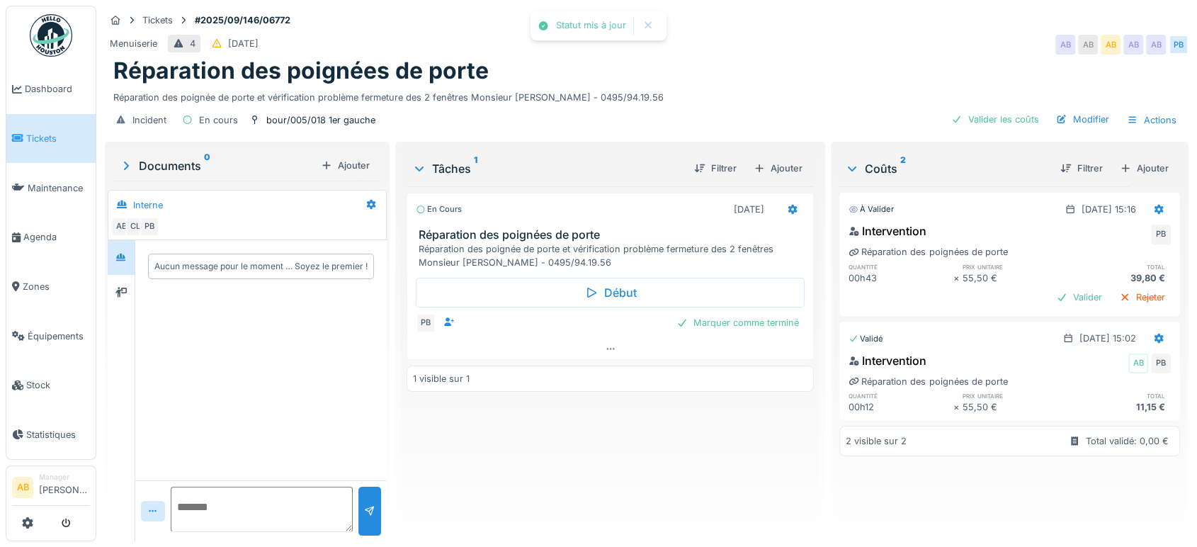
click at [1048, 297] on div "Intervention PB Réparation des poignées de porte quantité prix unitaire total 0…" at bounding box center [1009, 266] width 341 height 93
click at [1050, 291] on div "Valider" at bounding box center [1078, 297] width 57 height 19
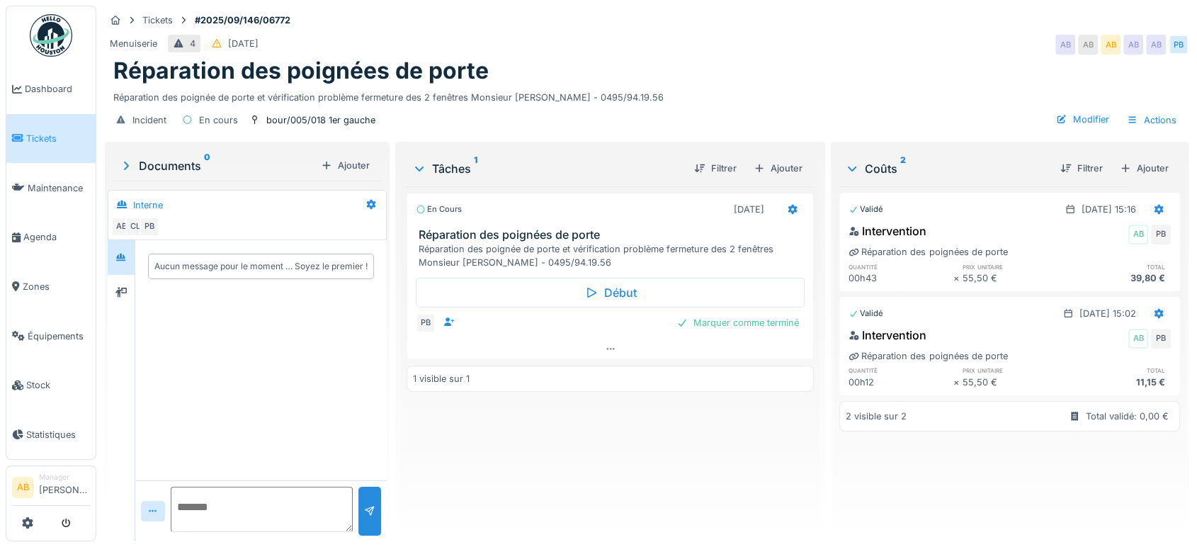
click at [390, 185] on div "Tickets #2025/09/146/06772 Menuiserie 4 [DATE] AB AB AB AB AB PB Réparation des…" at bounding box center [646, 273] width 1101 height 547
click at [62, 35] on img at bounding box center [51, 35] width 42 height 42
